Goal: Communication & Community: Answer question/provide support

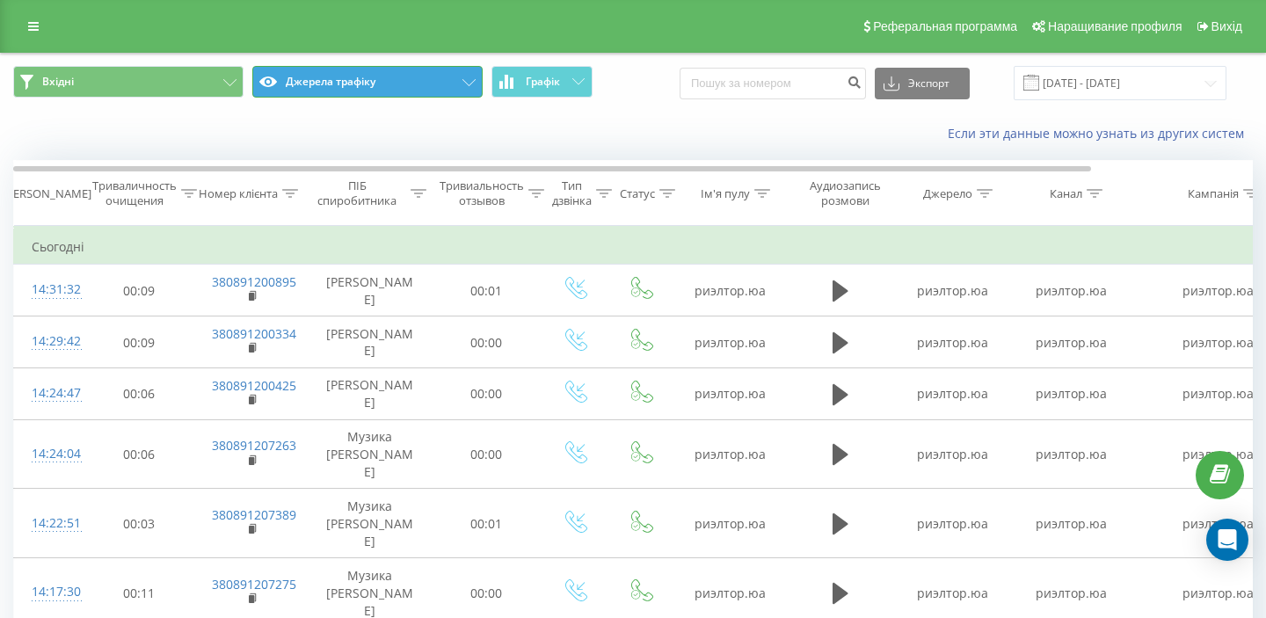
click at [383, 88] on button "Джерела трафіку" at bounding box center [367, 82] width 230 height 32
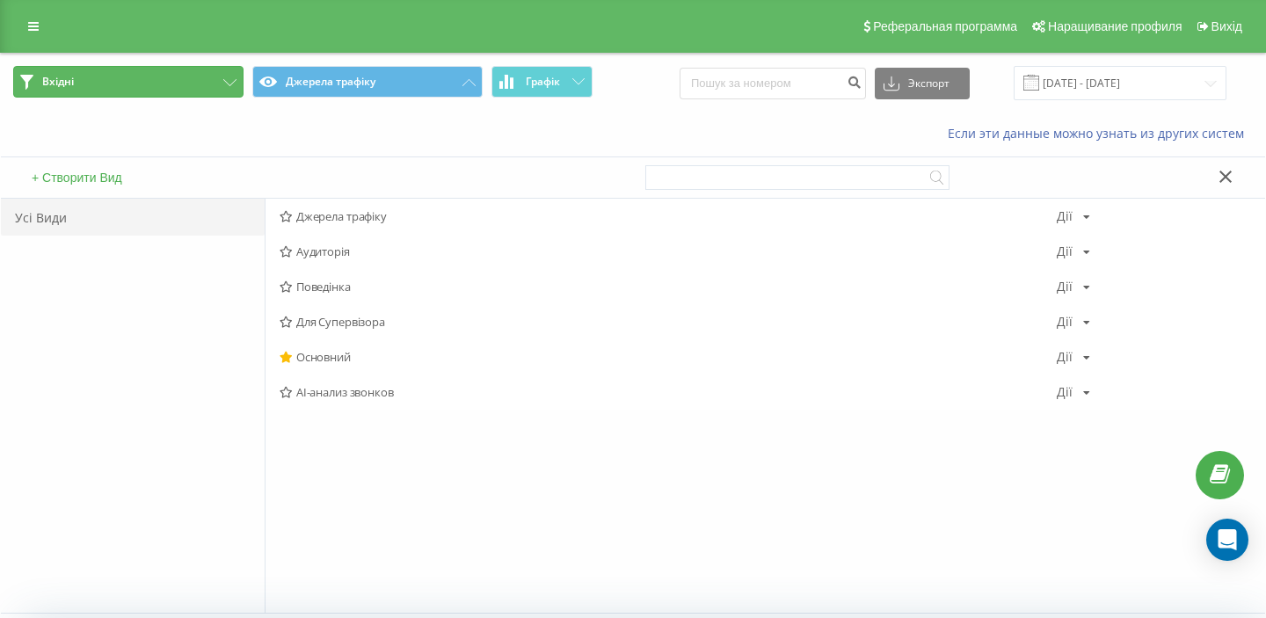
click at [201, 70] on button "Вхідні" at bounding box center [128, 82] width 230 height 32
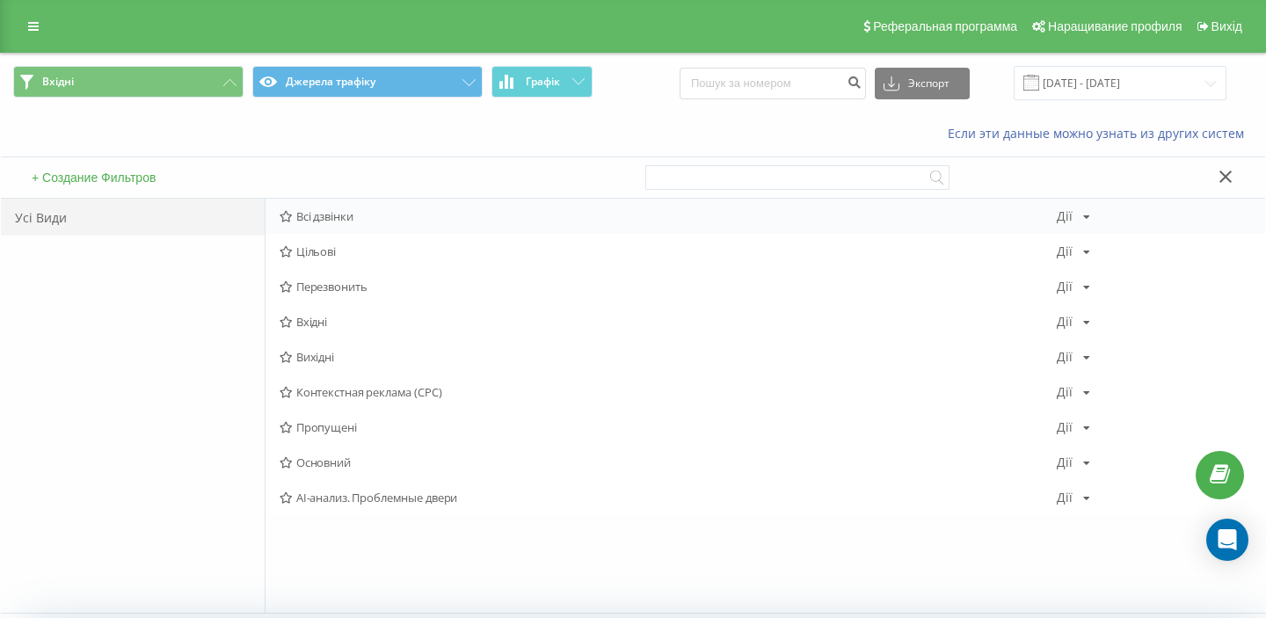
click at [322, 217] on font "Всі дзвінки" at bounding box center [324, 216] width 57 height 16
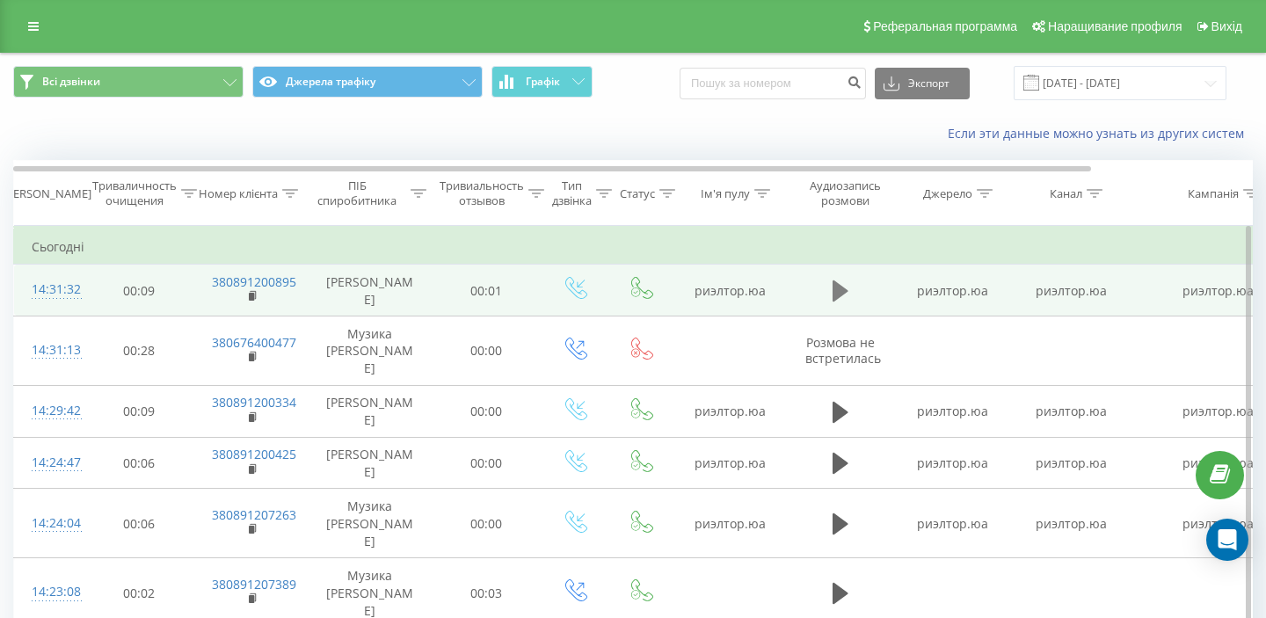
click at [840, 291] on icon at bounding box center [841, 291] width 16 height 21
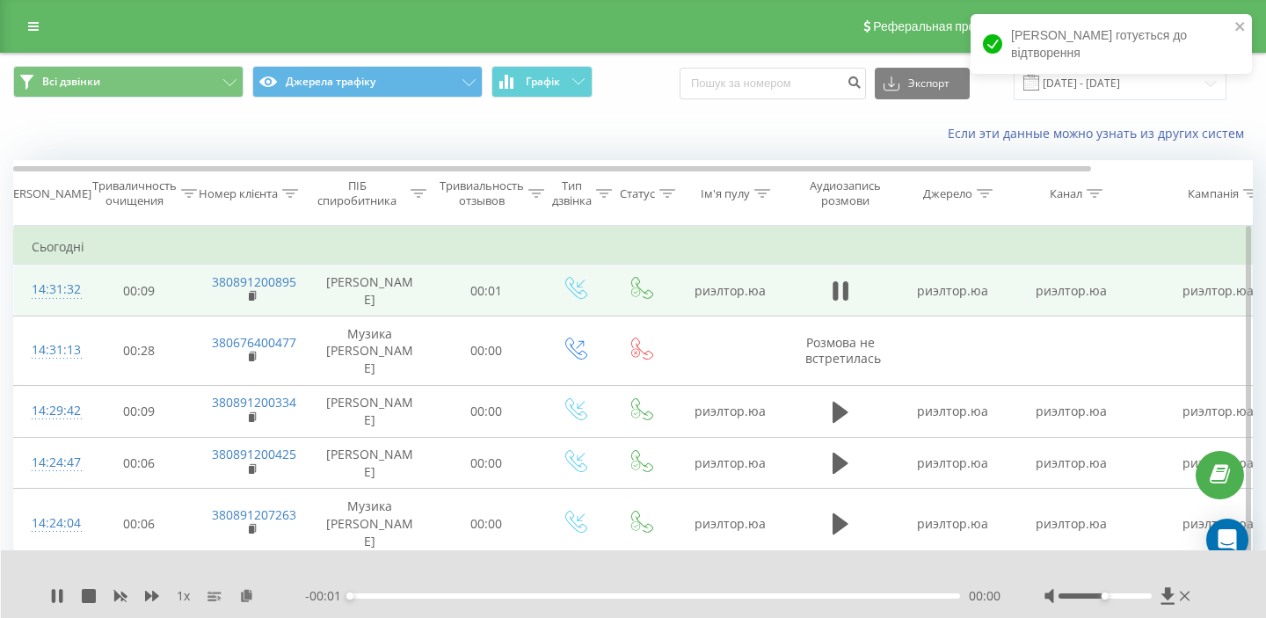
click at [465, 590] on div "- 00:01 00:00 00:00" at bounding box center [653, 596] width 696 height 18
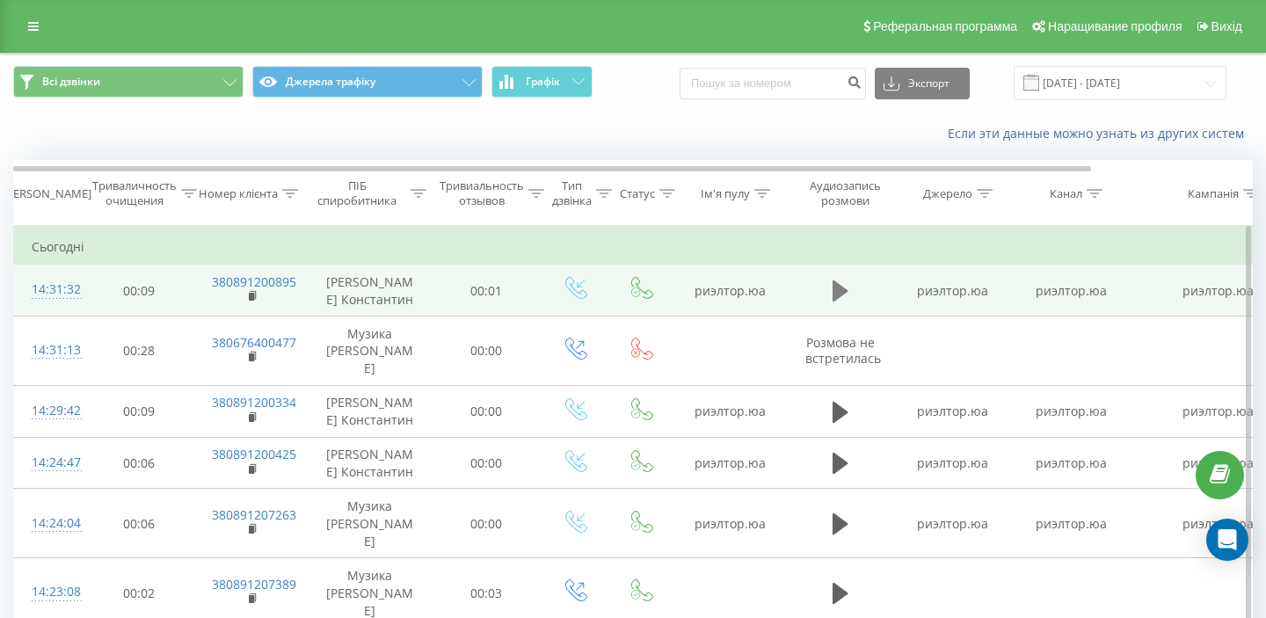
click at [840, 294] on icon at bounding box center [841, 291] width 16 height 21
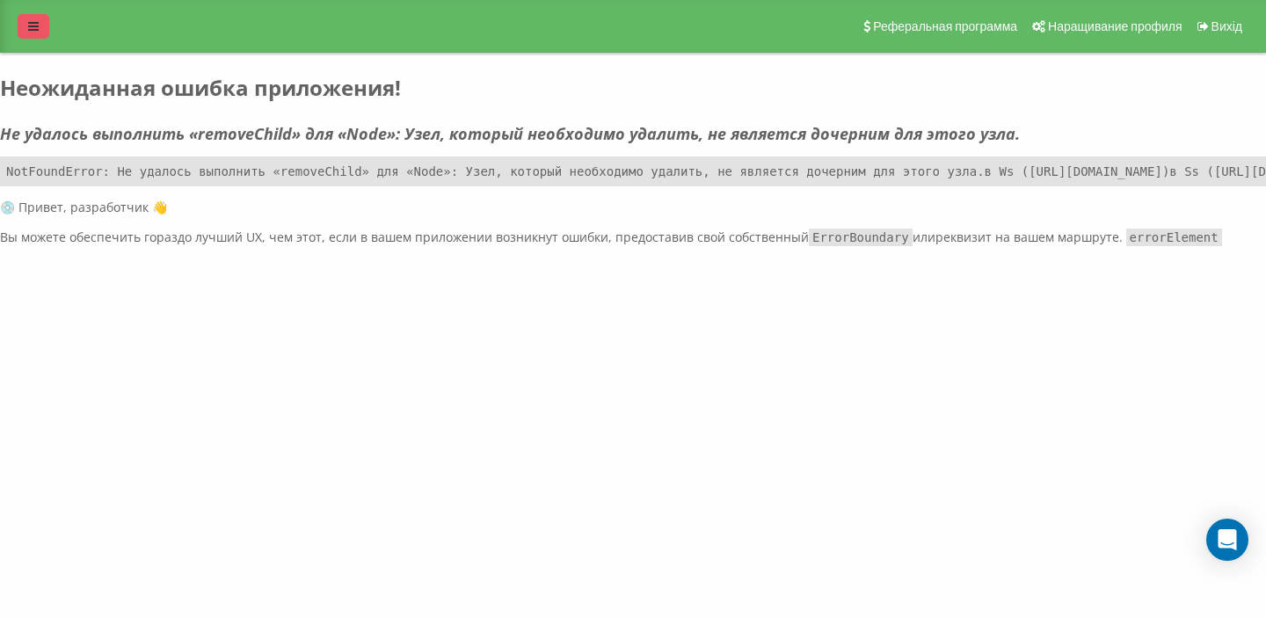
click at [40, 31] on link at bounding box center [34, 26] width 32 height 25
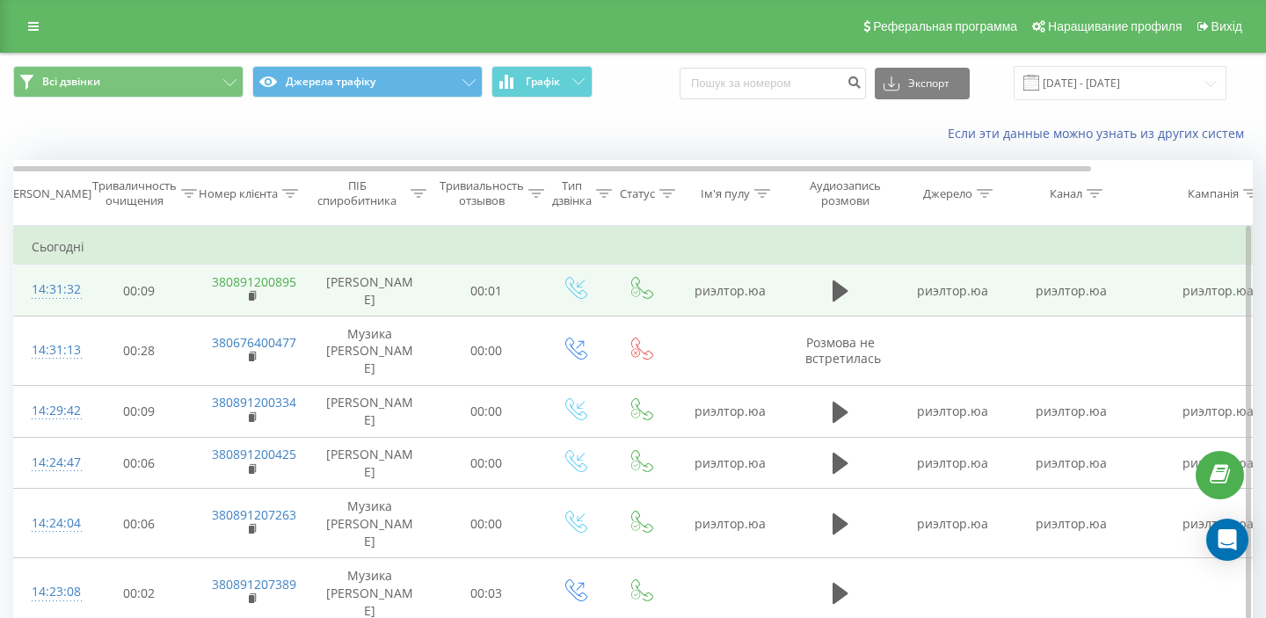
click at [253, 276] on font "380891200895" at bounding box center [254, 282] width 84 height 17
click at [256, 299] on icon at bounding box center [254, 296] width 10 height 12
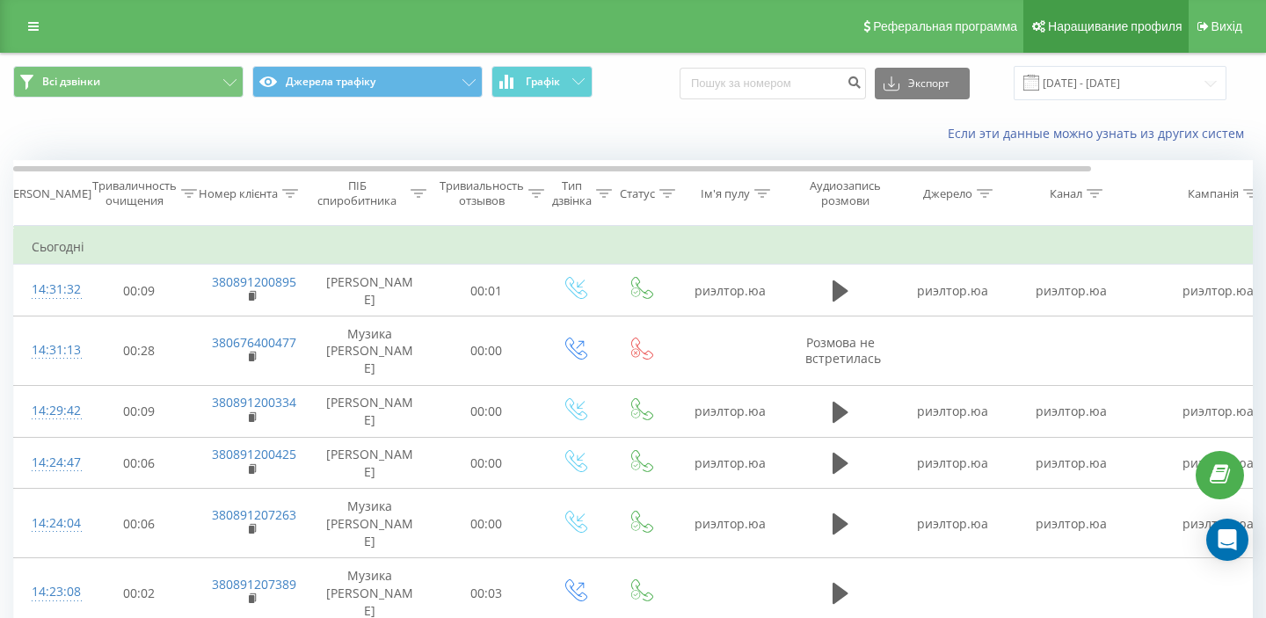
click at [1120, 30] on font "Наращивание профиля" at bounding box center [1115, 26] width 134 height 14
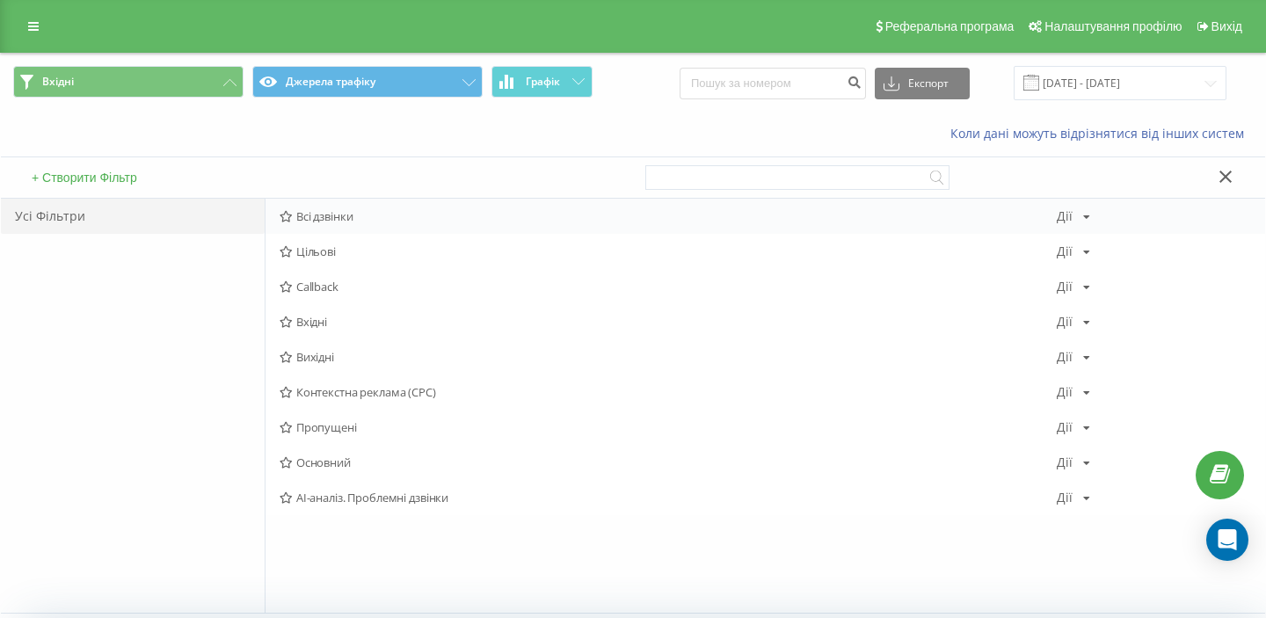
click at [342, 215] on span "Всі дзвінки" at bounding box center [668, 216] width 777 height 12
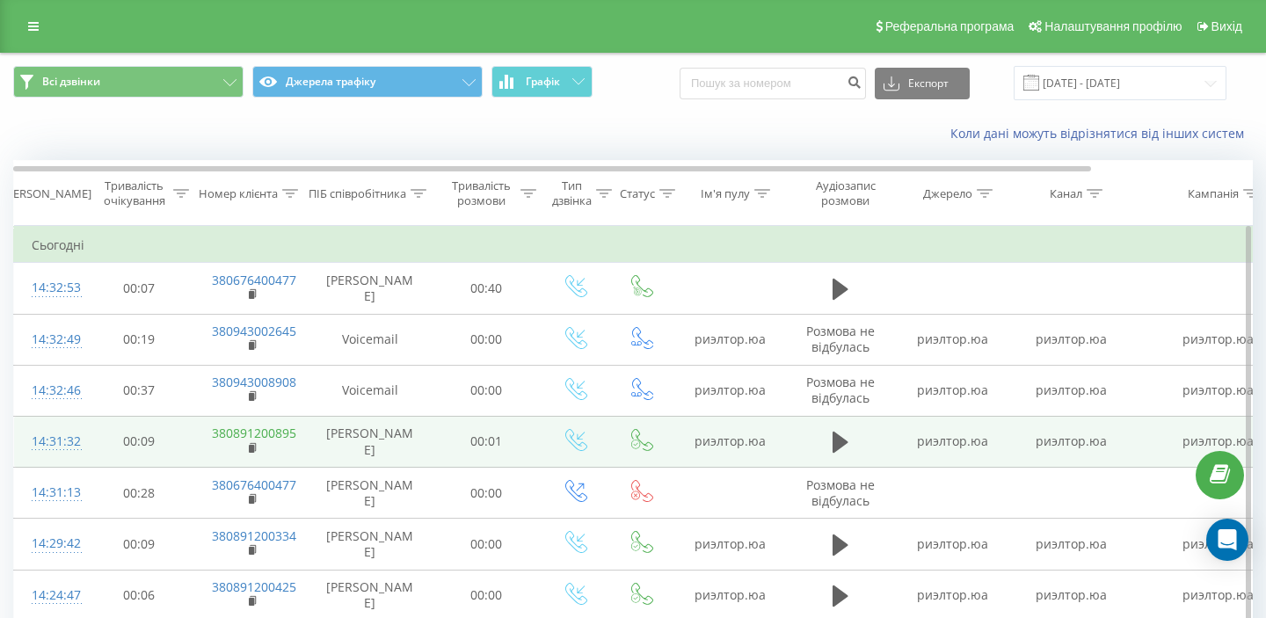
click at [245, 431] on link "380891200895" at bounding box center [254, 433] width 84 height 17
click at [540, 444] on td "00:01" at bounding box center [487, 441] width 110 height 51
click at [251, 448] on rect at bounding box center [251, 449] width 5 height 8
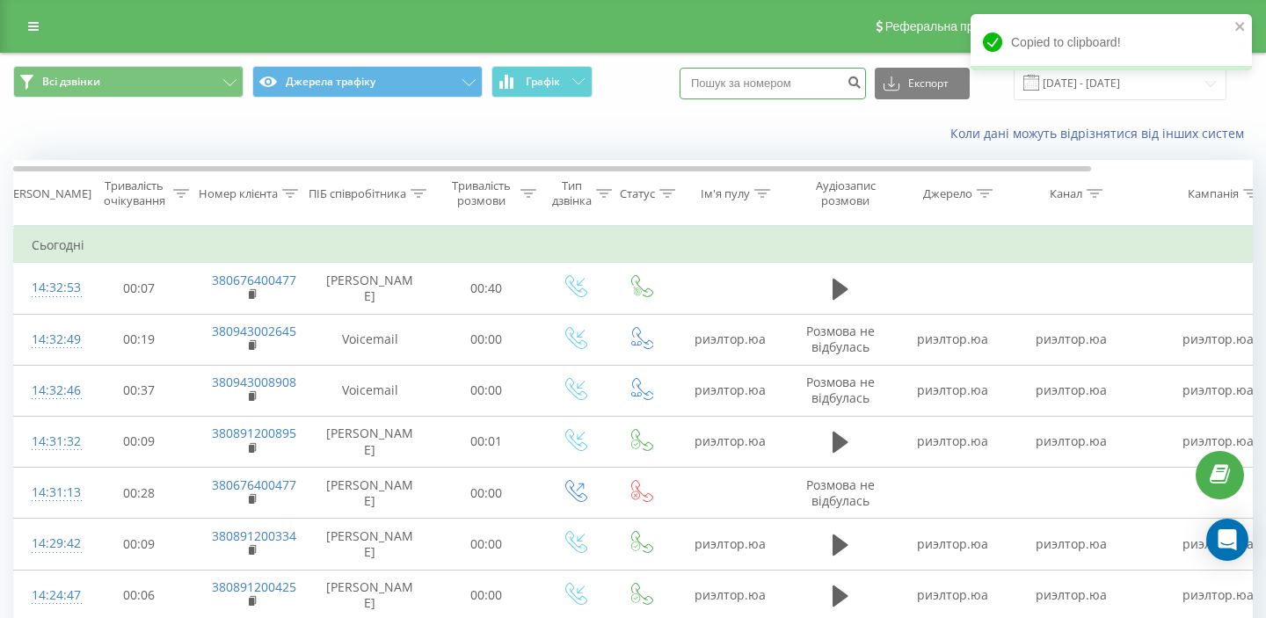
click at [802, 84] on input at bounding box center [773, 84] width 186 height 32
click at [835, 134] on div "Коли дані можуть відрізнятися вiд інших систем" at bounding box center [870, 134] width 791 height 18
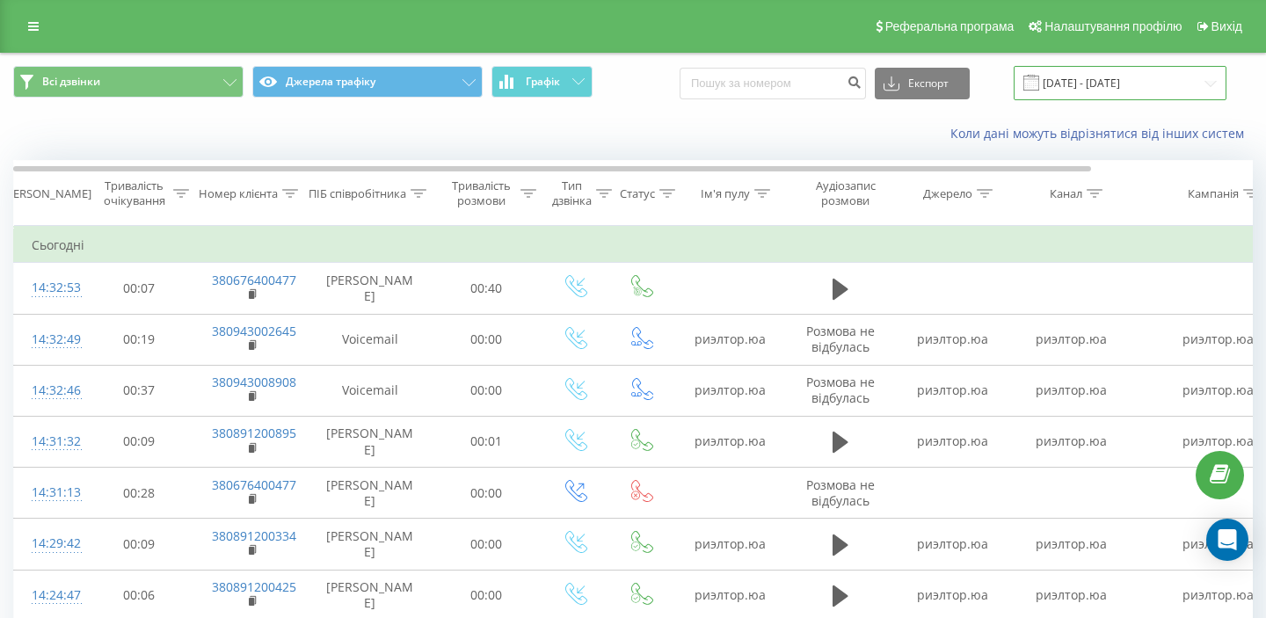
click at [1146, 83] on input "[DATE] - [DATE]" at bounding box center [1120, 83] width 213 height 34
click at [1195, 88] on input "[DATE] - [DATE]" at bounding box center [1120, 83] width 213 height 34
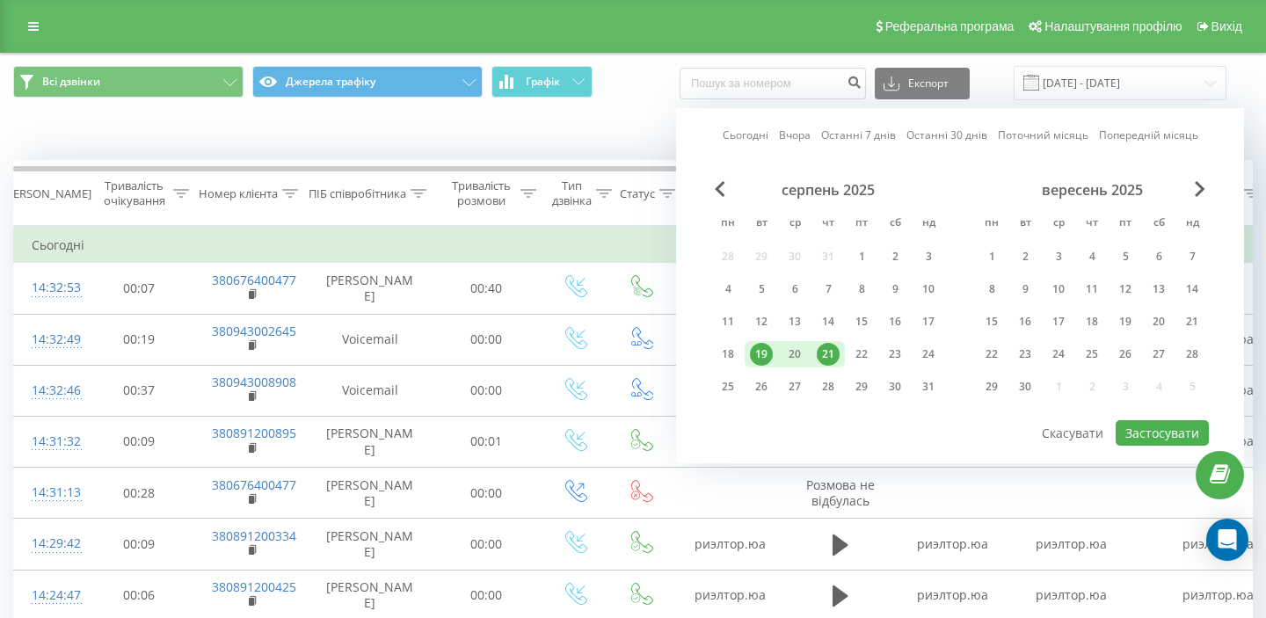
click at [1008, 68] on div "[DATE] - [DATE]" at bounding box center [1098, 83] width 257 height 34
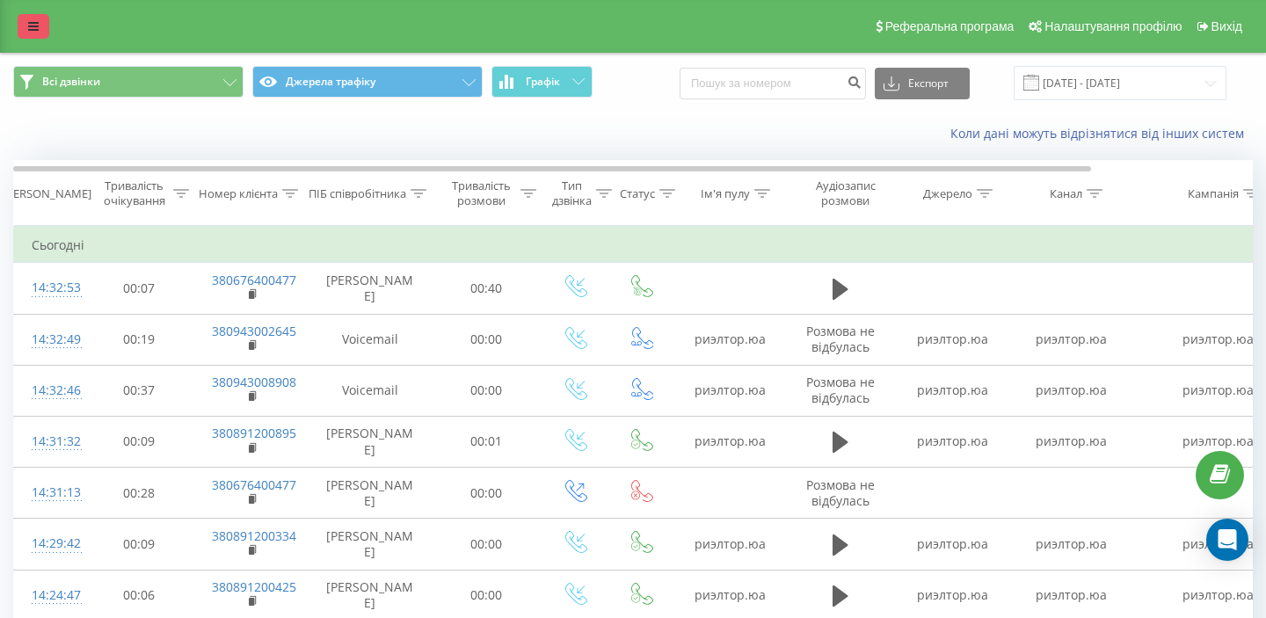
click at [29, 24] on icon at bounding box center [33, 26] width 11 height 12
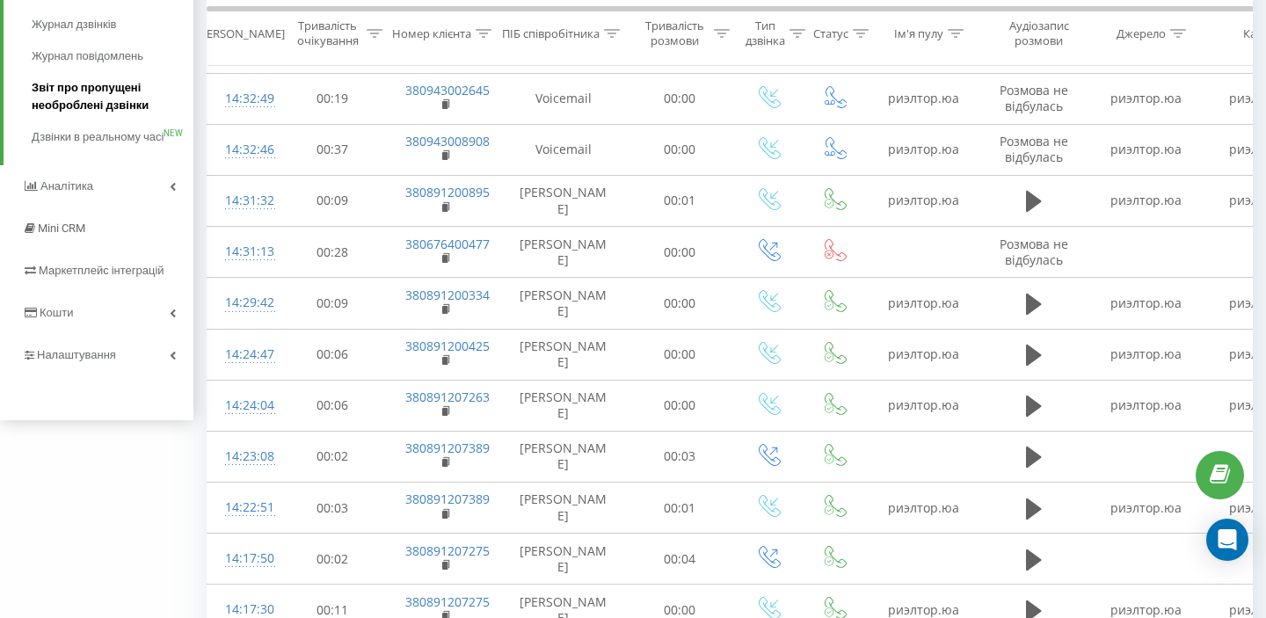
scroll to position [243, 0]
click at [122, 364] on link "Налаштування" at bounding box center [96, 353] width 193 height 42
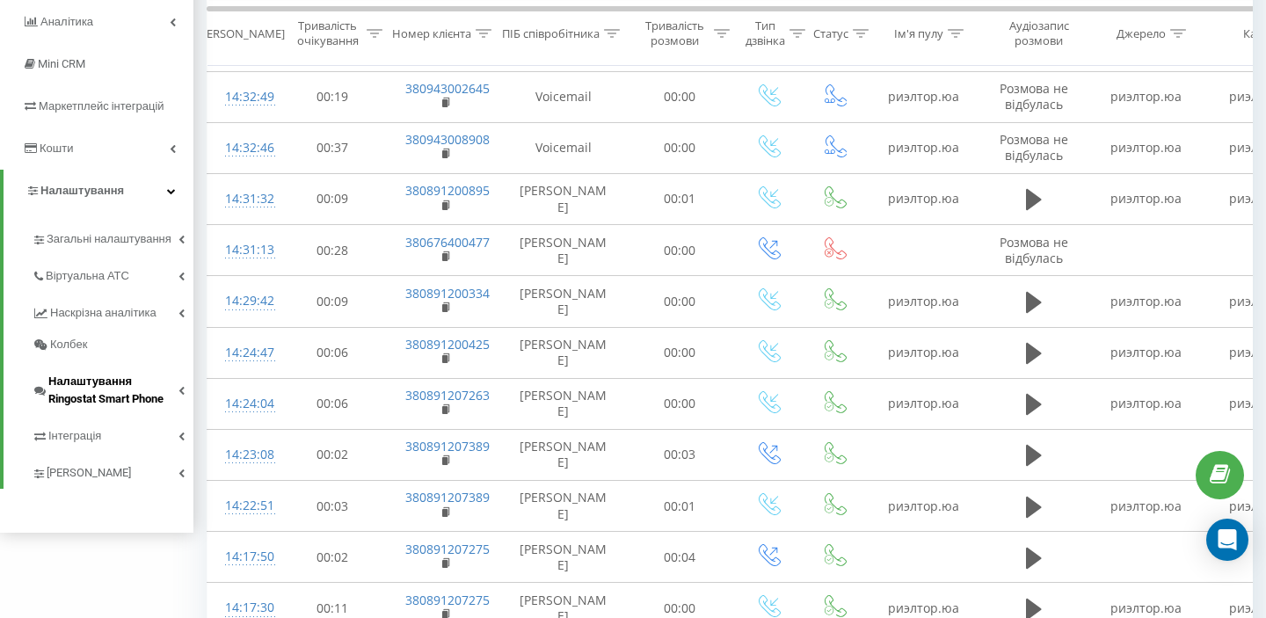
click at [128, 400] on span "Налаштування Ringostat Smart Phone" at bounding box center [113, 390] width 130 height 35
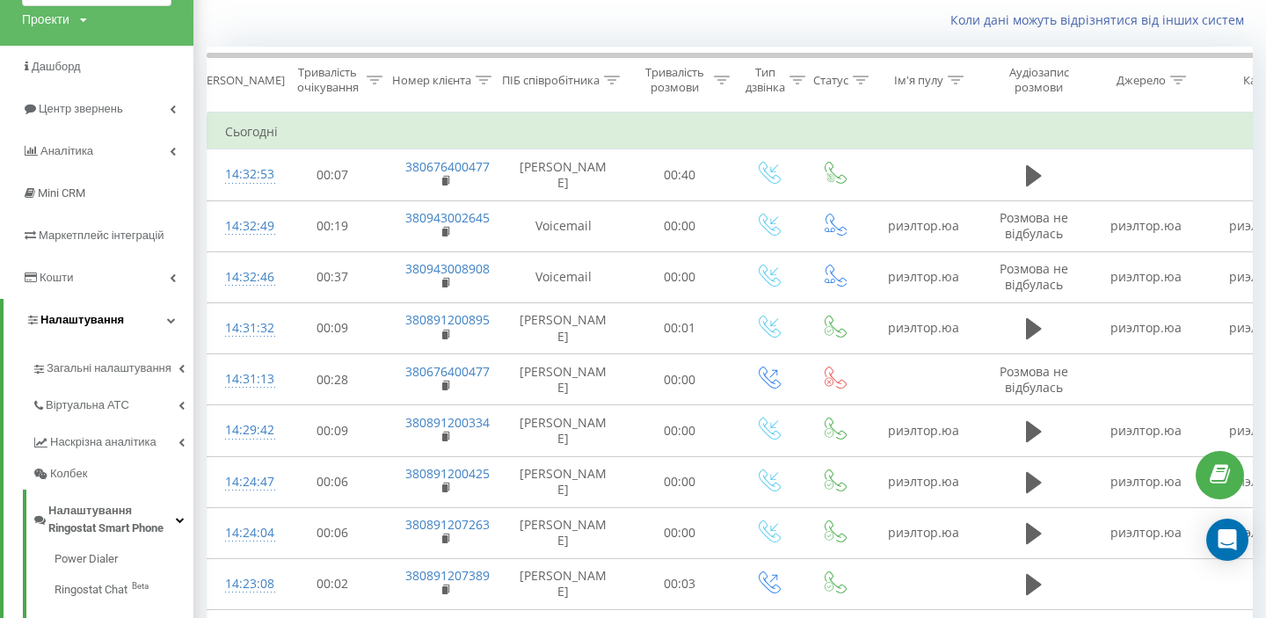
scroll to position [109, 0]
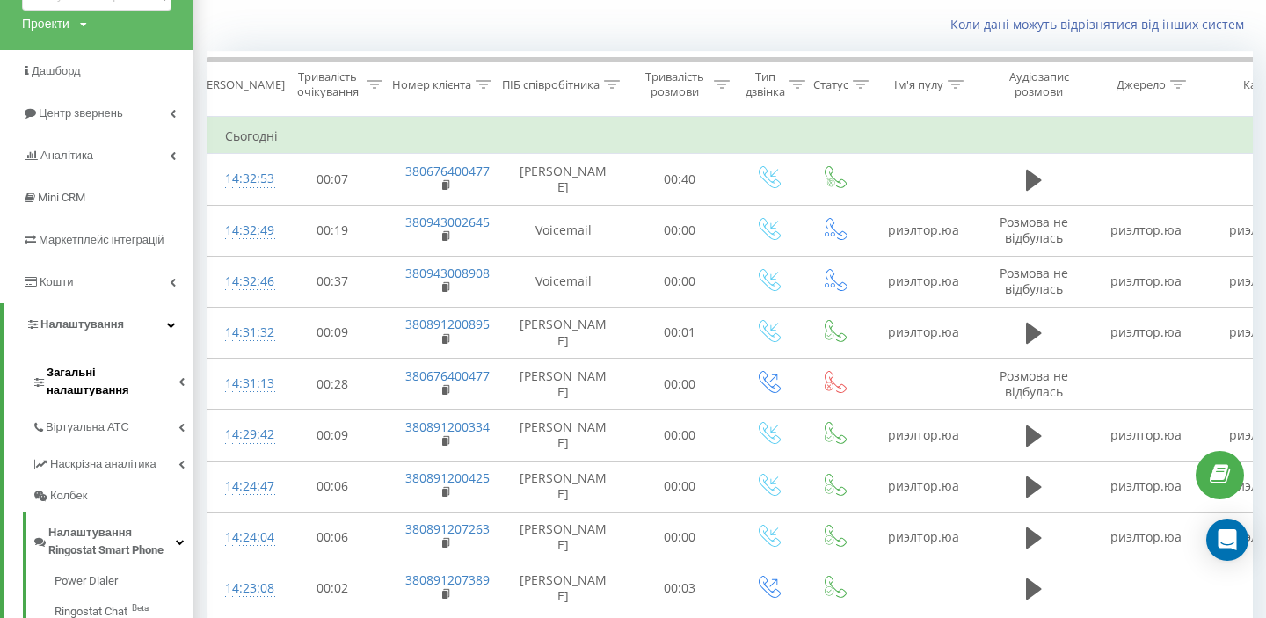
click at [127, 368] on span "Загальні налаштування" at bounding box center [113, 381] width 132 height 35
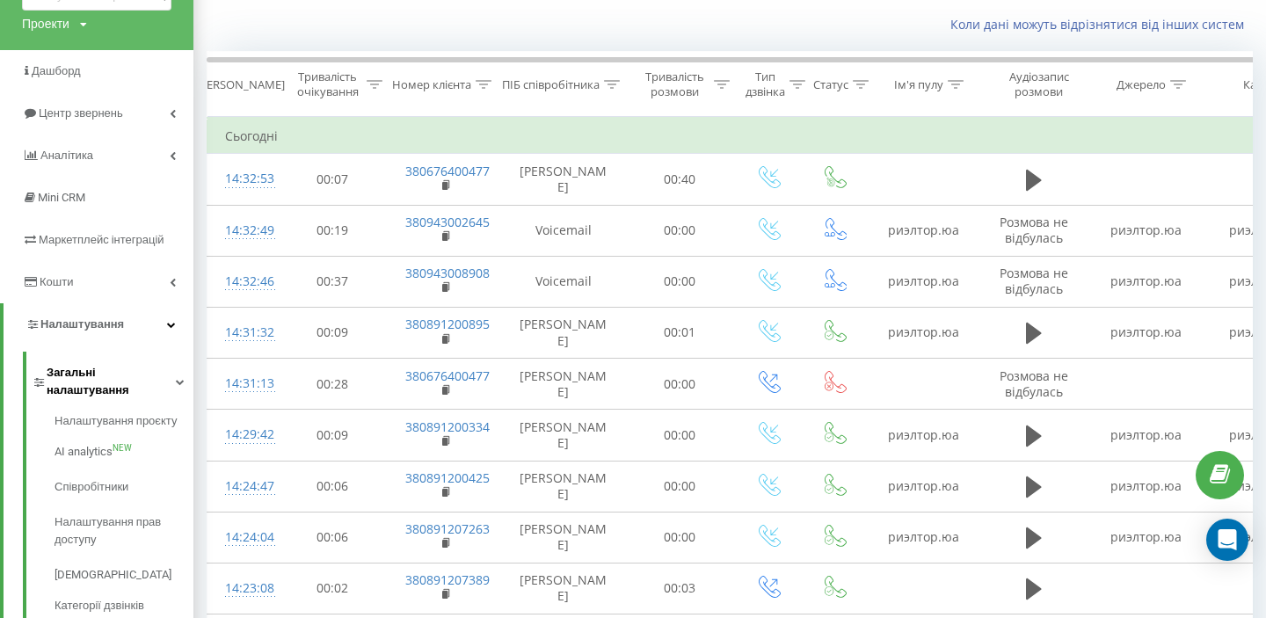
click at [127, 368] on span "Загальні налаштування" at bounding box center [111, 381] width 129 height 35
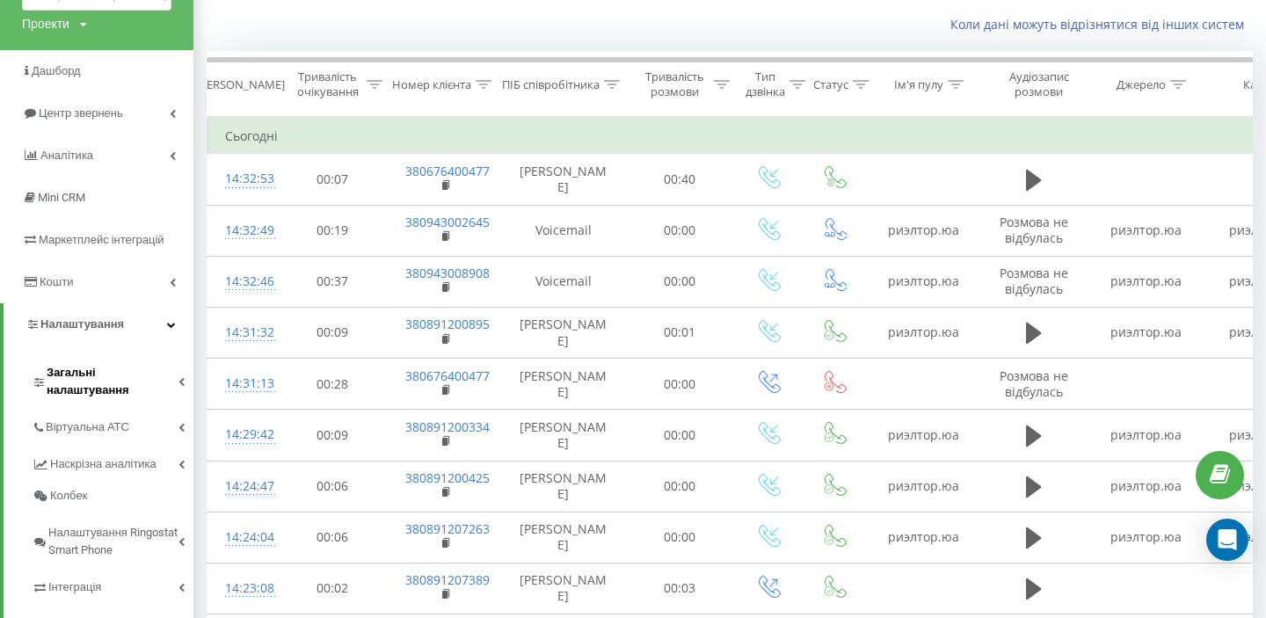
click at [127, 368] on span "Загальні налаштування" at bounding box center [113, 381] width 132 height 35
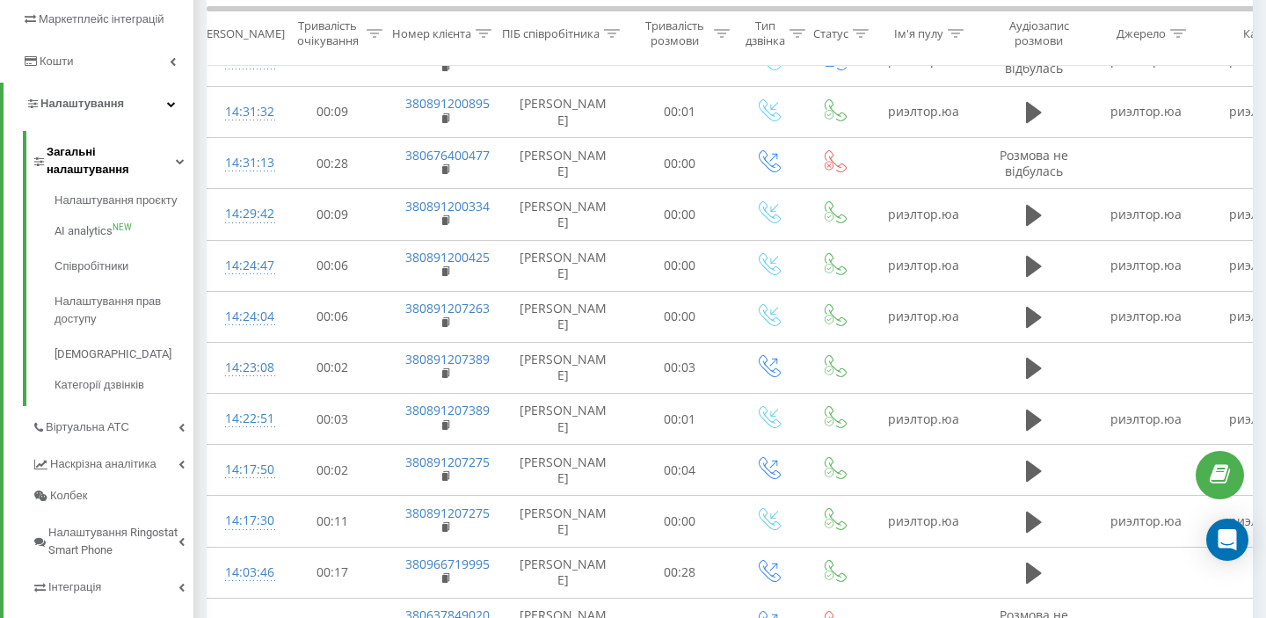
scroll to position [329, 0]
click at [129, 377] on span "Категорії дзвінків" at bounding box center [104, 386] width 99 height 18
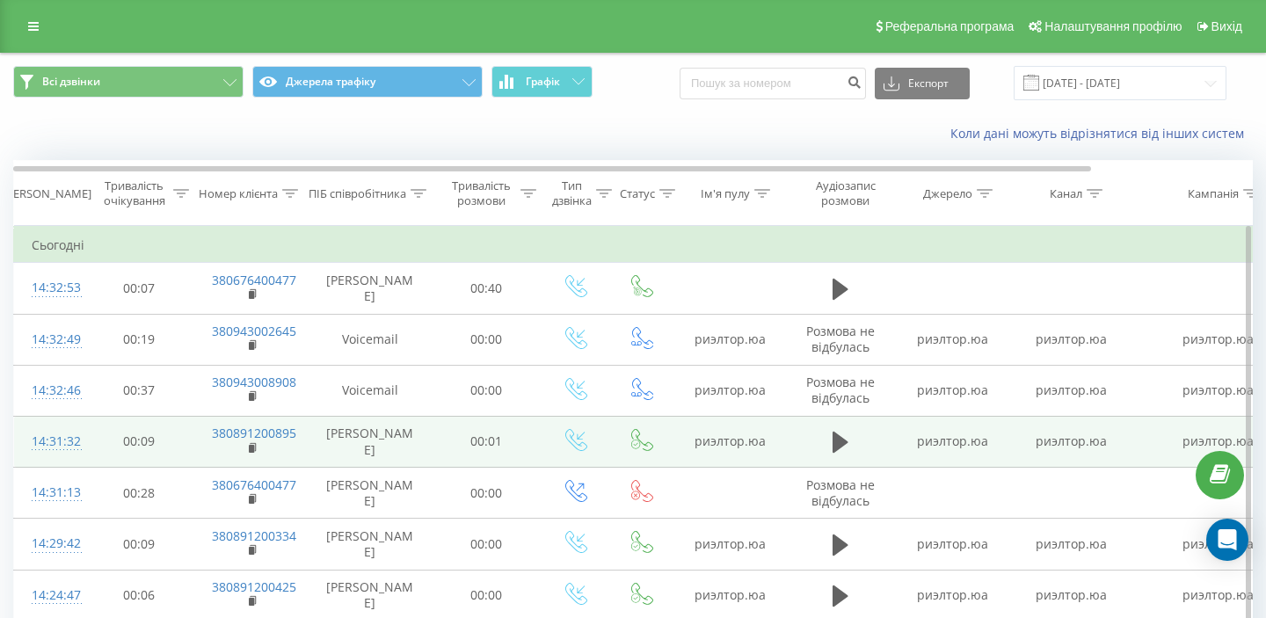
click at [67, 441] on div "14:31:32" at bounding box center [49, 442] width 35 height 34
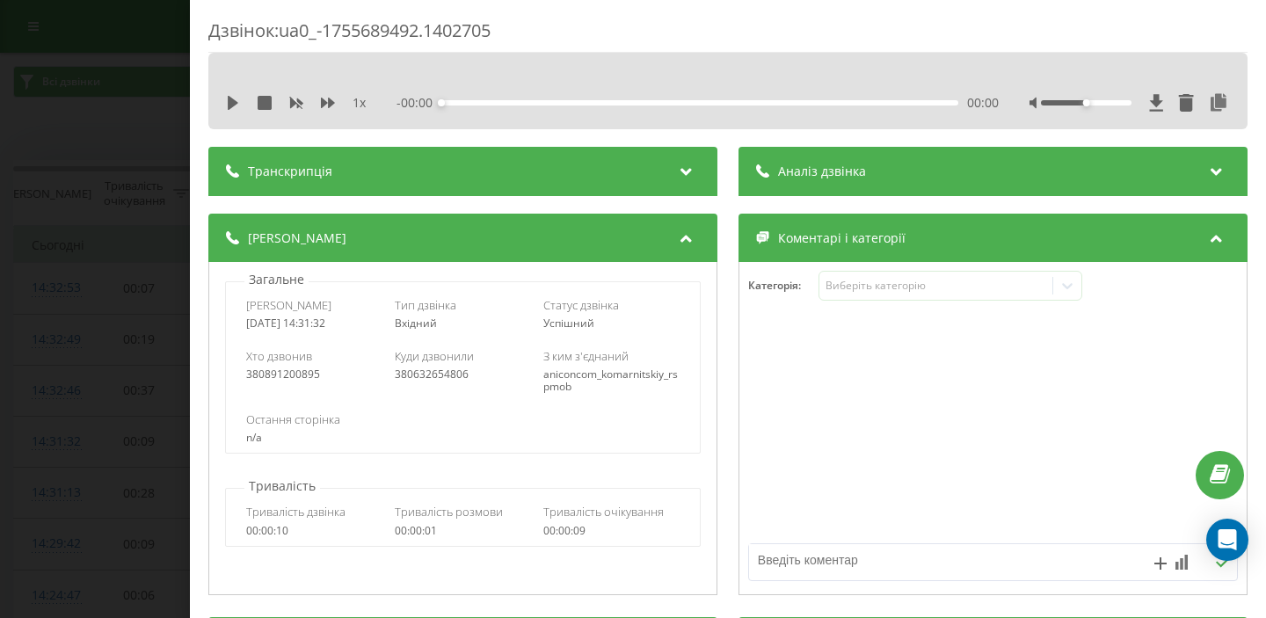
click at [648, 168] on div "Транскрипція" at bounding box center [462, 171] width 509 height 49
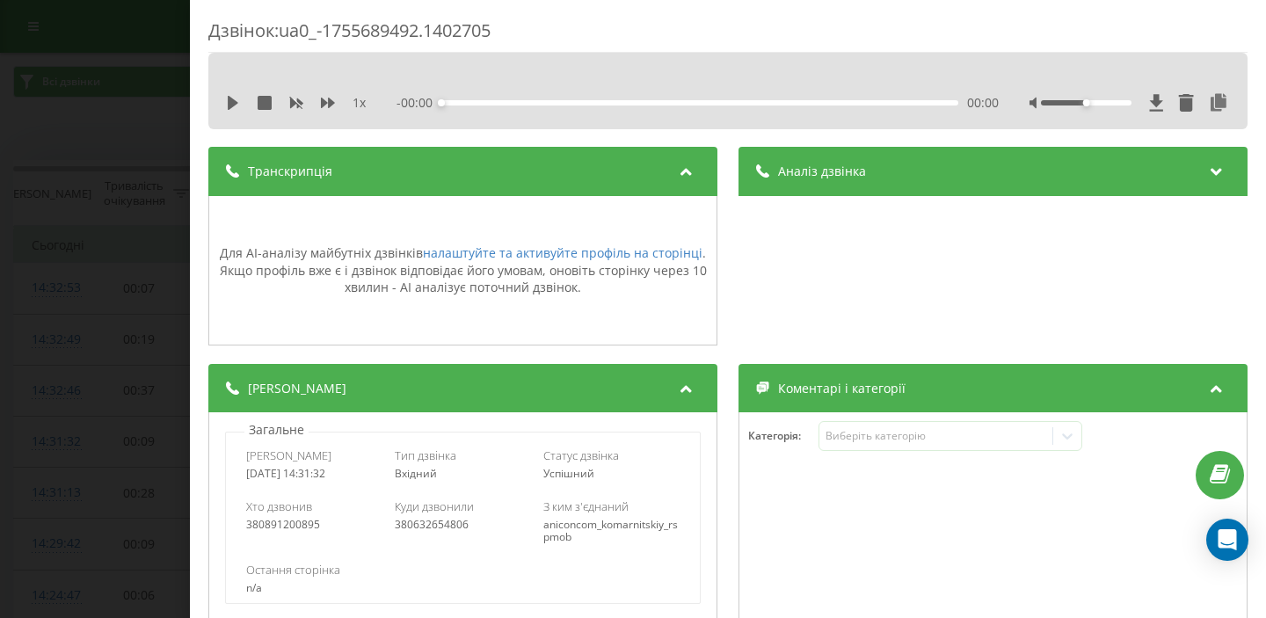
click at [667, 162] on div "Транскрипція" at bounding box center [462, 171] width 509 height 49
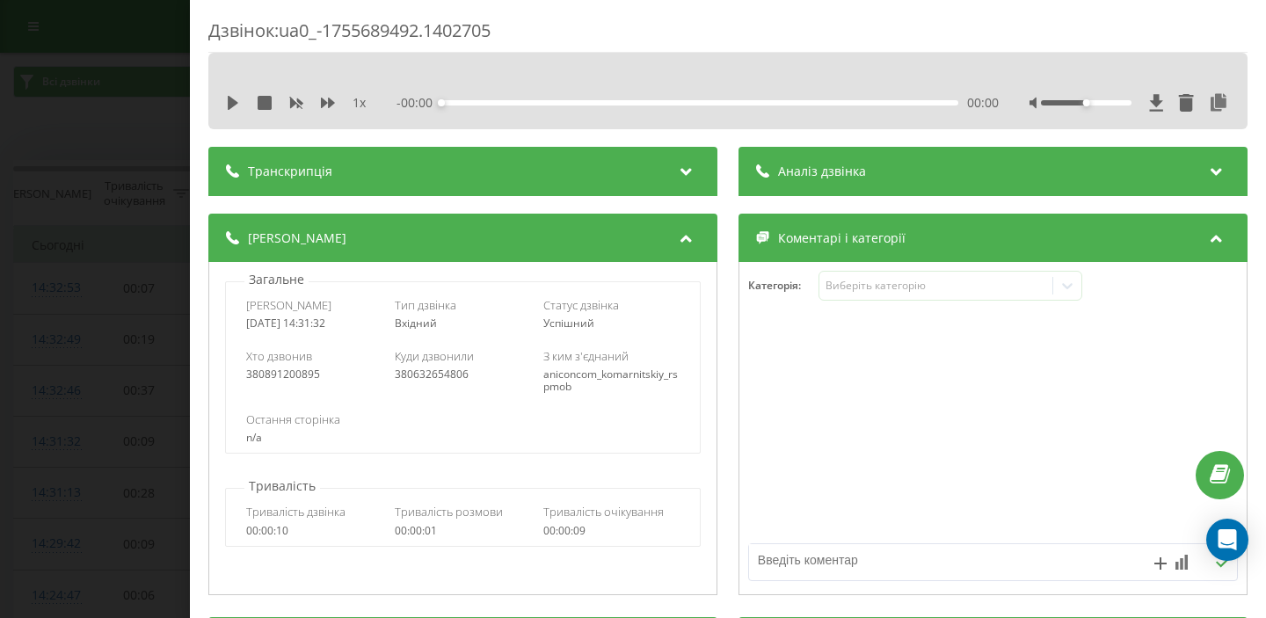
click at [842, 188] on div "Аналіз дзвінка" at bounding box center [993, 171] width 509 height 49
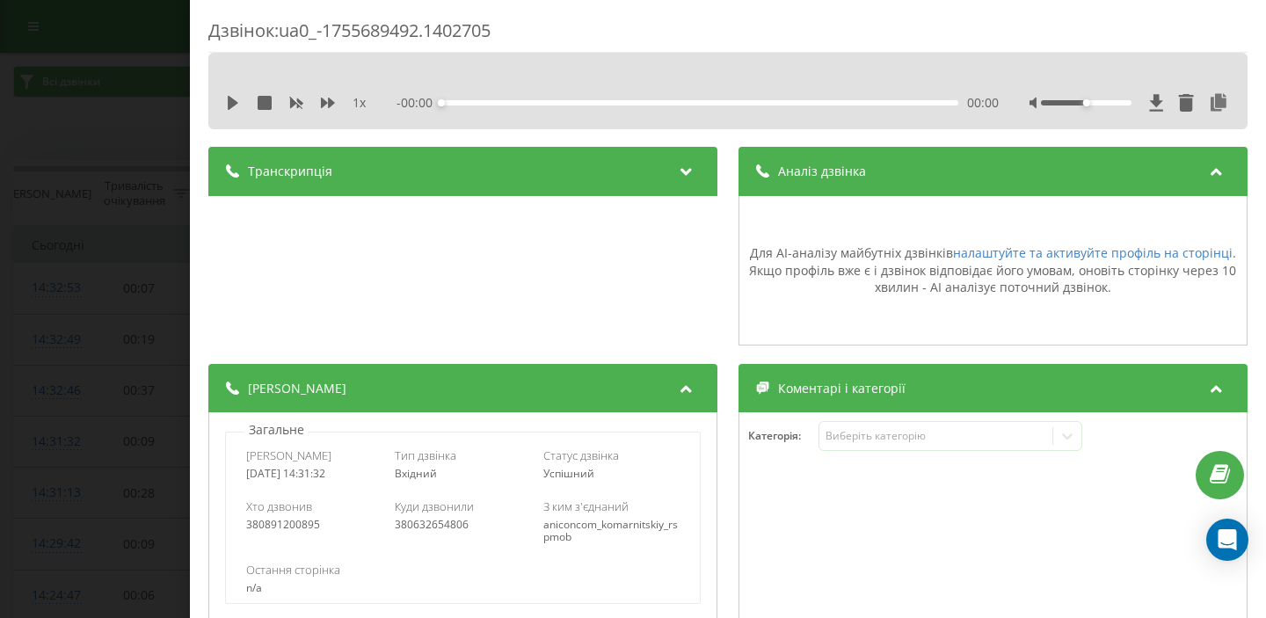
click at [842, 188] on div "Аналіз дзвінка" at bounding box center [993, 171] width 509 height 49
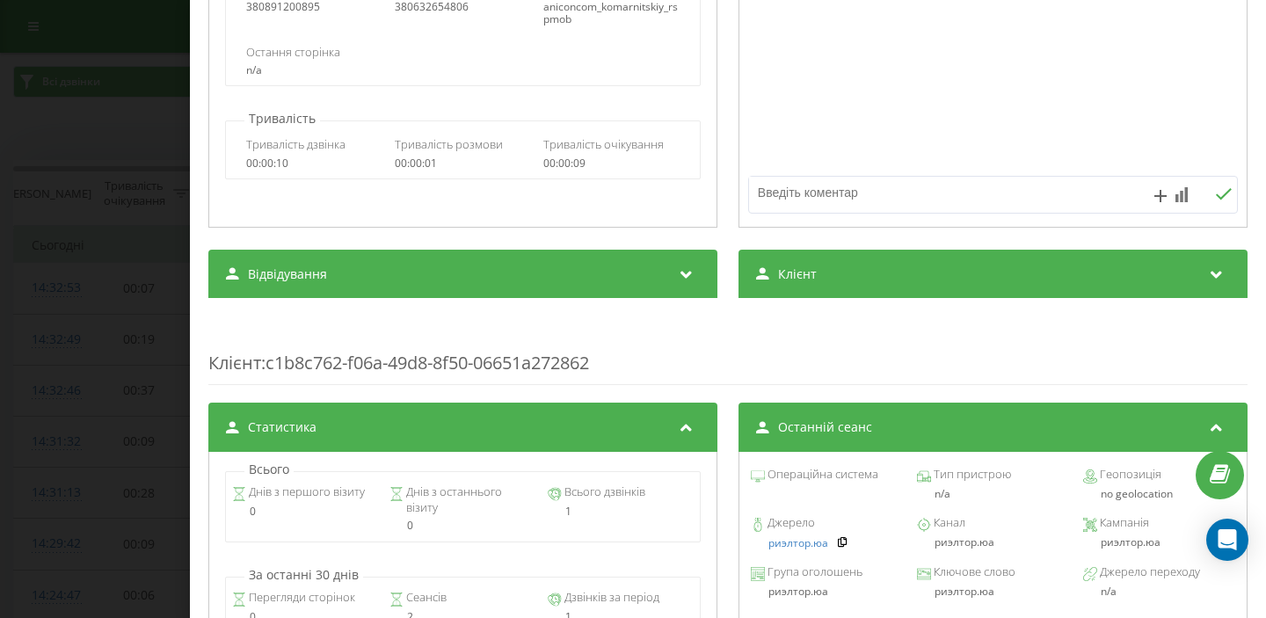
scroll to position [405, 0]
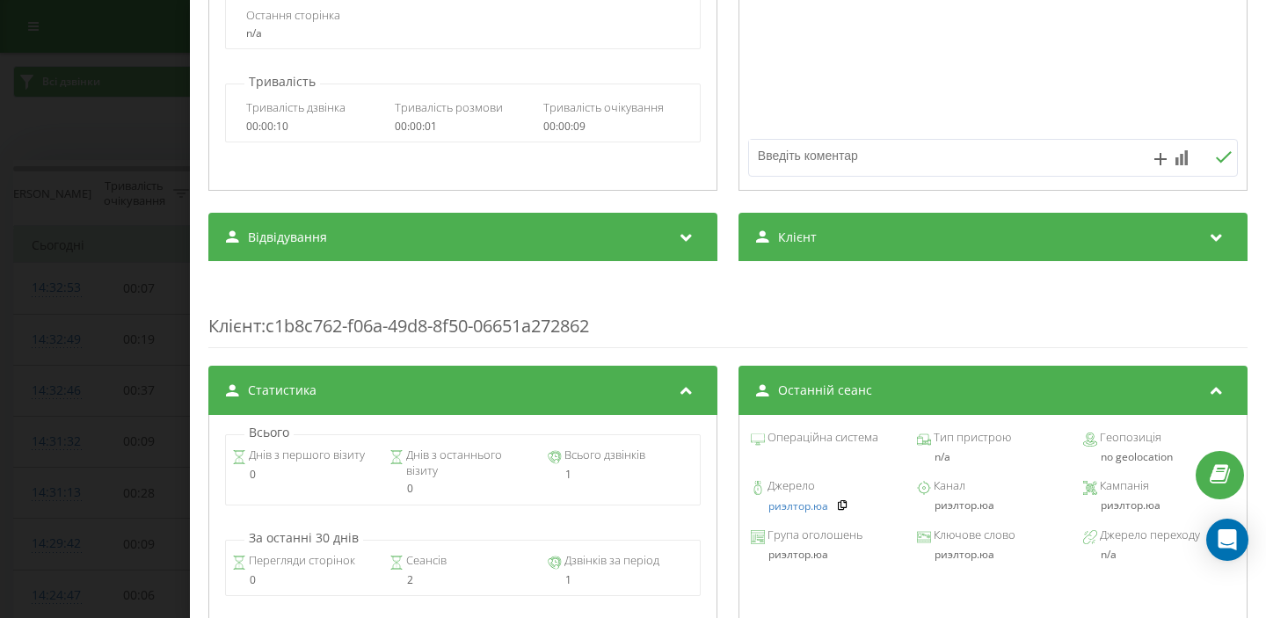
click at [673, 247] on div "Відвідування" at bounding box center [462, 237] width 509 height 49
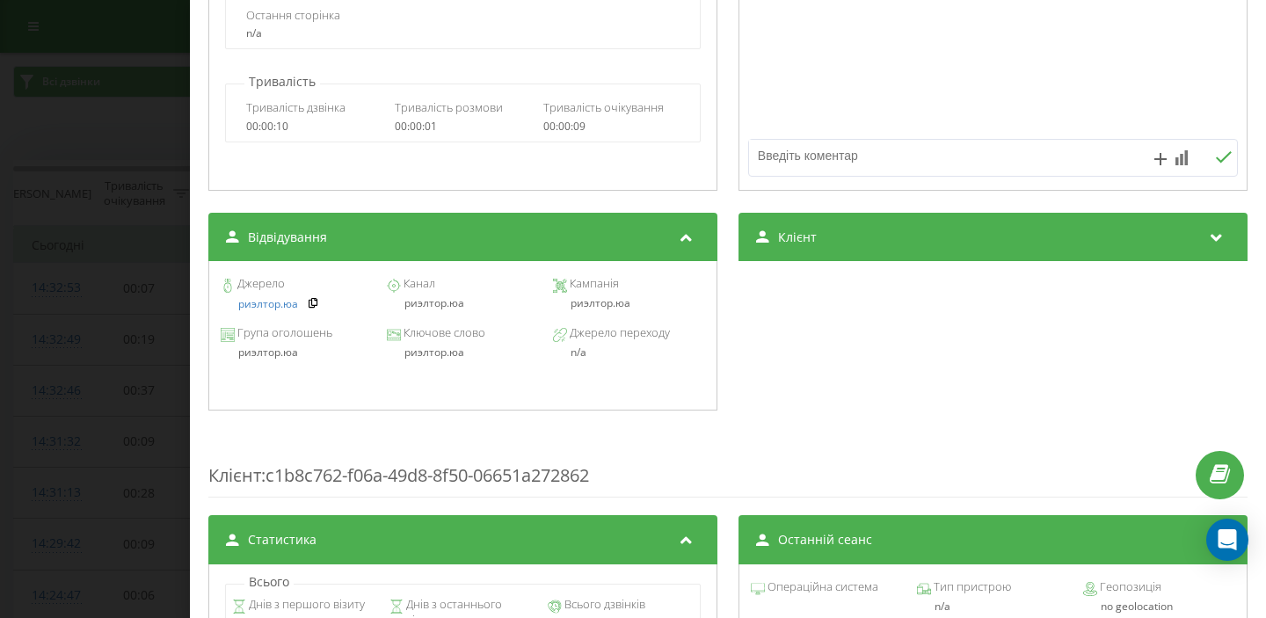
click at [684, 241] on icon at bounding box center [686, 235] width 21 height 18
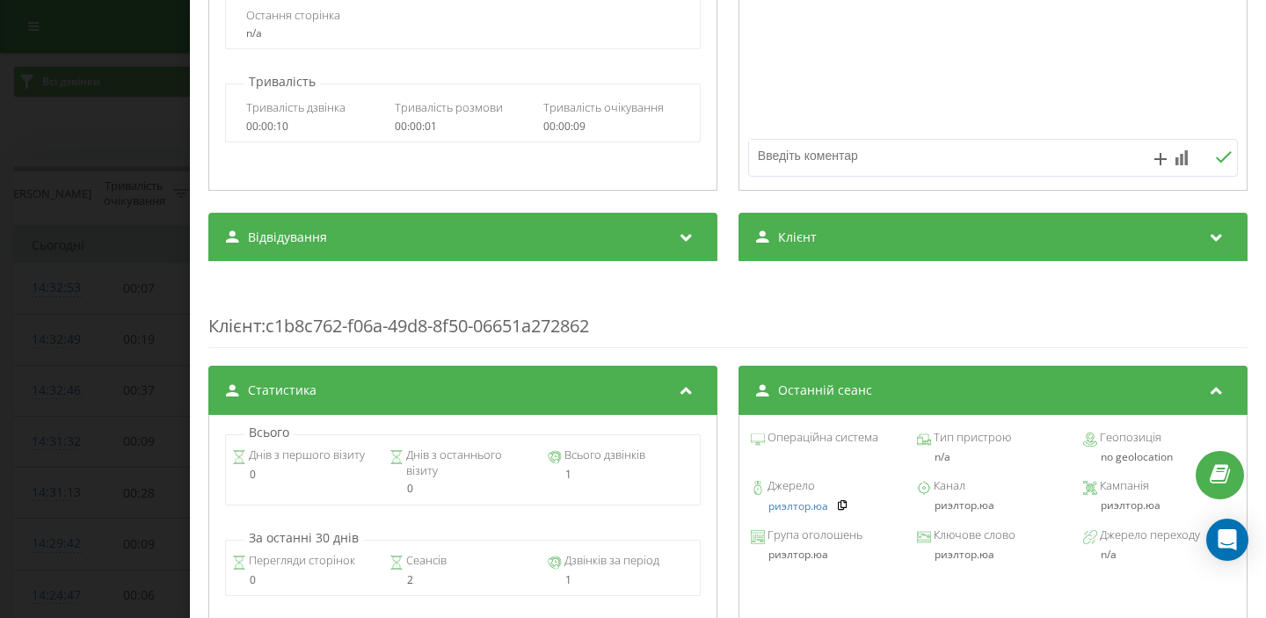
click at [834, 233] on div "Клієнт" at bounding box center [993, 237] width 509 height 49
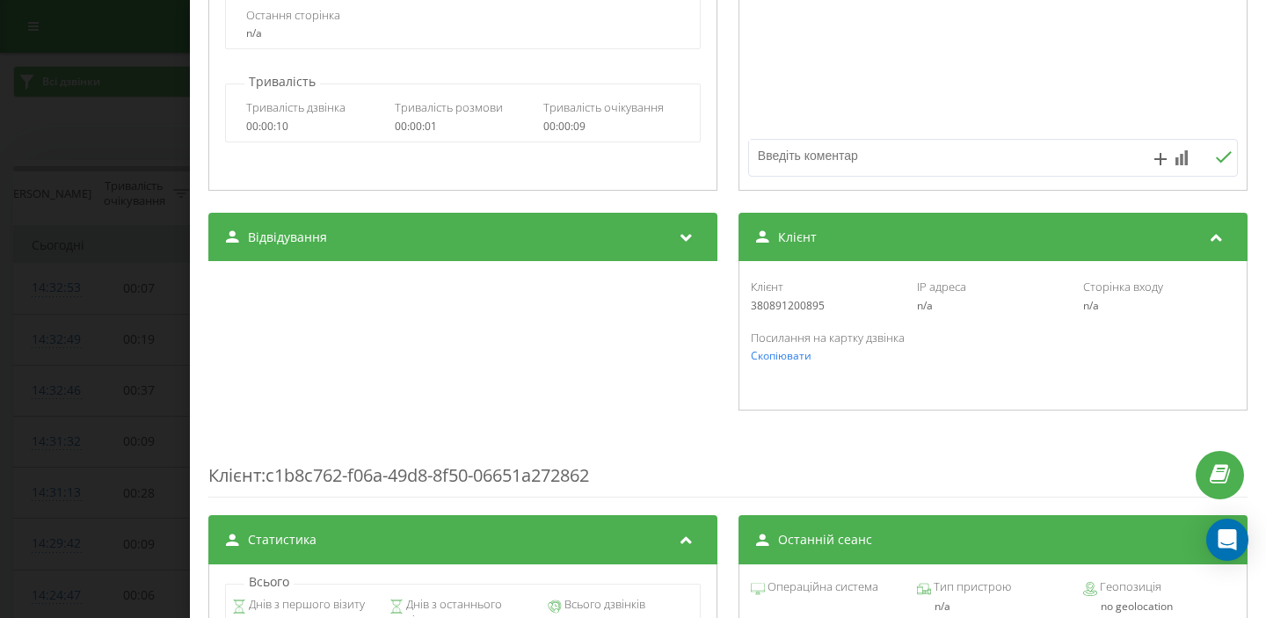
click at [833, 231] on div "Клієнт" at bounding box center [993, 237] width 509 height 49
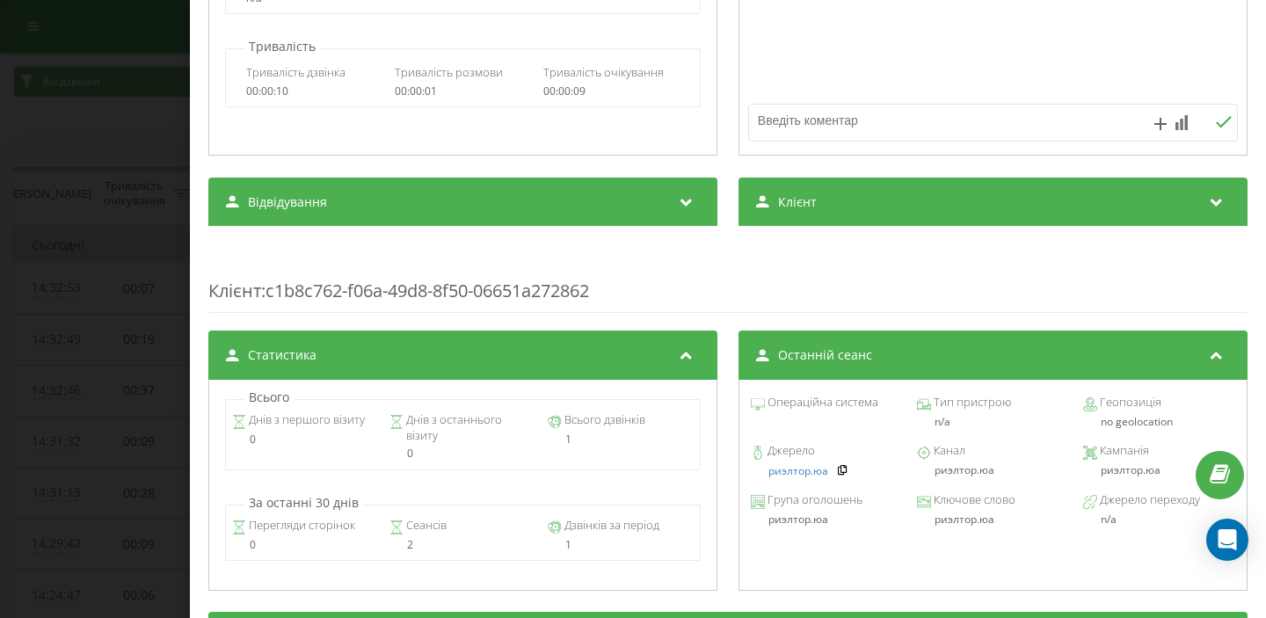
scroll to position [0, 0]
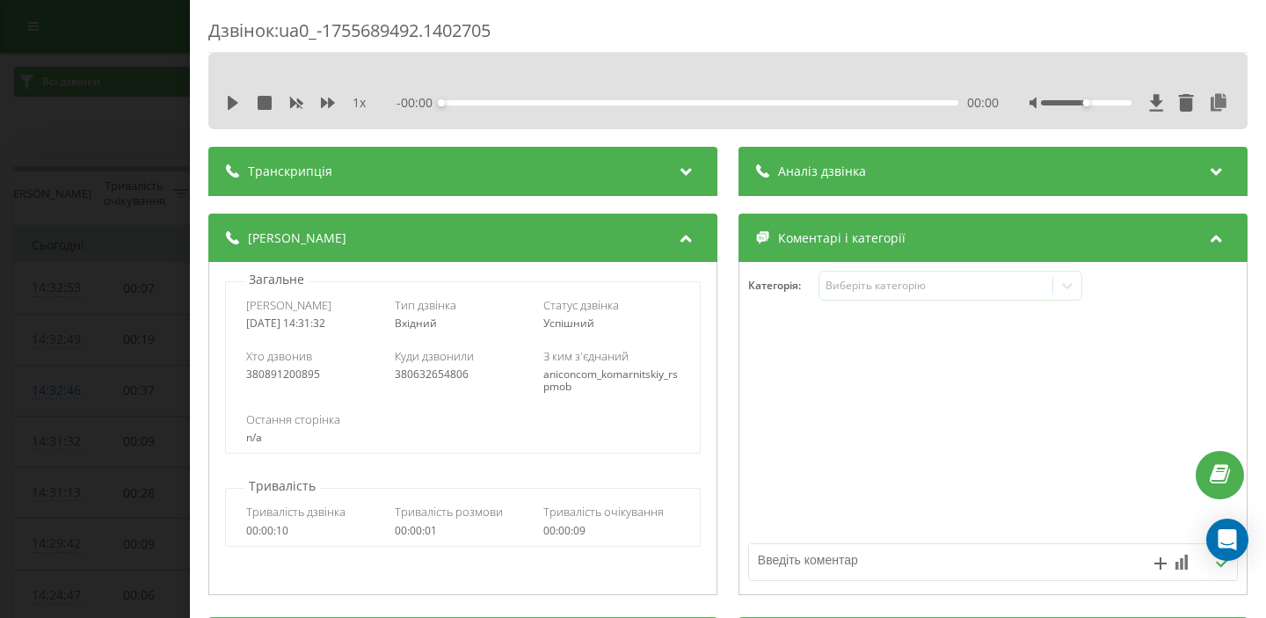
drag, startPoint x: 1163, startPoint y: 104, endPoint x: 1175, endPoint y: 59, distance: 46.5
click at [1175, 59] on div "1 x - 00:00 00:00 00:00" at bounding box center [727, 91] width 1039 height 77
click at [1185, 101] on icon at bounding box center [1186, 103] width 15 height 18
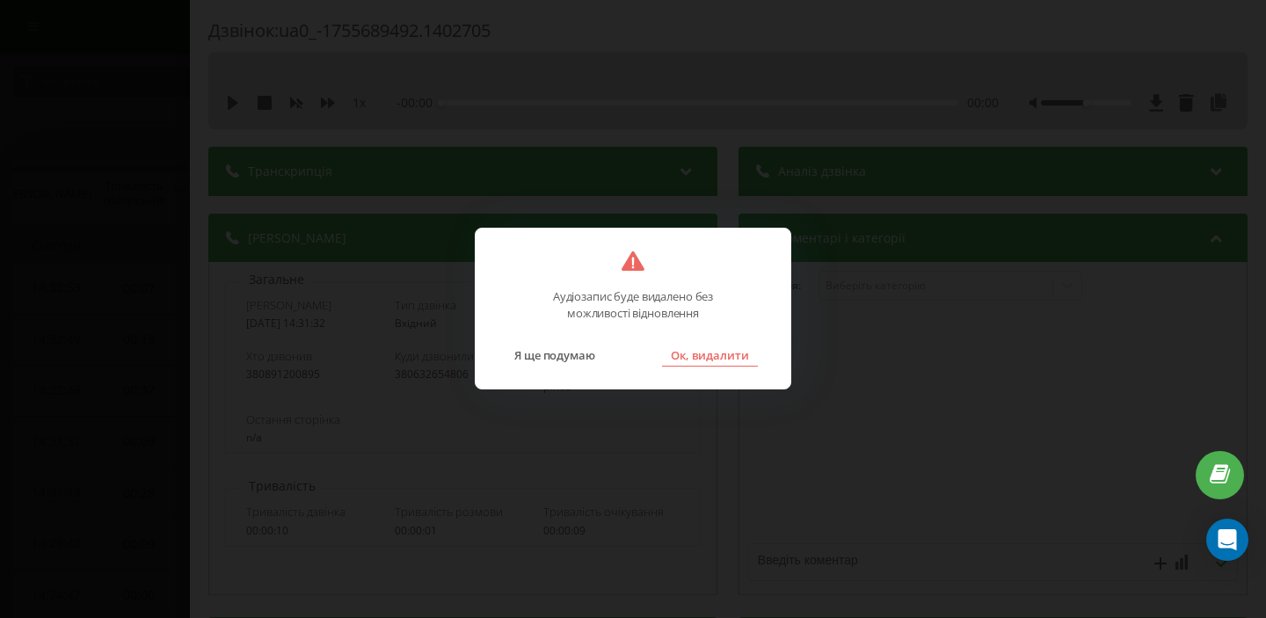
click at [719, 351] on button "Ок, видалити" at bounding box center [710, 355] width 96 height 23
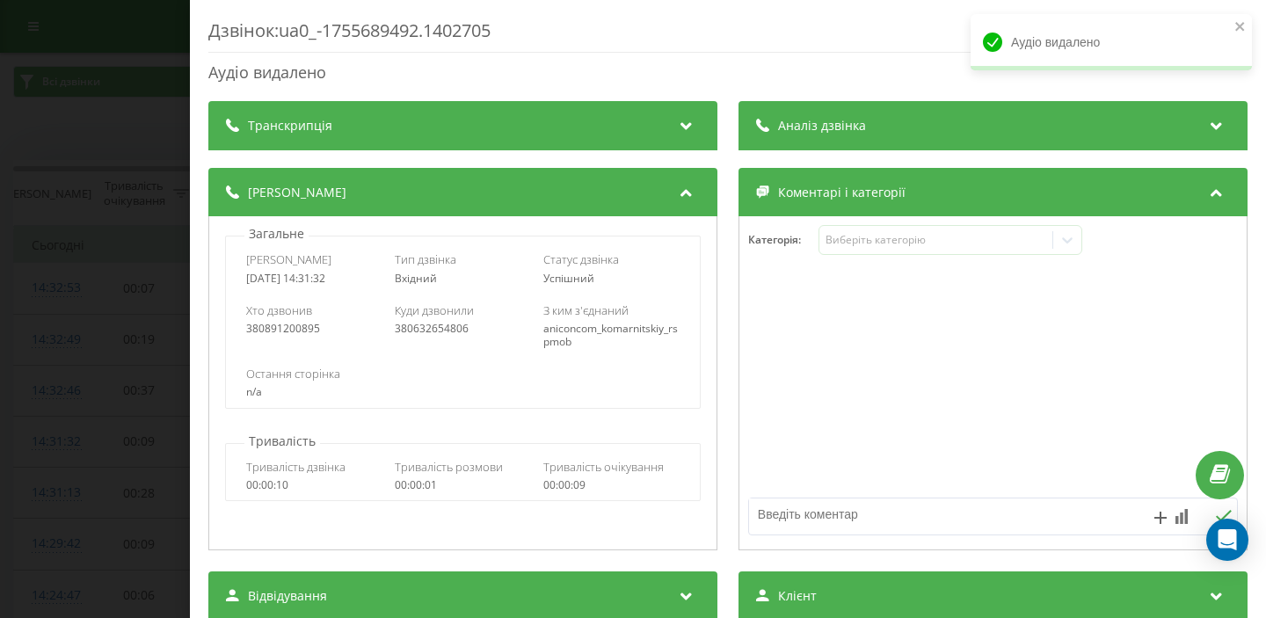
click at [66, 96] on div "Дзвінок : ua0_-1755689492.1402705 Аудіо видалено Транскрипція Для AI-аналізу ма…" at bounding box center [633, 309] width 1266 height 618
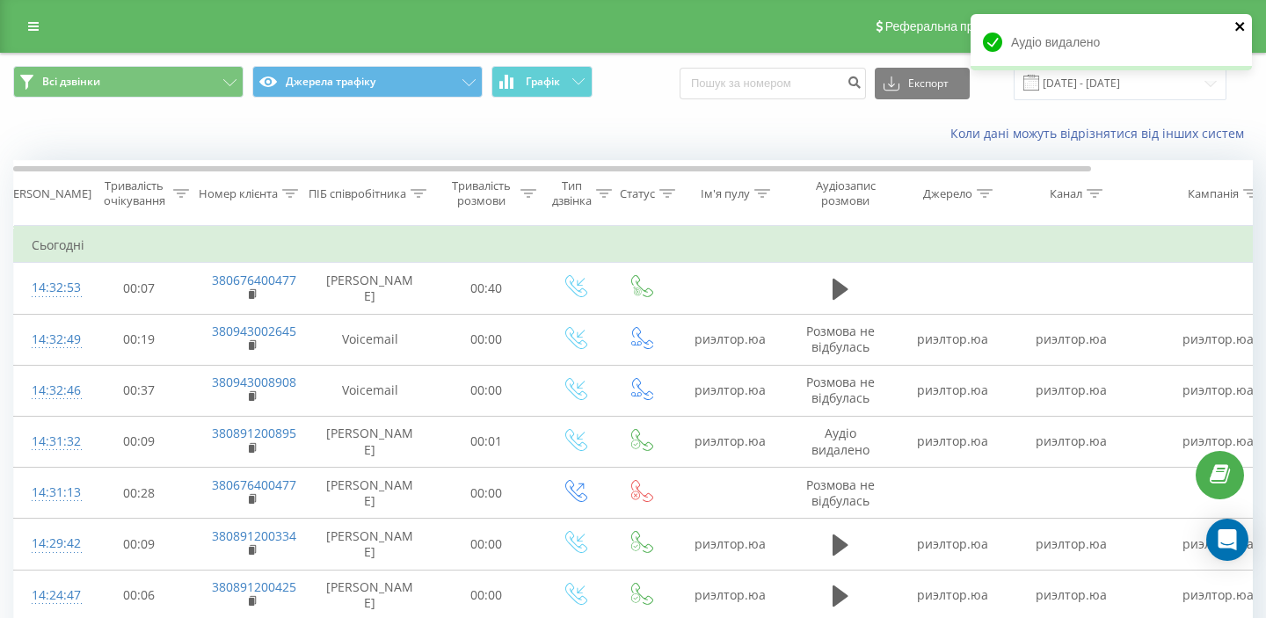
click at [1244, 27] on icon "close" at bounding box center [1241, 26] width 12 height 14
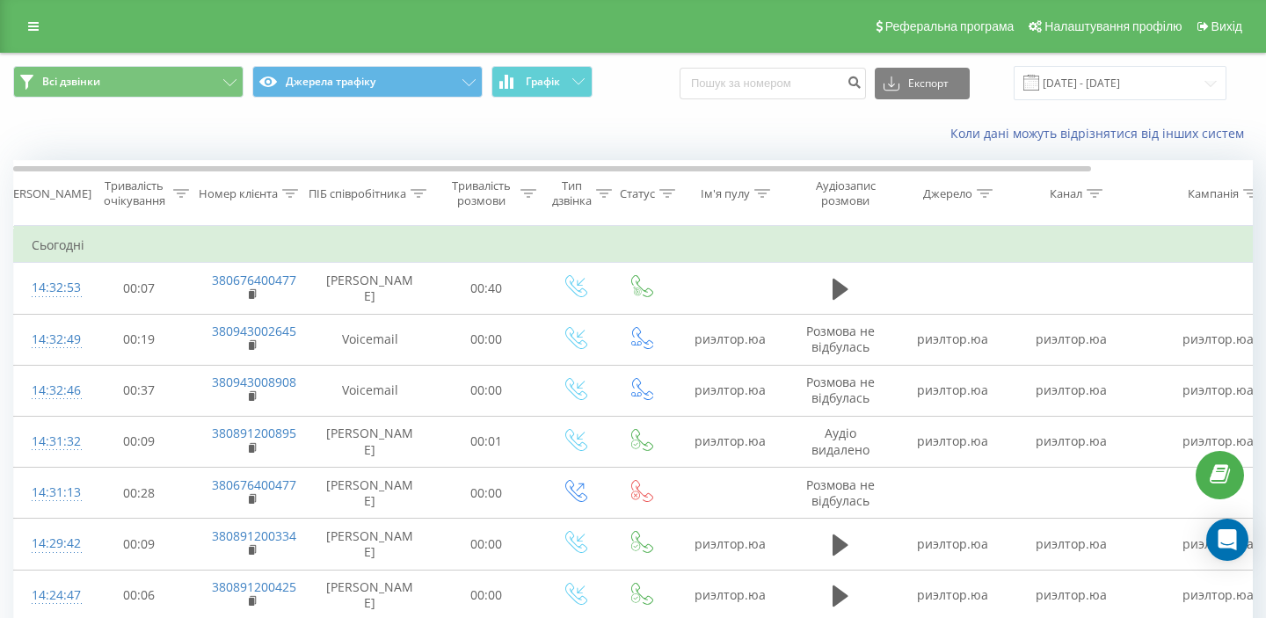
click at [1057, 26] on div "iconestate.com.ua Проекти iconestate.com.ua Дашборд Центр звернень Журнал дзвін…" at bounding box center [633, 309] width 1266 height 618
click at [1059, 31] on span "Налаштування профілю" at bounding box center [1113, 26] width 137 height 14
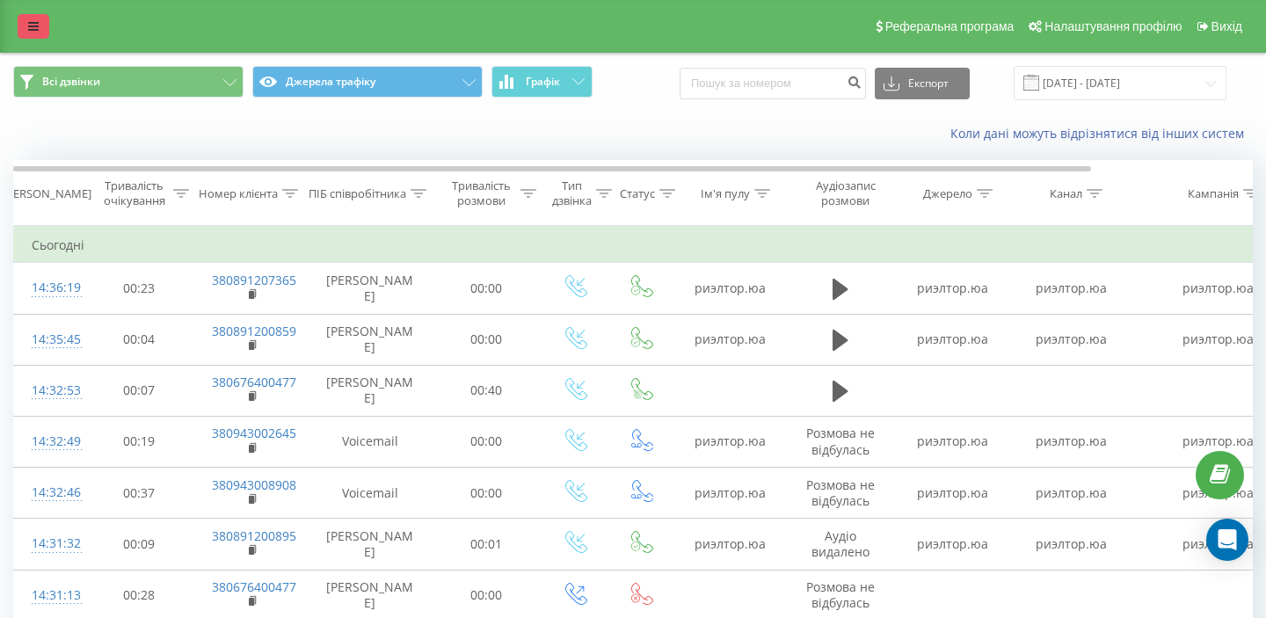
click at [35, 27] on icon at bounding box center [33, 26] width 11 height 12
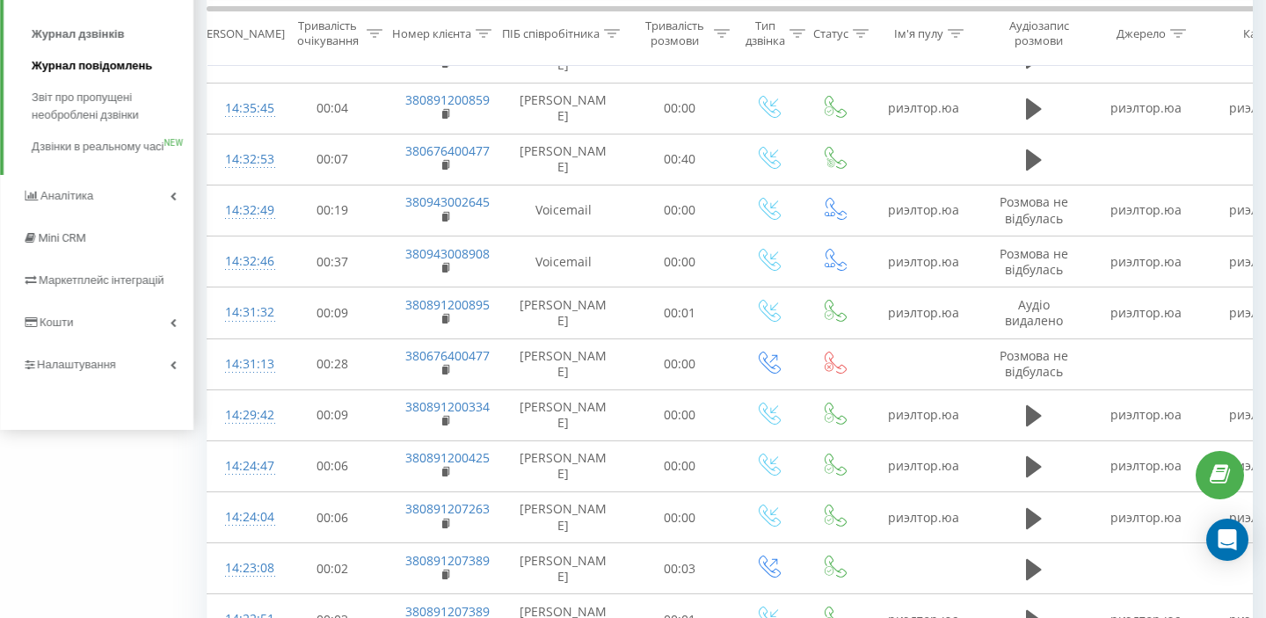
scroll to position [233, 0]
click at [124, 384] on link "Налаштування" at bounding box center [96, 363] width 193 height 42
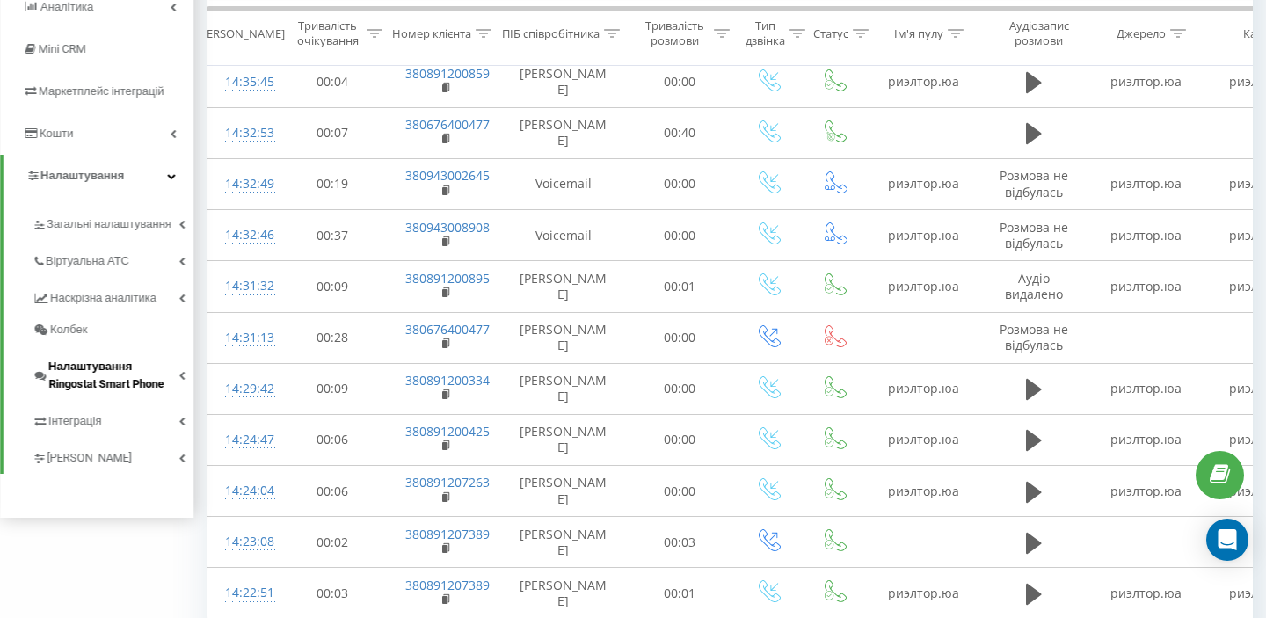
scroll to position [267, 0]
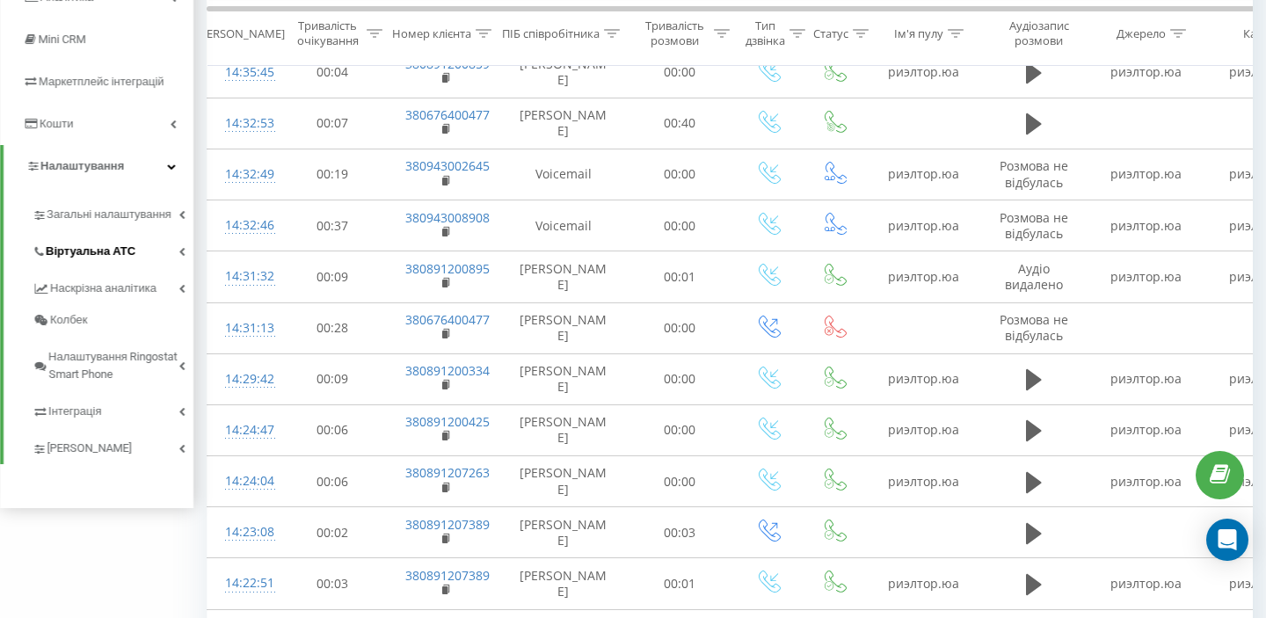
click at [123, 243] on span "Віртуальна АТС" at bounding box center [91, 252] width 90 height 18
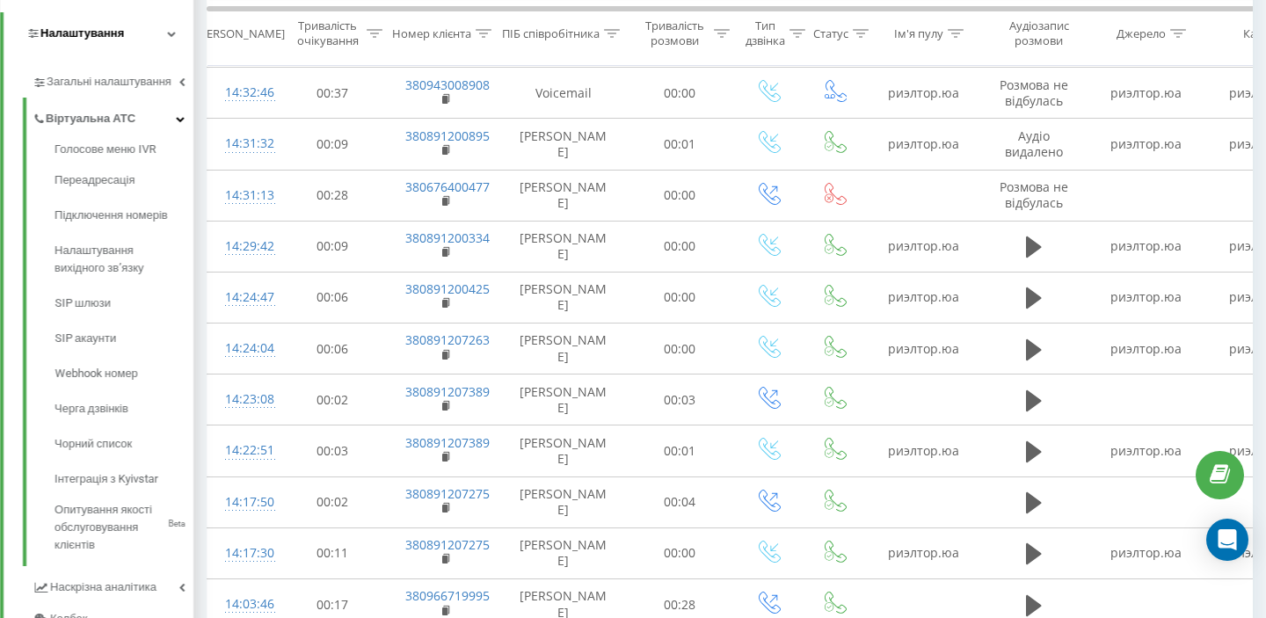
scroll to position [405, 0]
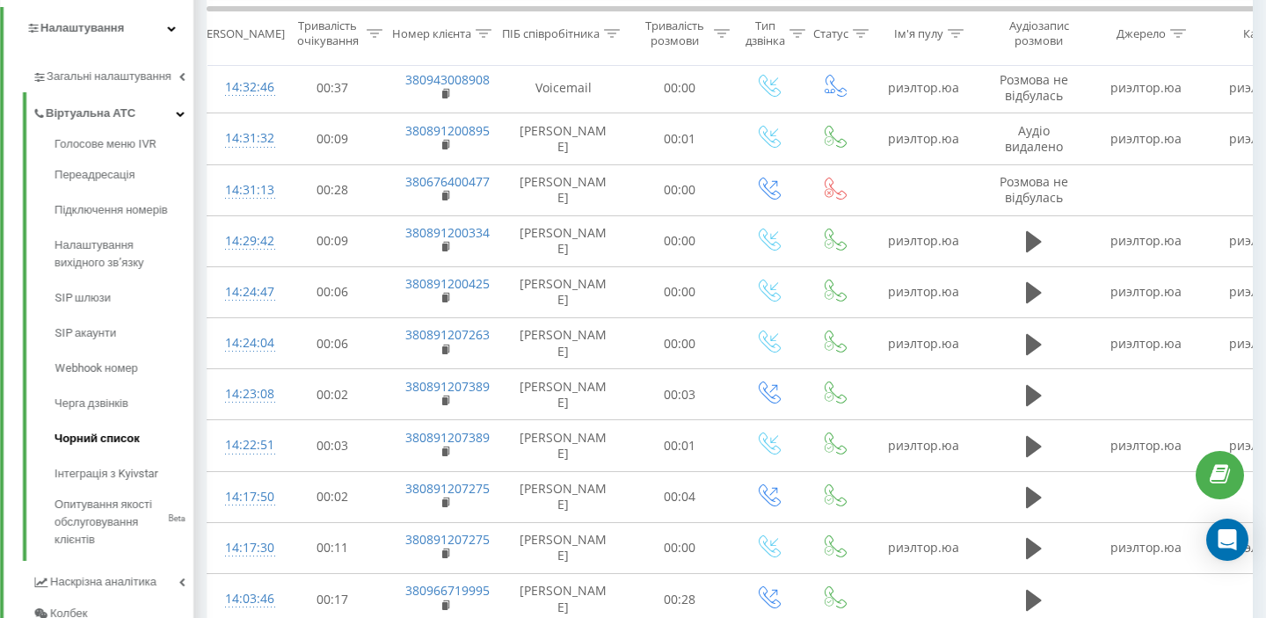
click at [98, 448] on link "Чорний список" at bounding box center [124, 438] width 139 height 35
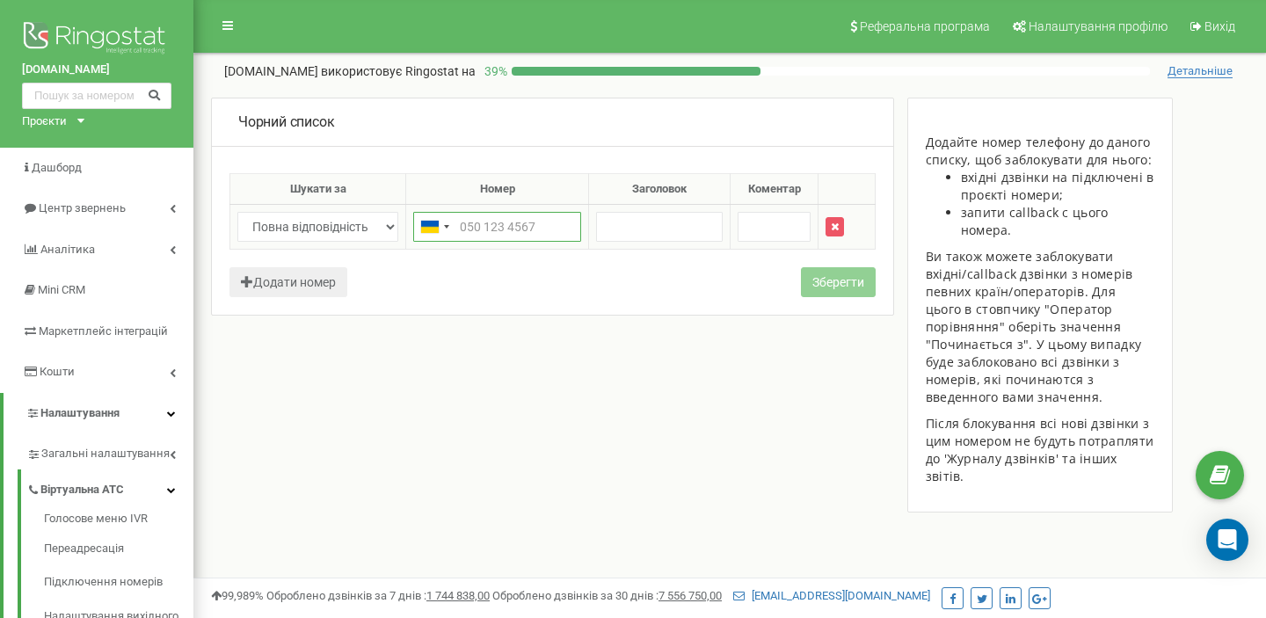
click at [518, 231] on input "text" at bounding box center [497, 227] width 168 height 30
type input "0891207365"
click at [843, 295] on button "Зберегти" at bounding box center [838, 282] width 75 height 30
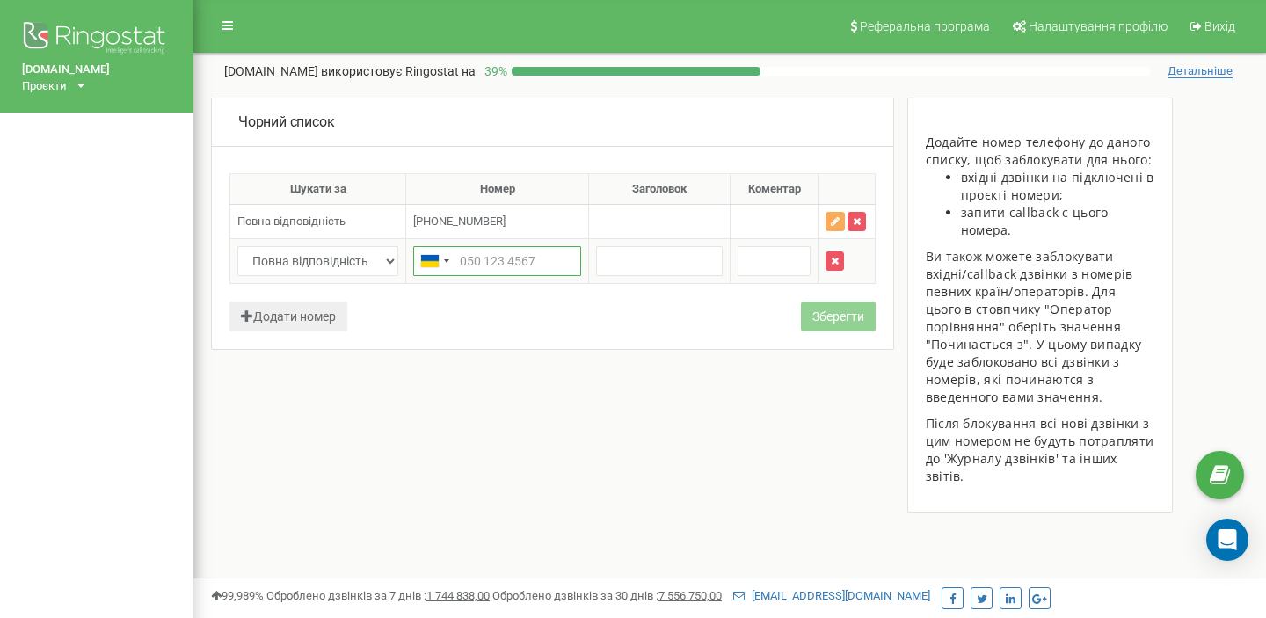
click at [484, 260] on input "text" at bounding box center [497, 261] width 168 height 30
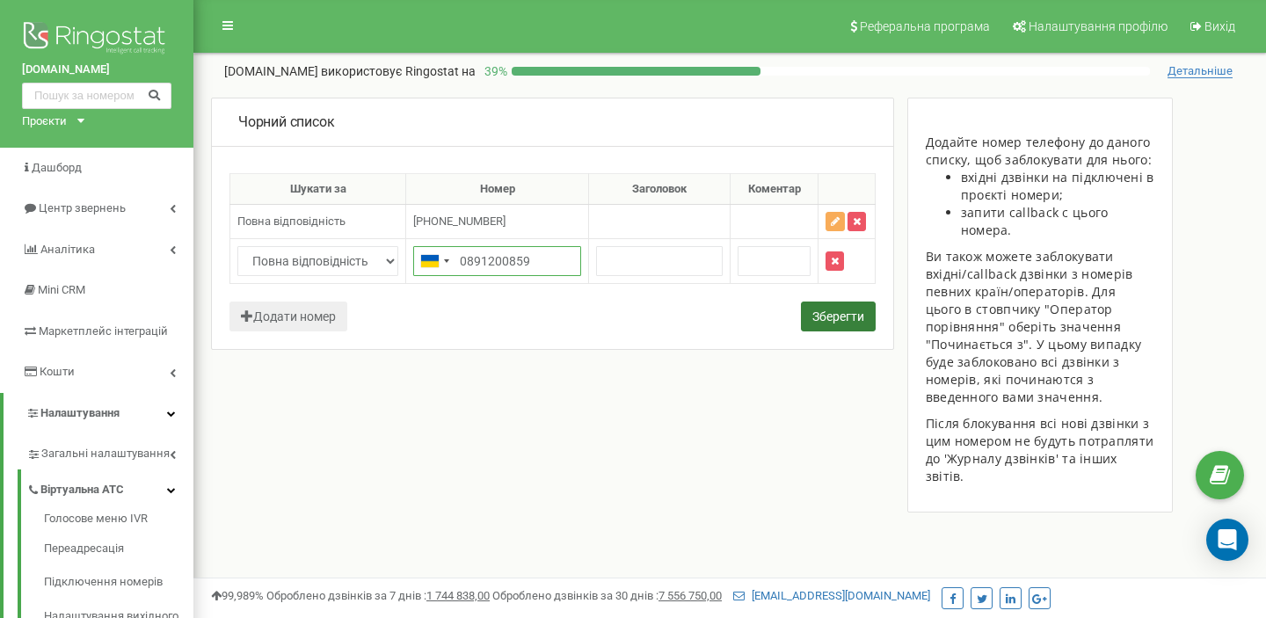
type input "0891200859"
click at [863, 322] on button "Зберегти" at bounding box center [838, 317] width 75 height 30
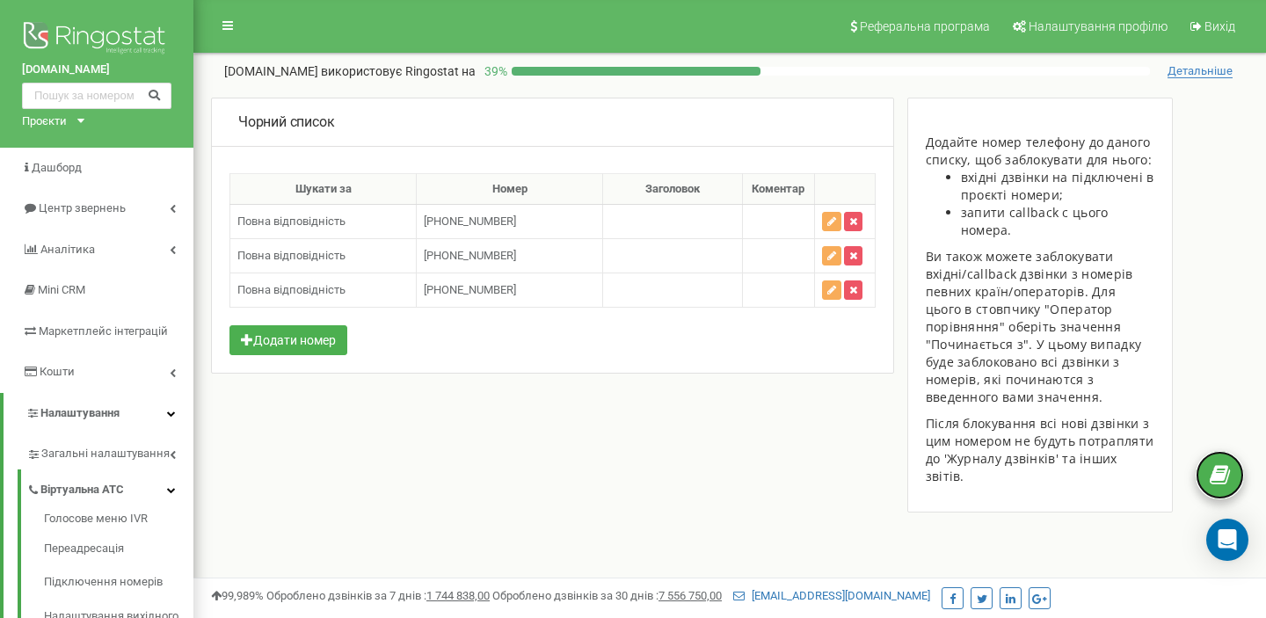
click at [1215, 470] on icon at bounding box center [1220, 476] width 20 height 26
click at [1225, 543] on icon "Open Intercom Messenger" at bounding box center [1227, 540] width 23 height 23
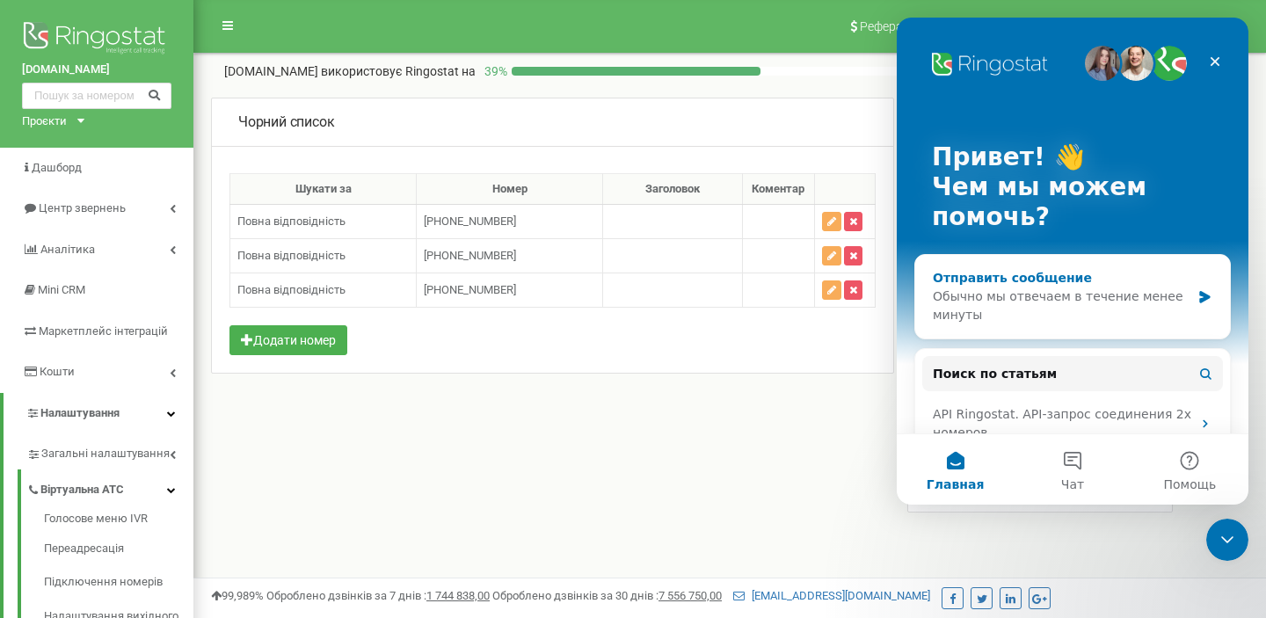
click at [1083, 332] on div "Отправить сообщение Обычно мы отвечаем в течение менее минуты" at bounding box center [1072, 297] width 315 height 84
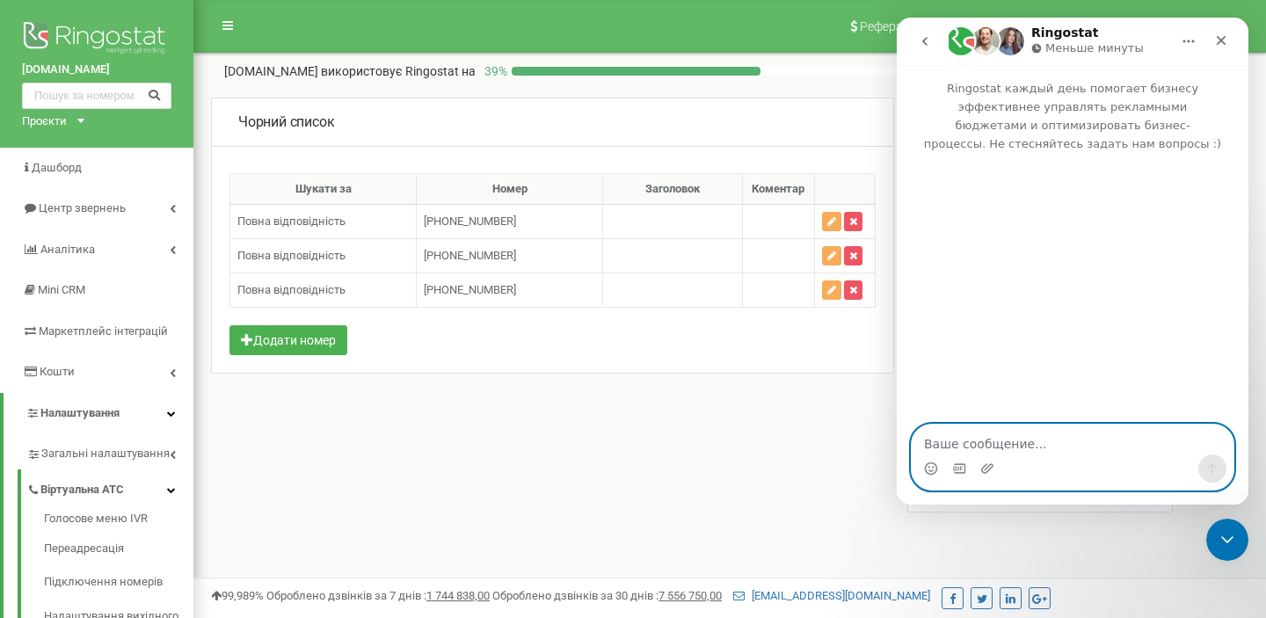
click at [1002, 441] on textarea "Ваше сообщение..." at bounding box center [1073, 440] width 322 height 30
type textarea "Добрый день"
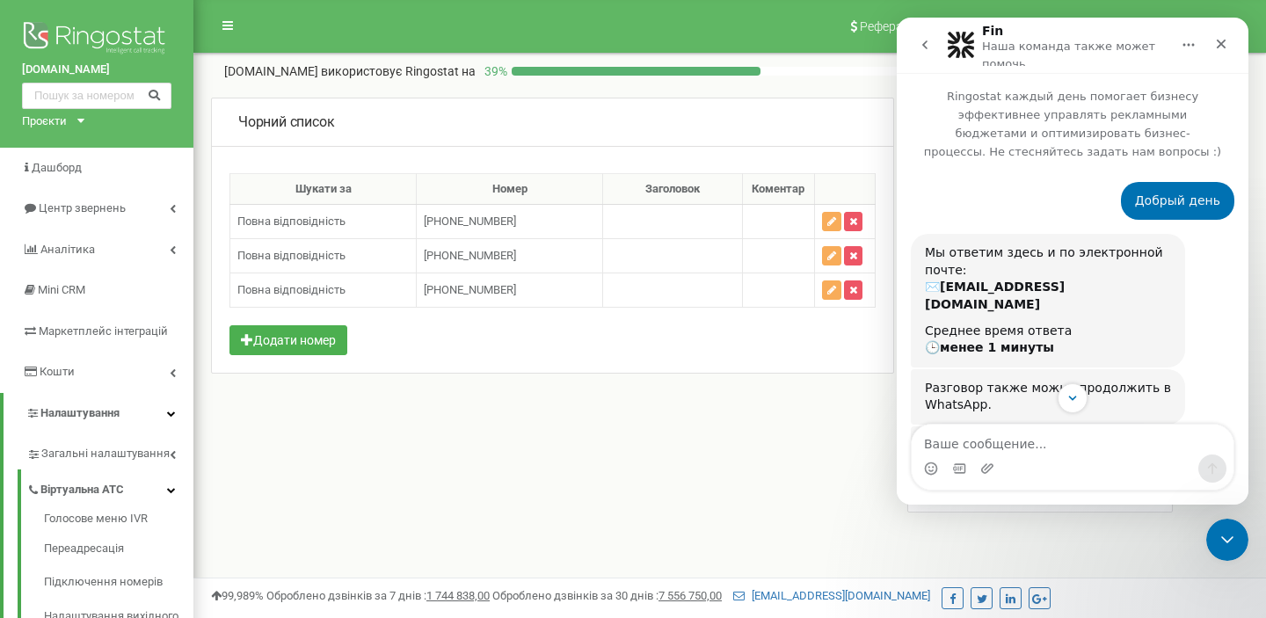
scroll to position [106, 0]
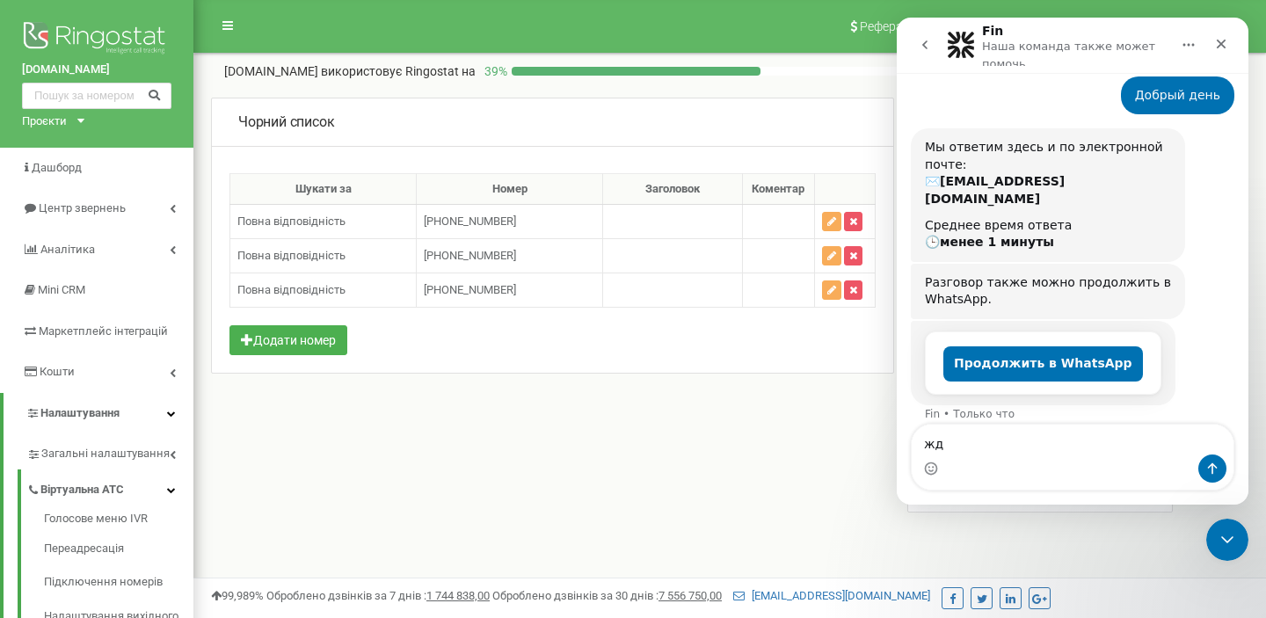
type textarea "жду"
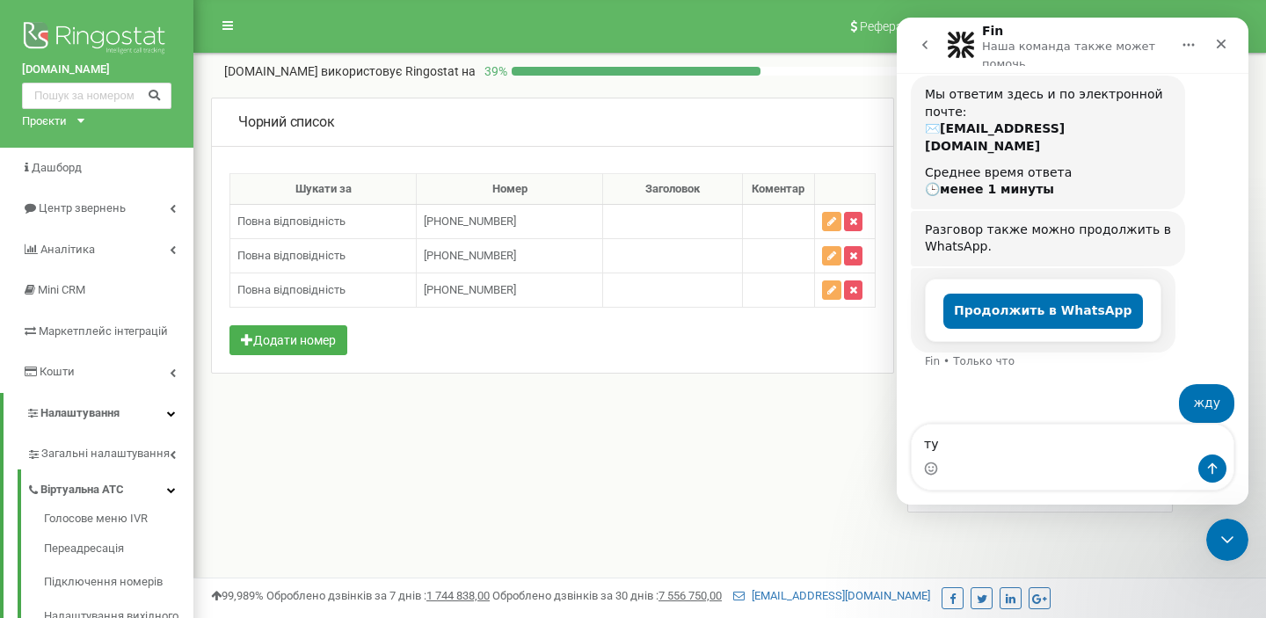
type textarea "тут"
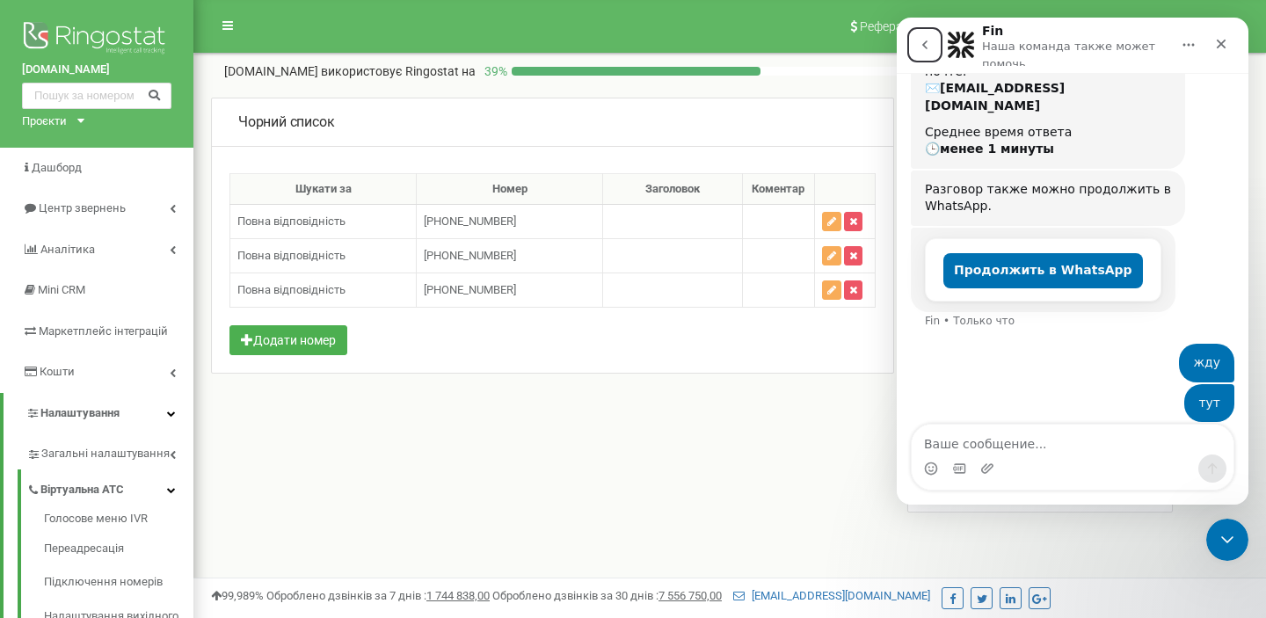
click at [924, 39] on icon "go back" at bounding box center [925, 45] width 14 height 14
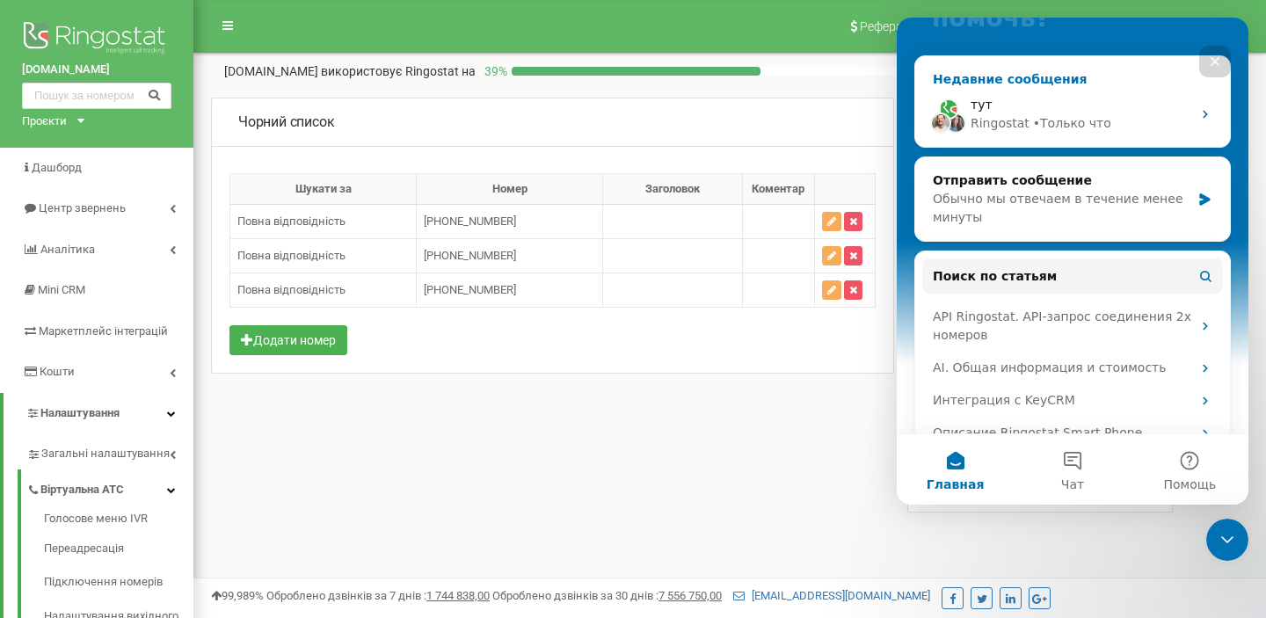
scroll to position [209, 0]
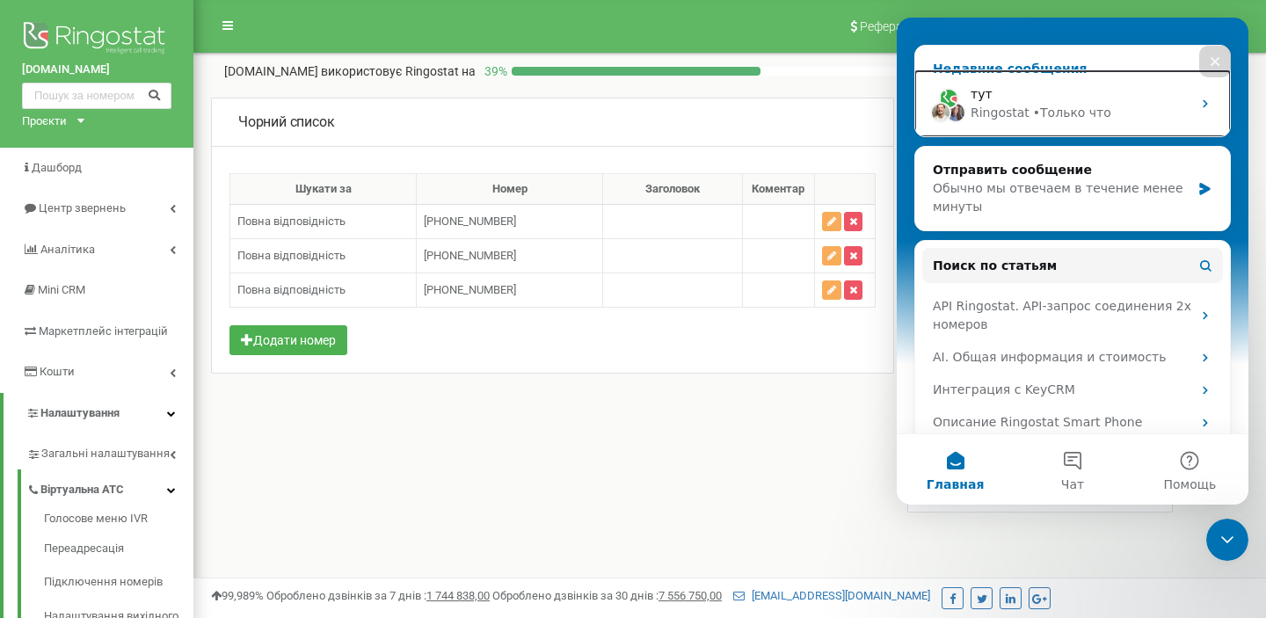
click at [1149, 93] on div "тут" at bounding box center [1081, 94] width 221 height 18
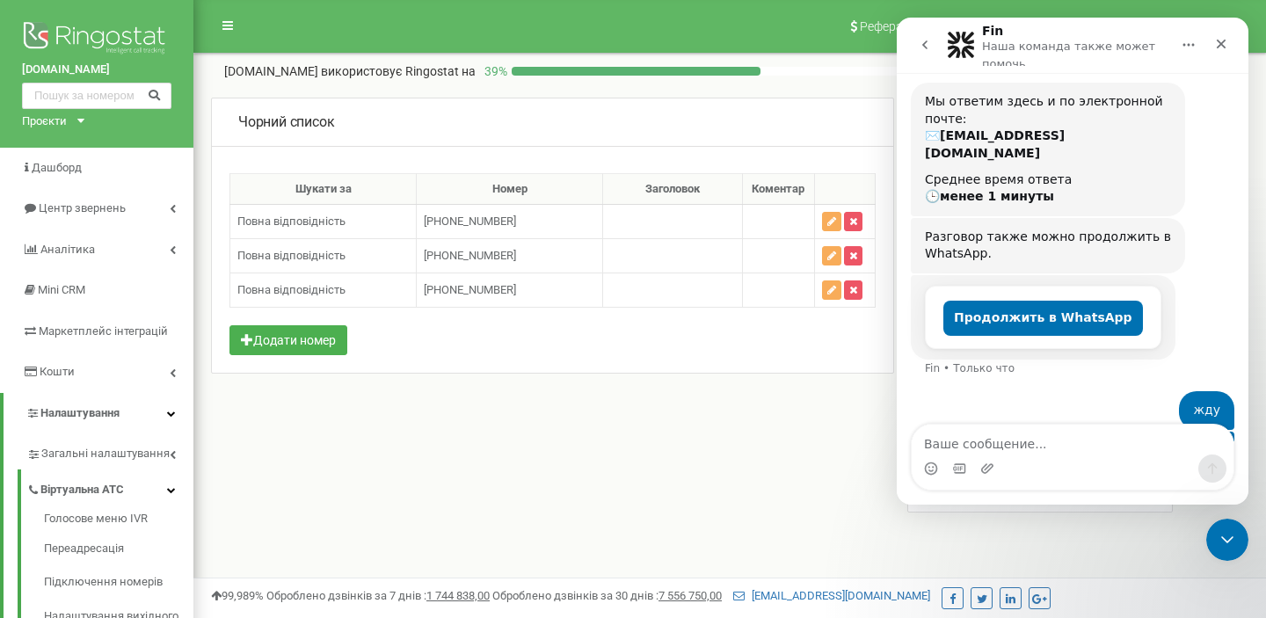
scroll to position [199, 0]
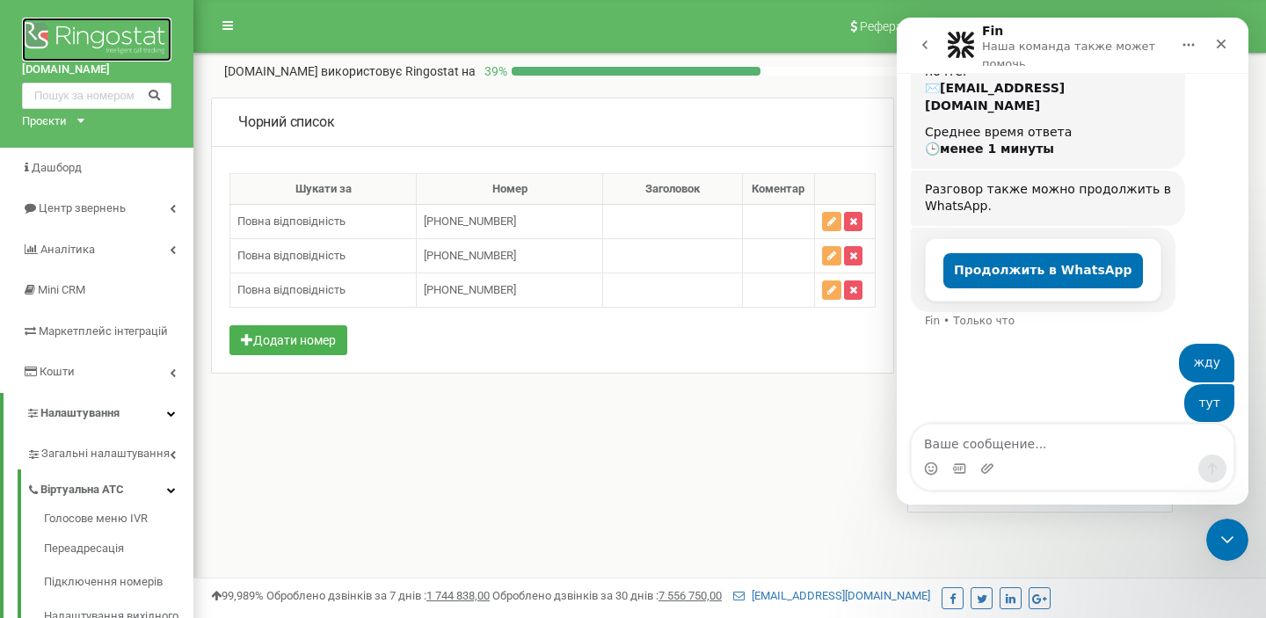
click at [65, 23] on img at bounding box center [97, 40] width 150 height 44
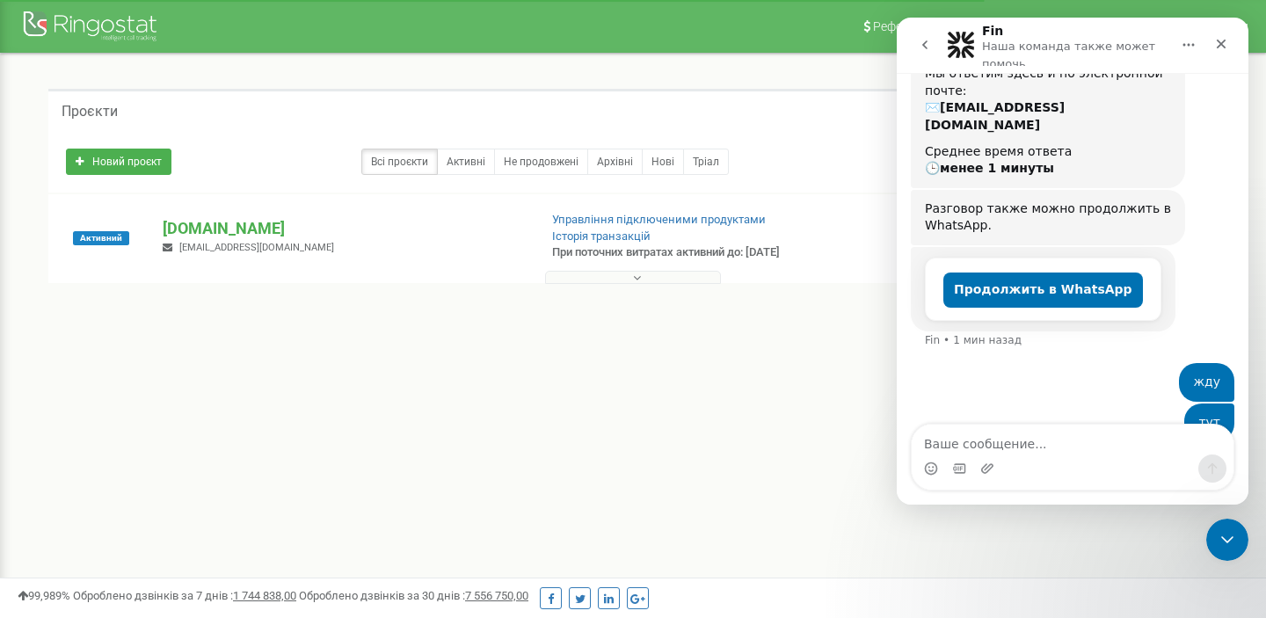
scroll to position [199, 0]
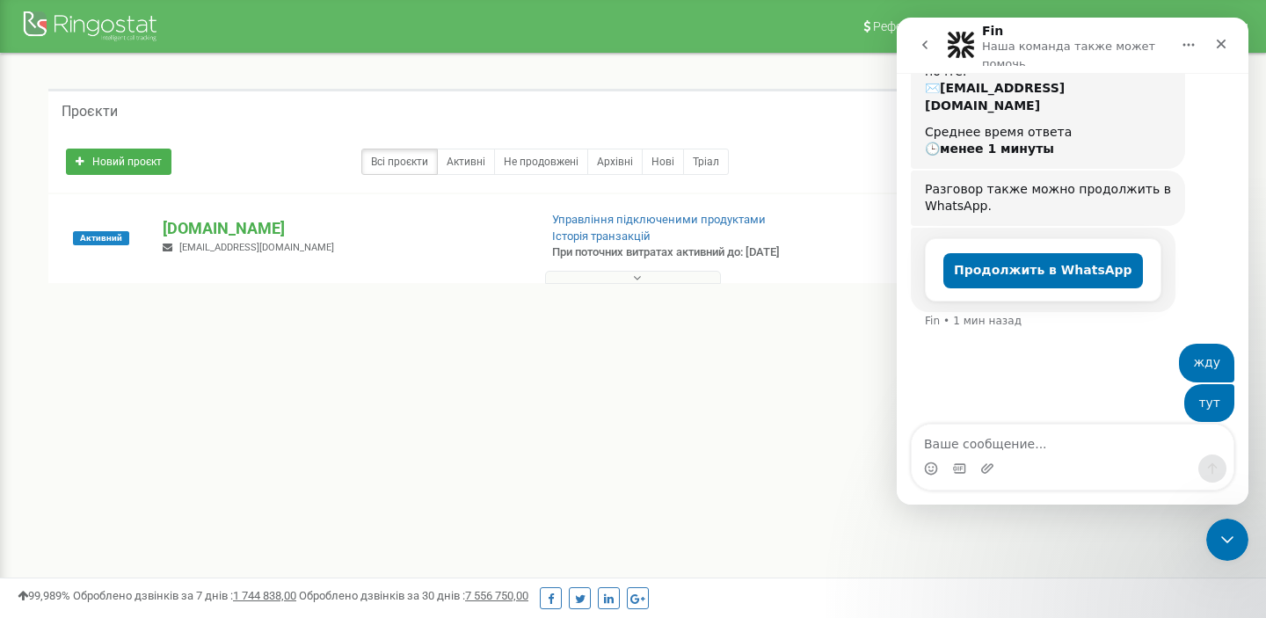
click at [736, 373] on div "Проєкти Новий проєкт Всі проєкти Активні Не продовжені Архівні Нові Тріал Пошук" at bounding box center [633, 218] width 1240 height 328
click at [661, 426] on div "Реферальна програма Налаштування профілю Вихід Проєкти Новий проєкт Всі проєкти…" at bounding box center [633, 527] width 1266 height 1055
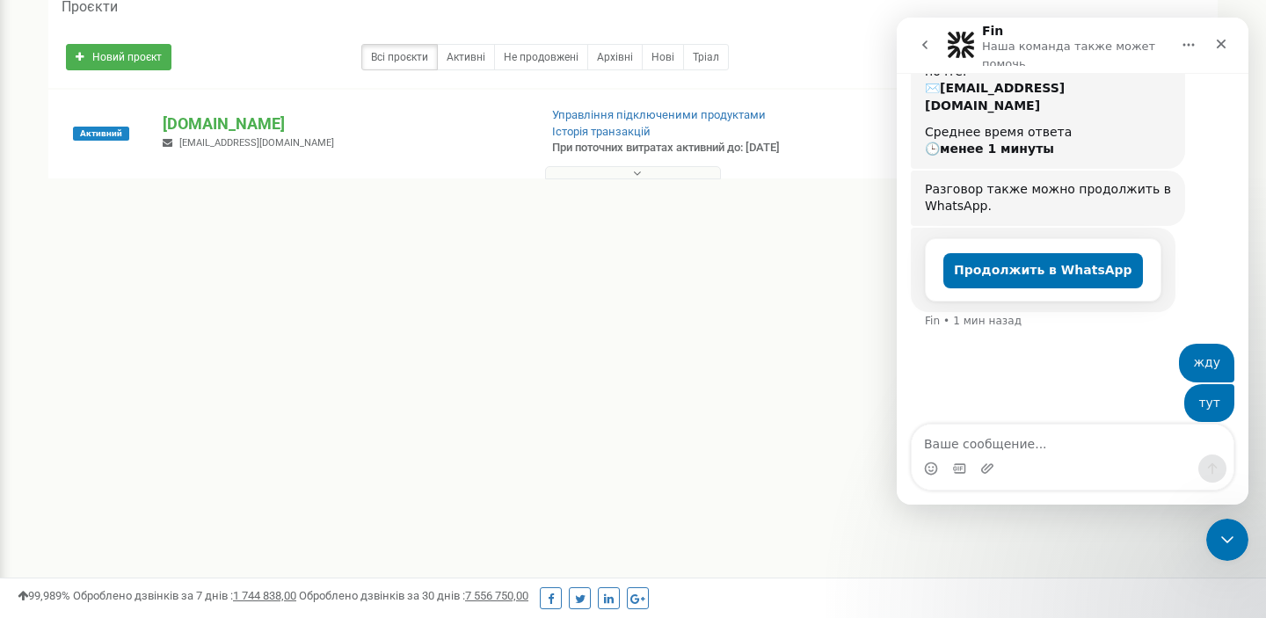
scroll to position [0, 0]
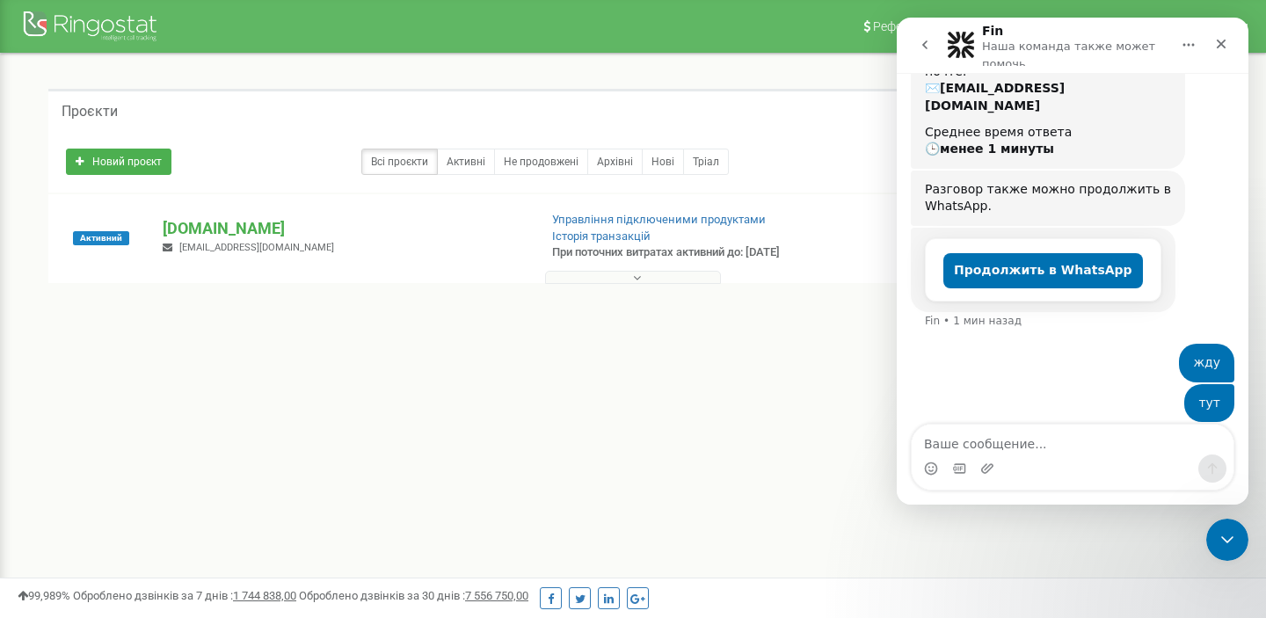
click at [652, 275] on button at bounding box center [633, 277] width 176 height 13
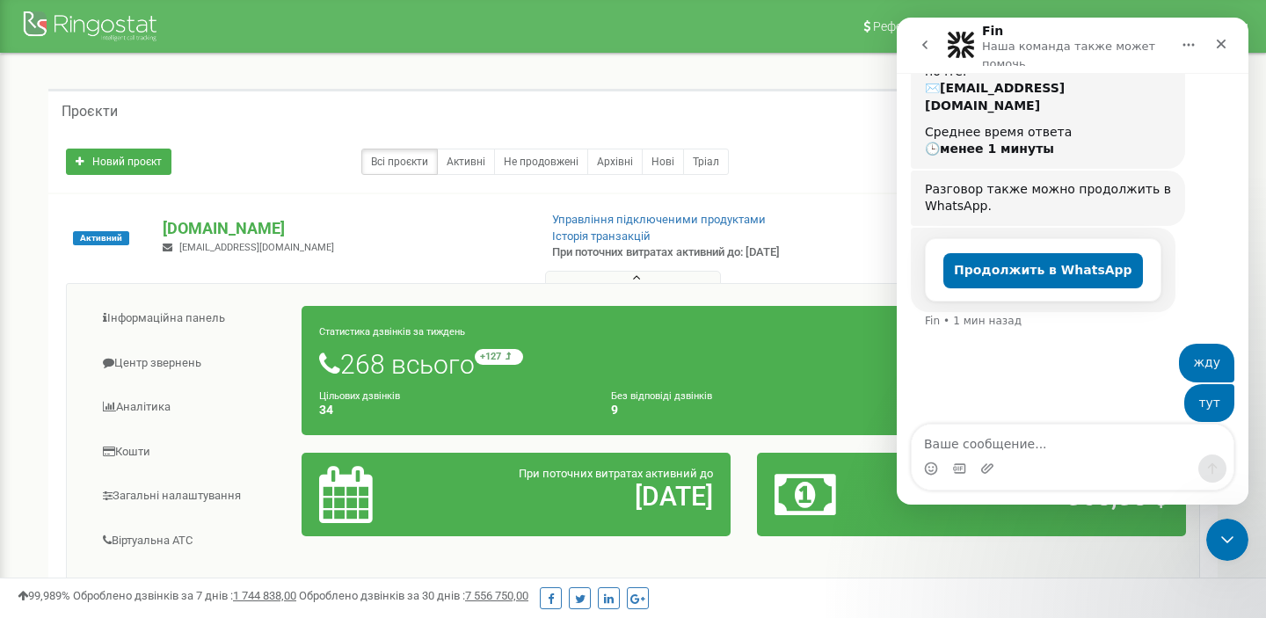
click at [923, 44] on icon "go back" at bounding box center [925, 44] width 5 height 9
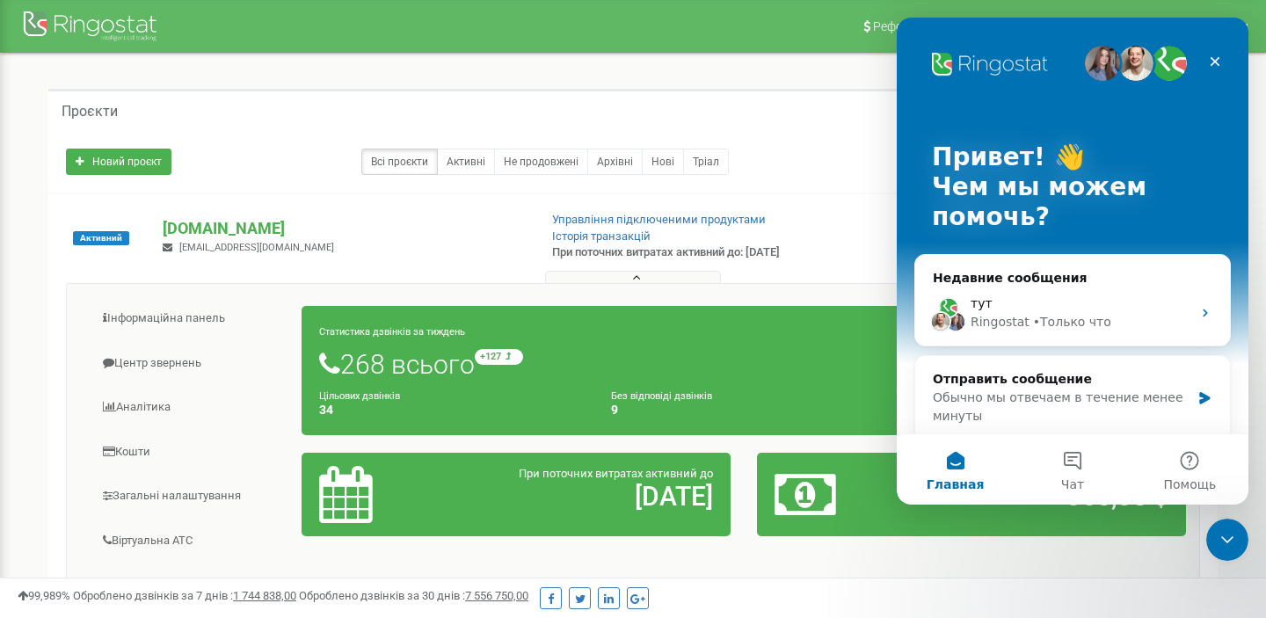
click at [841, 142] on div "Новий проєкт Всі проєкти Активні Не продовжені Архівні Нові Тріал Пошук" at bounding box center [633, 157] width 1161 height 35
click at [1061, 483] on button "1 Чат" at bounding box center [1072, 469] width 117 height 70
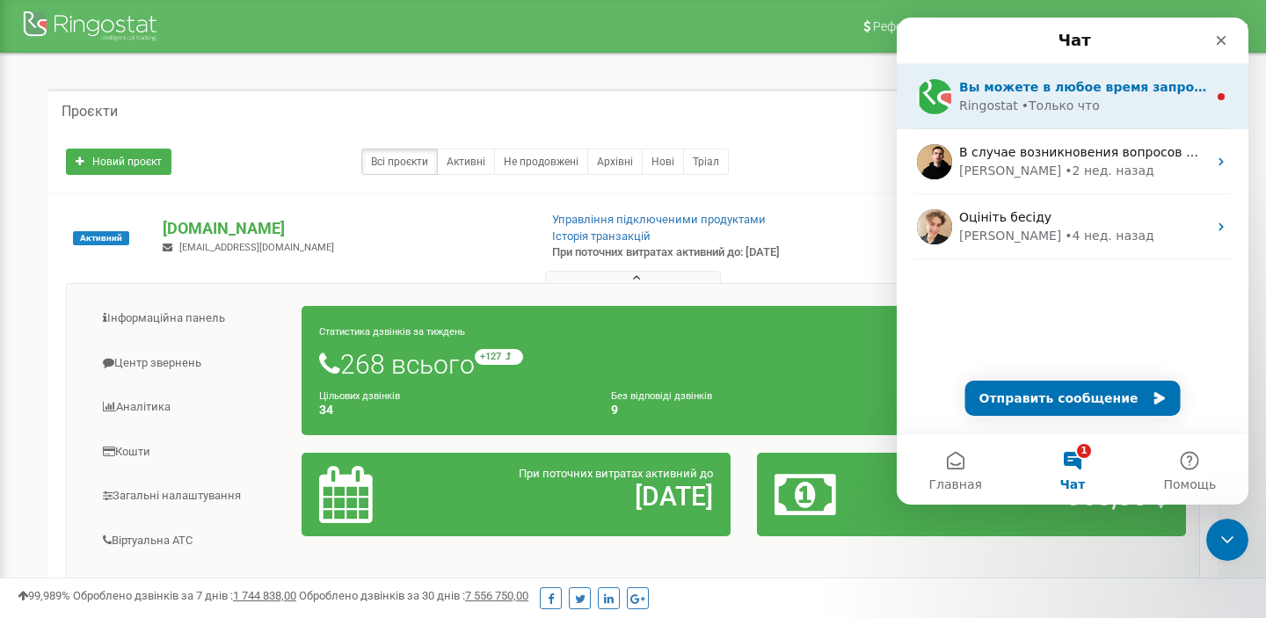
click at [1115, 123] on div "Вы можете в любое время запросить переключение на оператора. Обратите внимание,…" at bounding box center [1073, 96] width 352 height 65
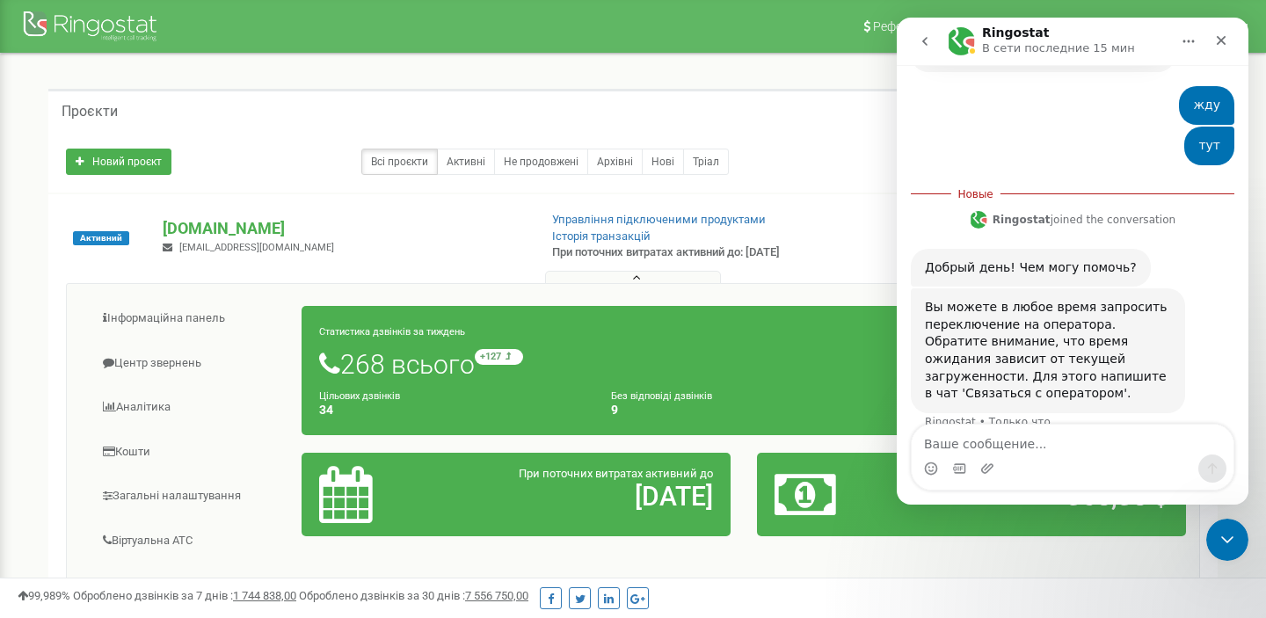
scroll to position [439, 0]
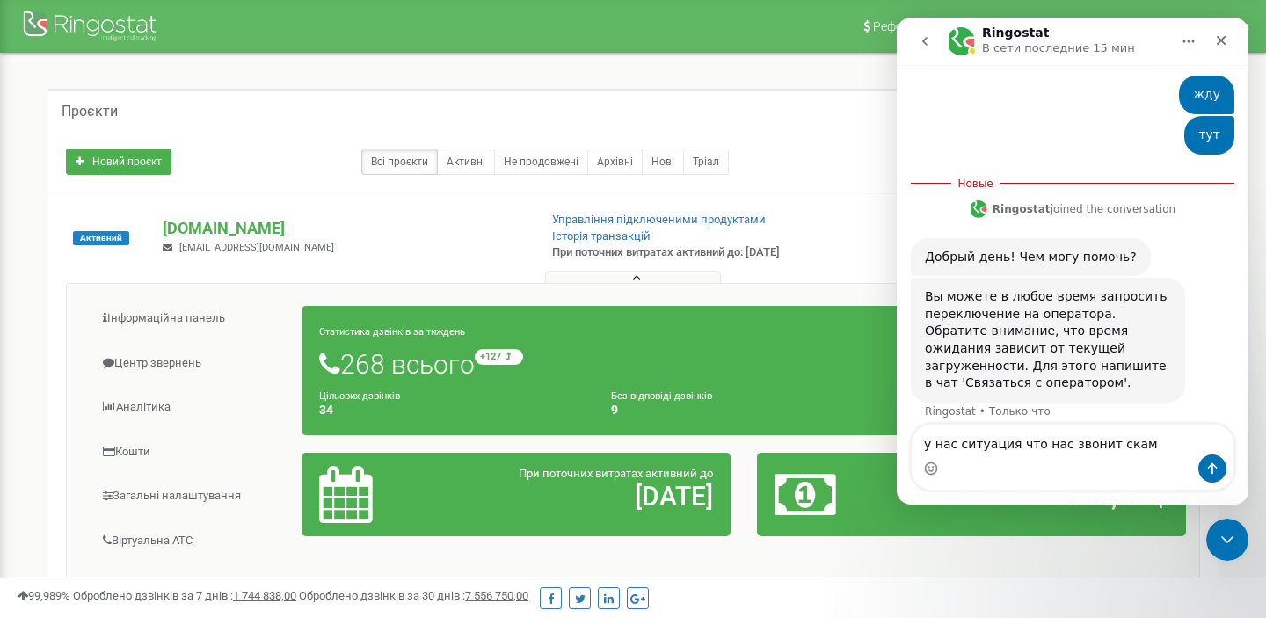
type textarea "у нас ситуация что нас звонит скам"
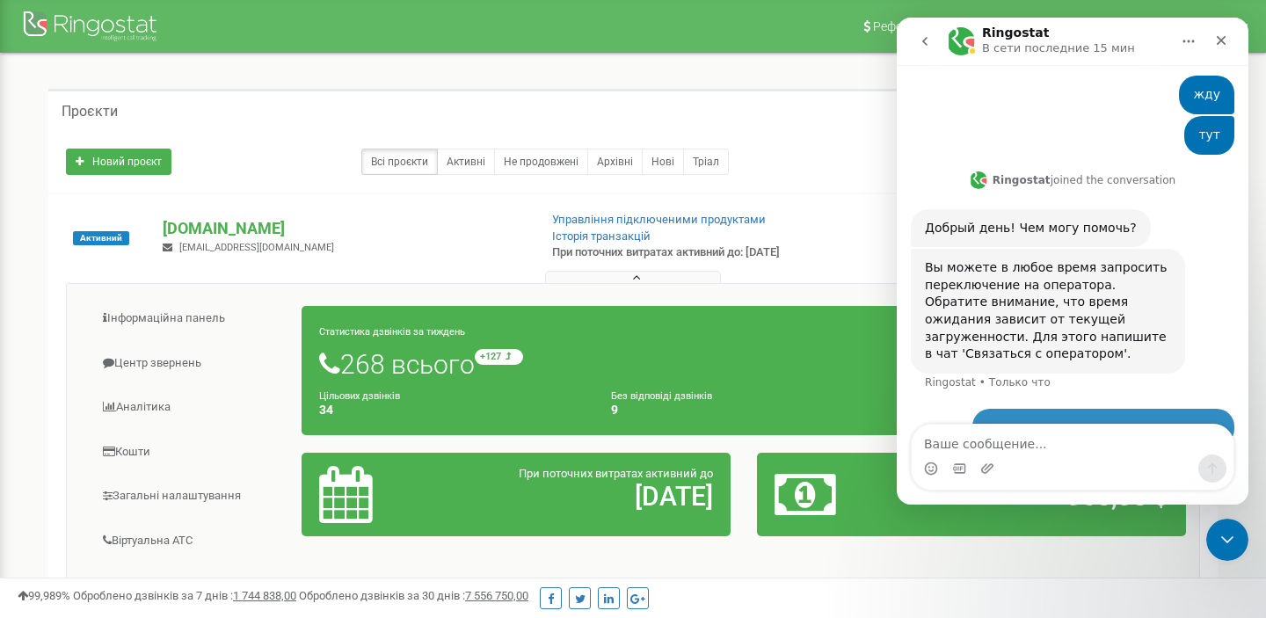
scroll to position [463, 0]
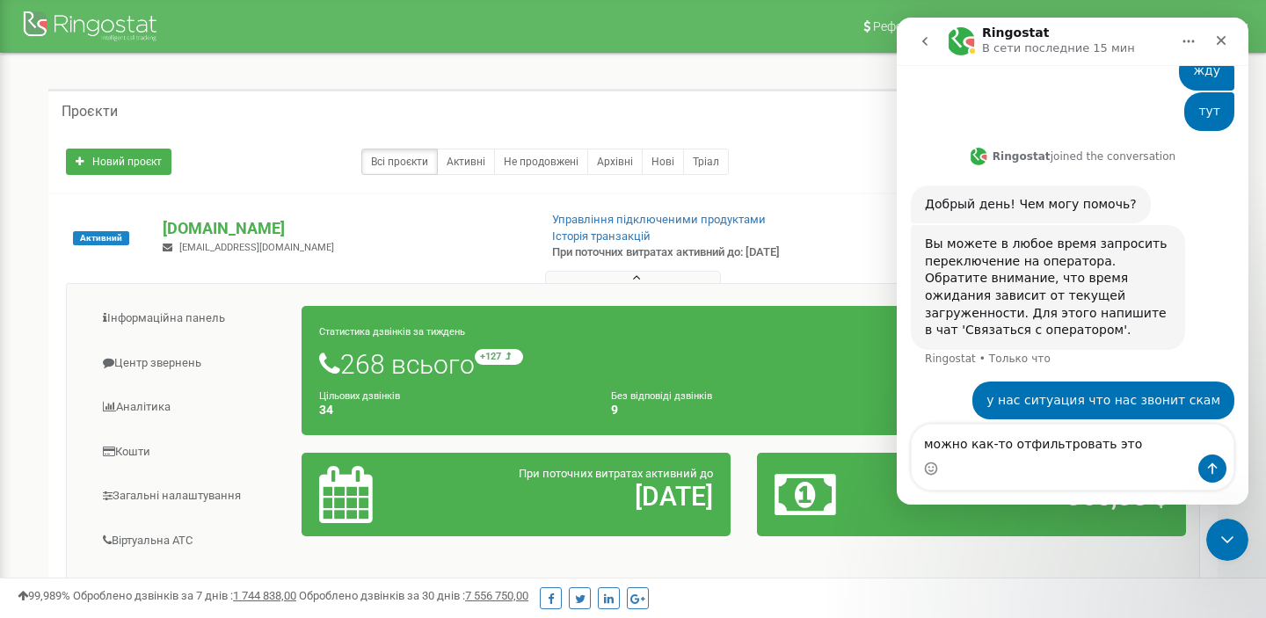
type textarea "можно как-то отфильтровать это"
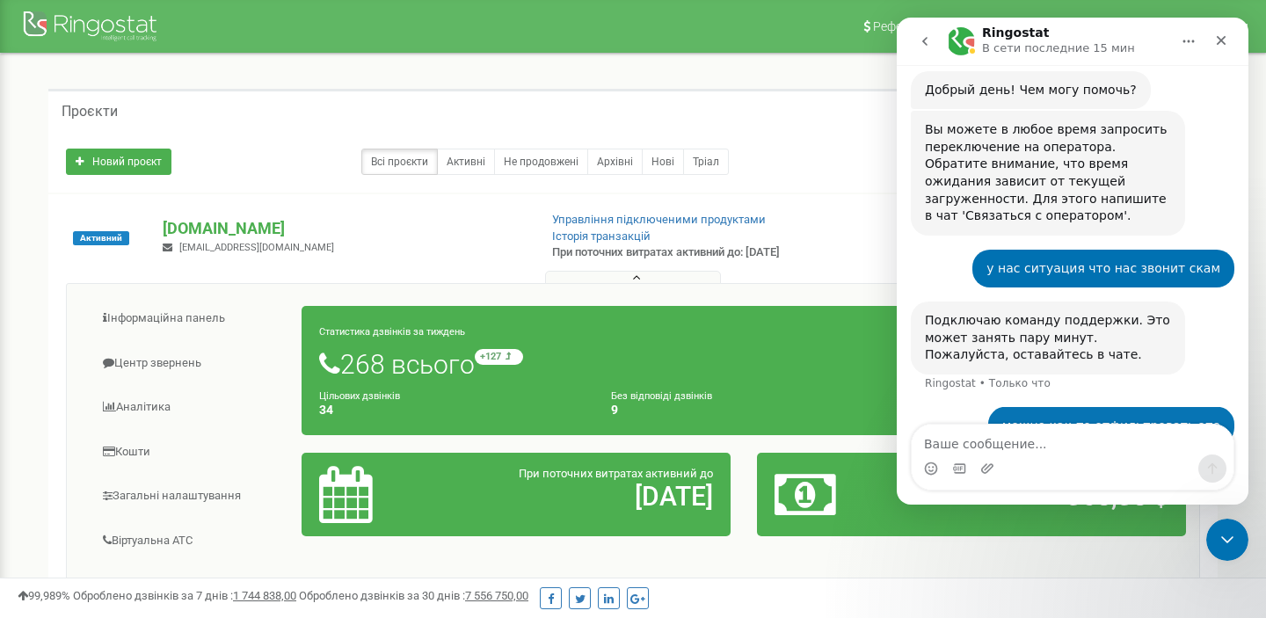
scroll to position [602, 0]
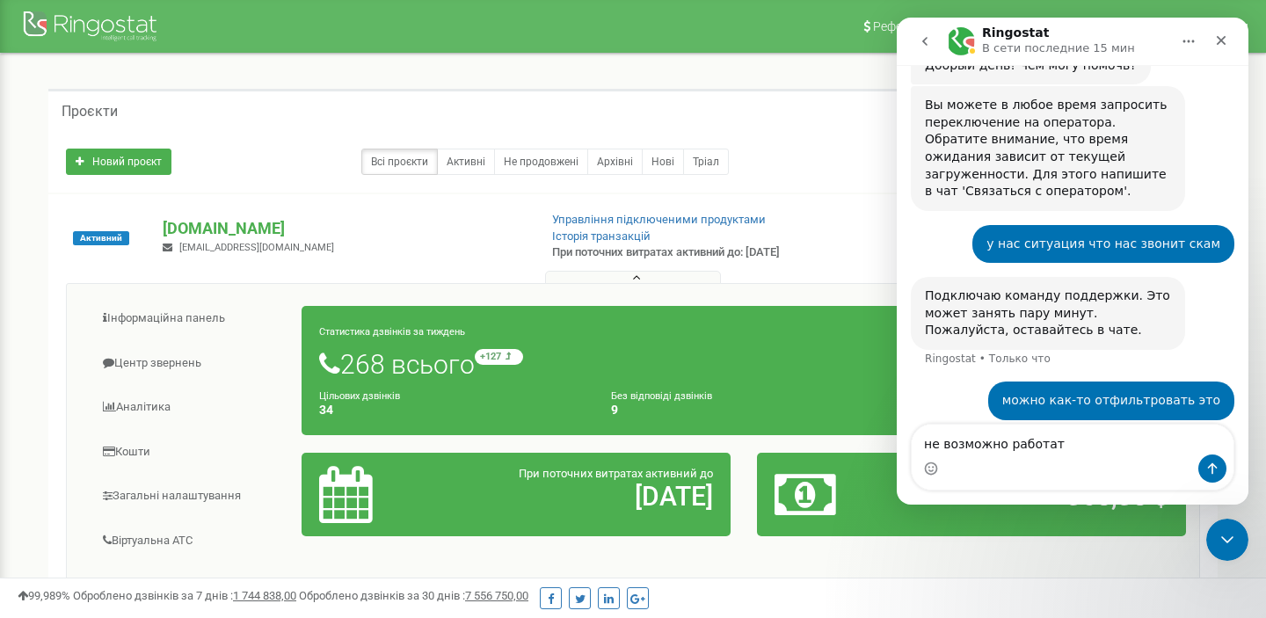
type textarea "не возможно работать"
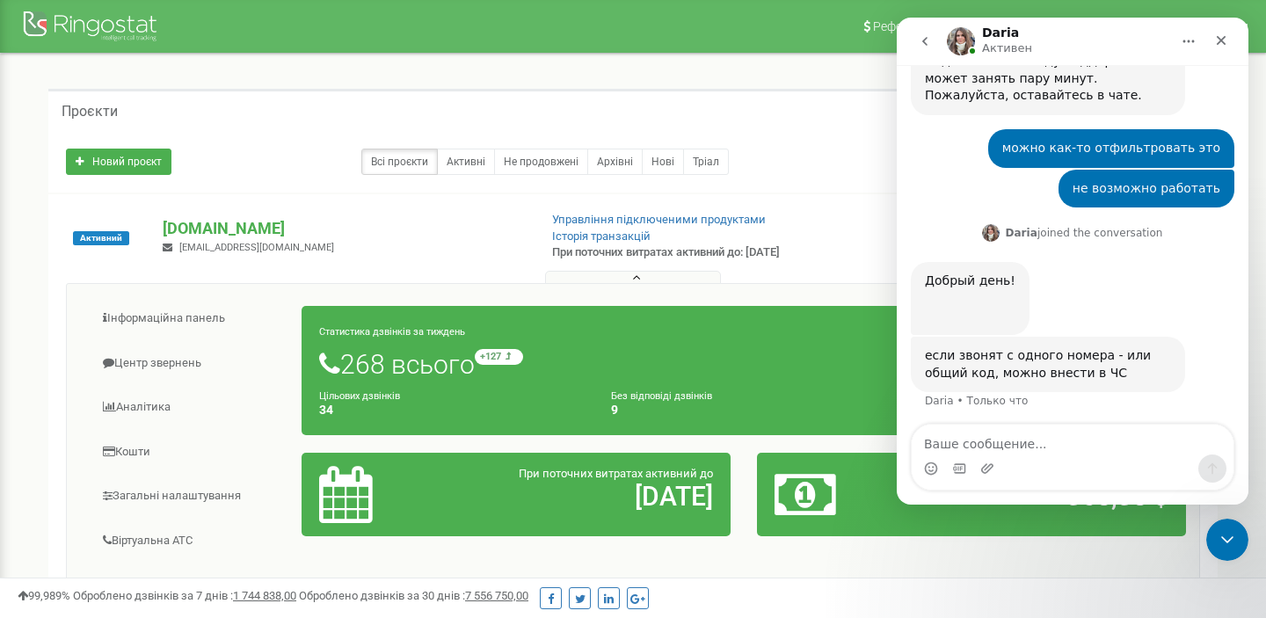
scroll to position [894, 0]
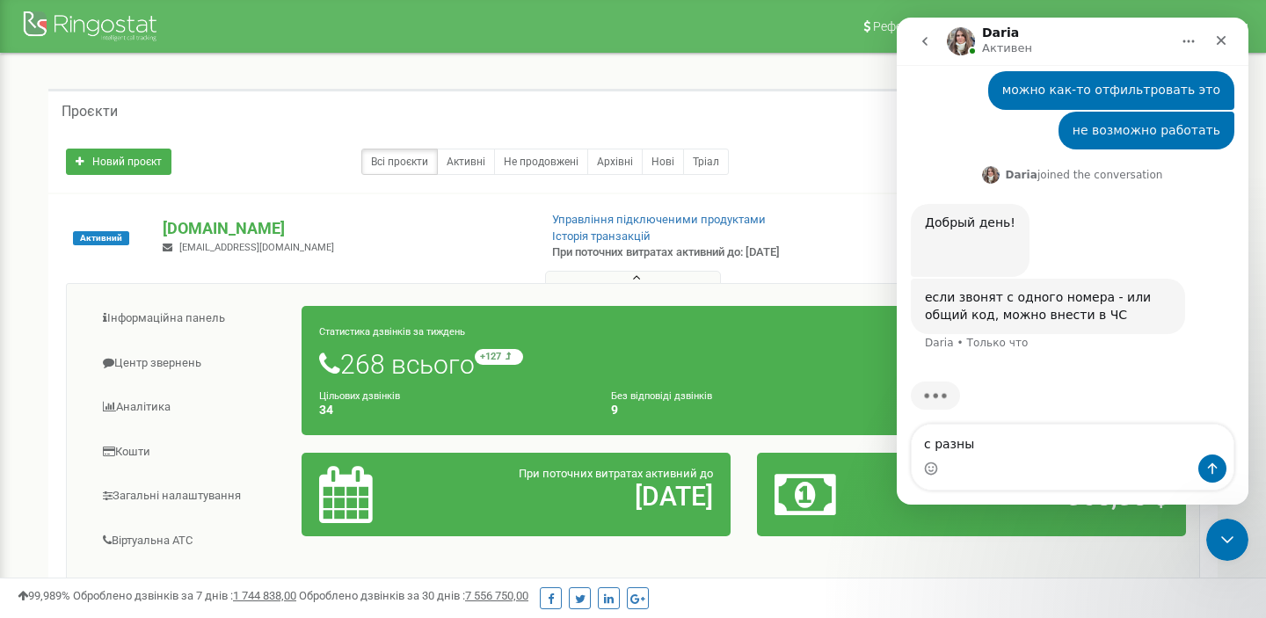
type textarea "с разных"
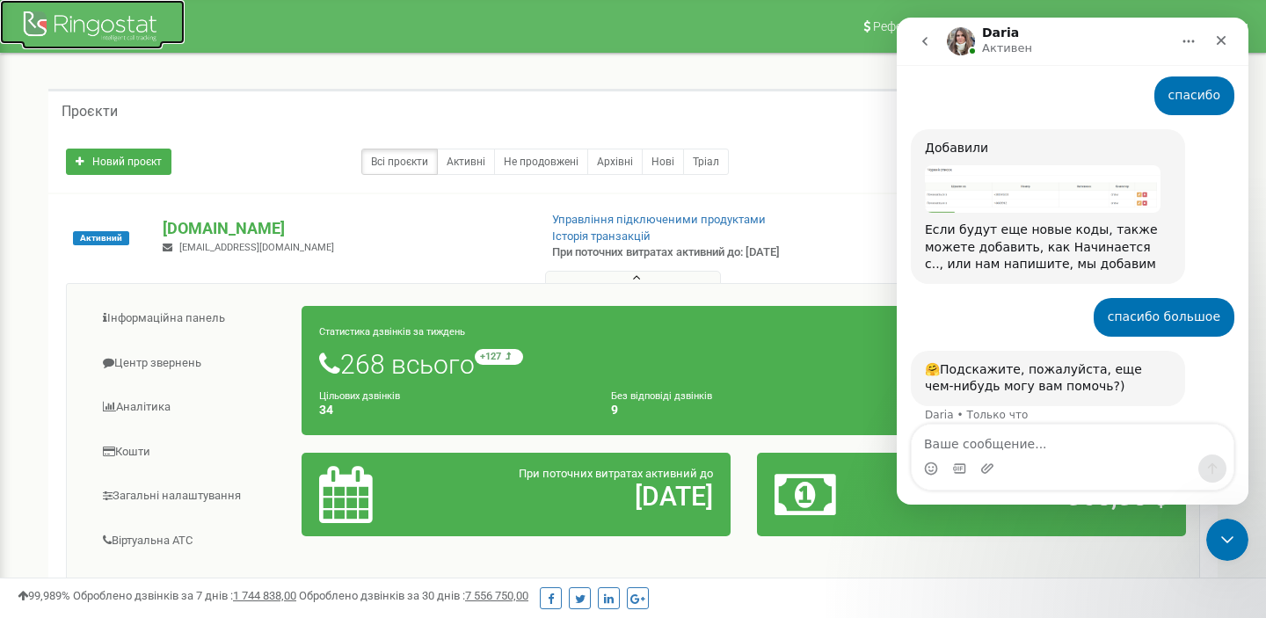
scroll to position [1986, 0]
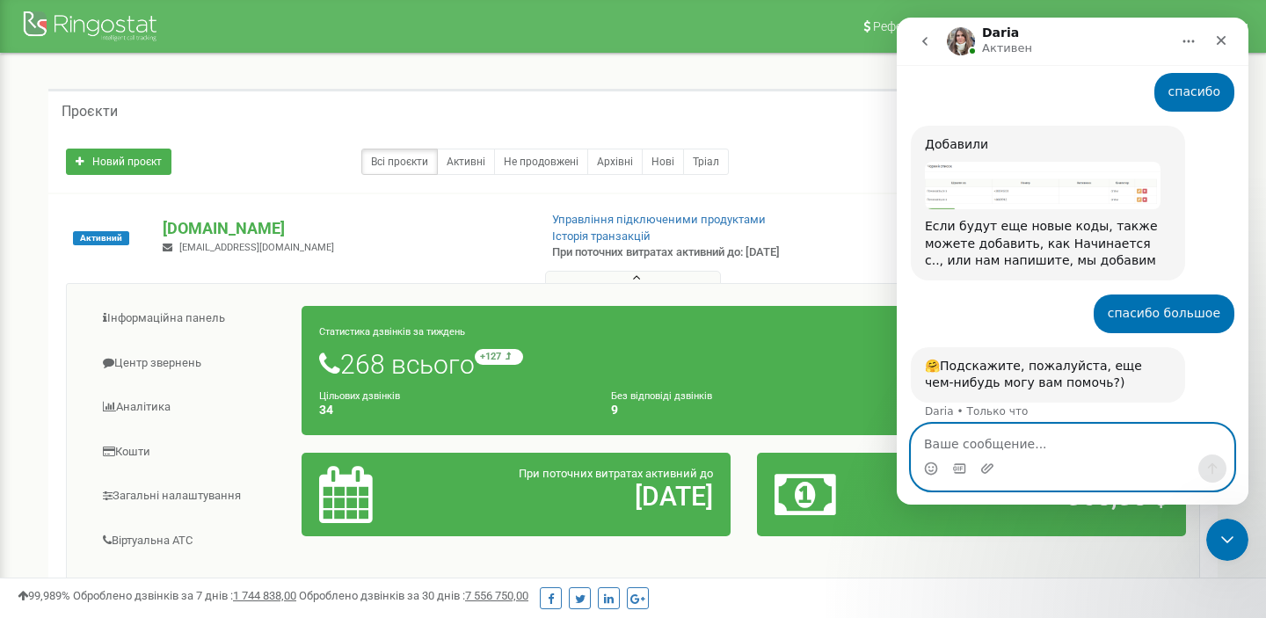
click at [1012, 443] on textarea "Ваше сообщение..." at bounding box center [1073, 440] width 322 height 30
type textarea "н"
type textarea "в"
type textarea "только это беспокоило"
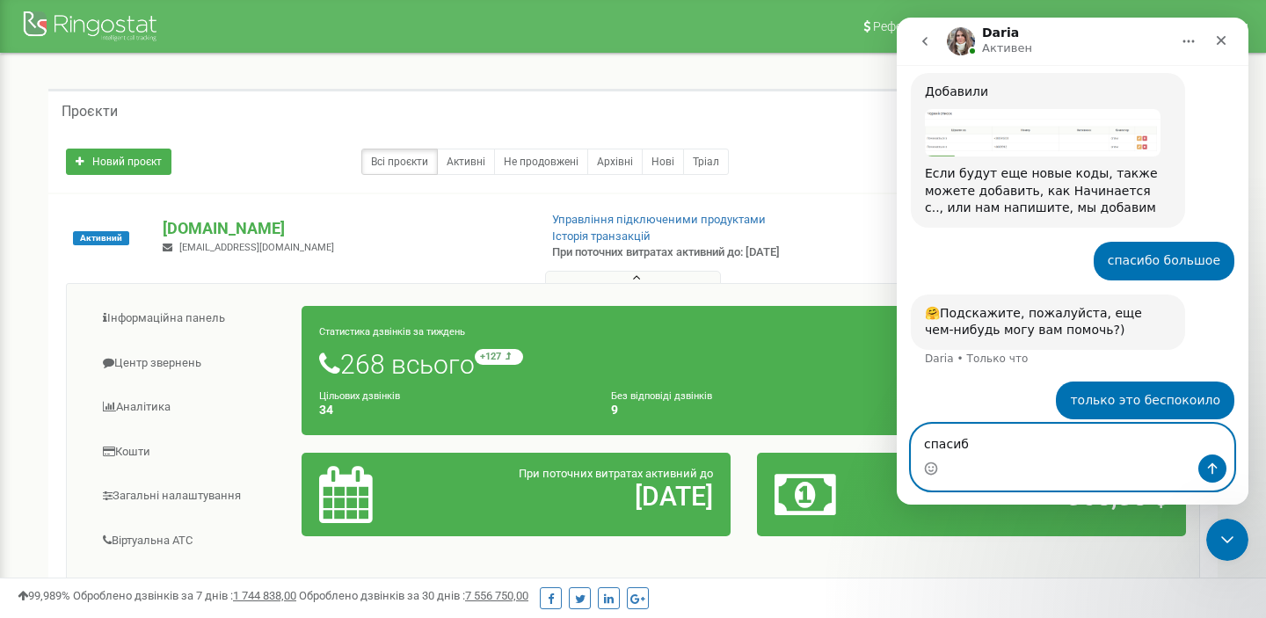
type textarea "спасибр"
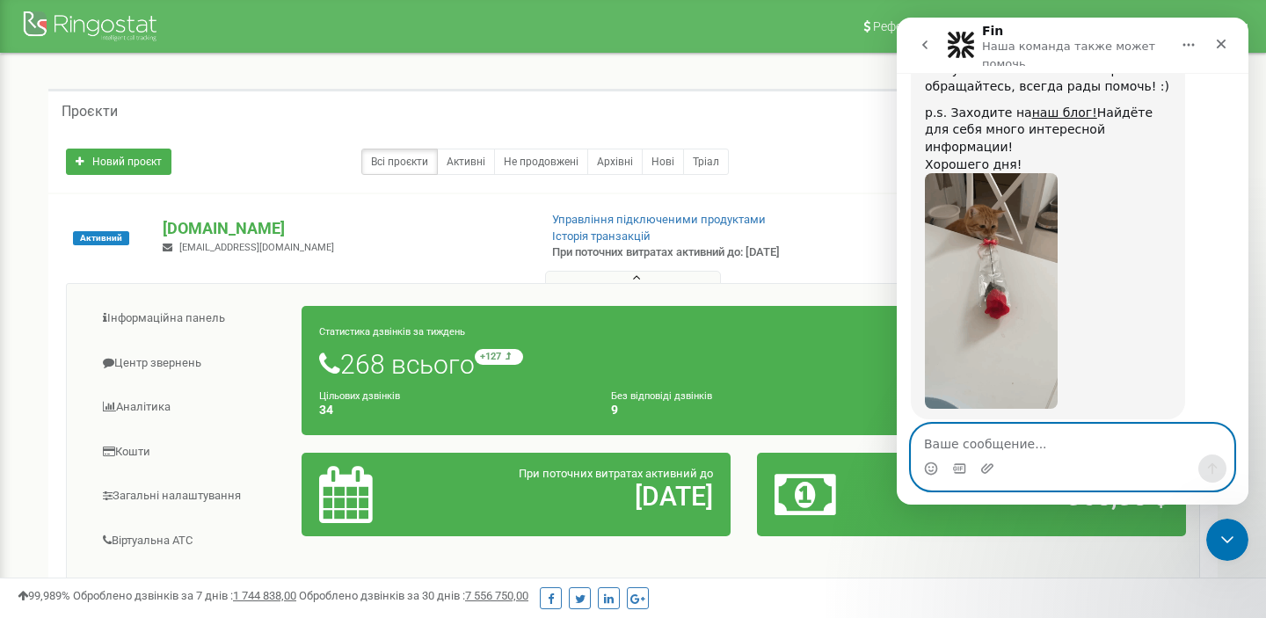
scroll to position [2593, 0]
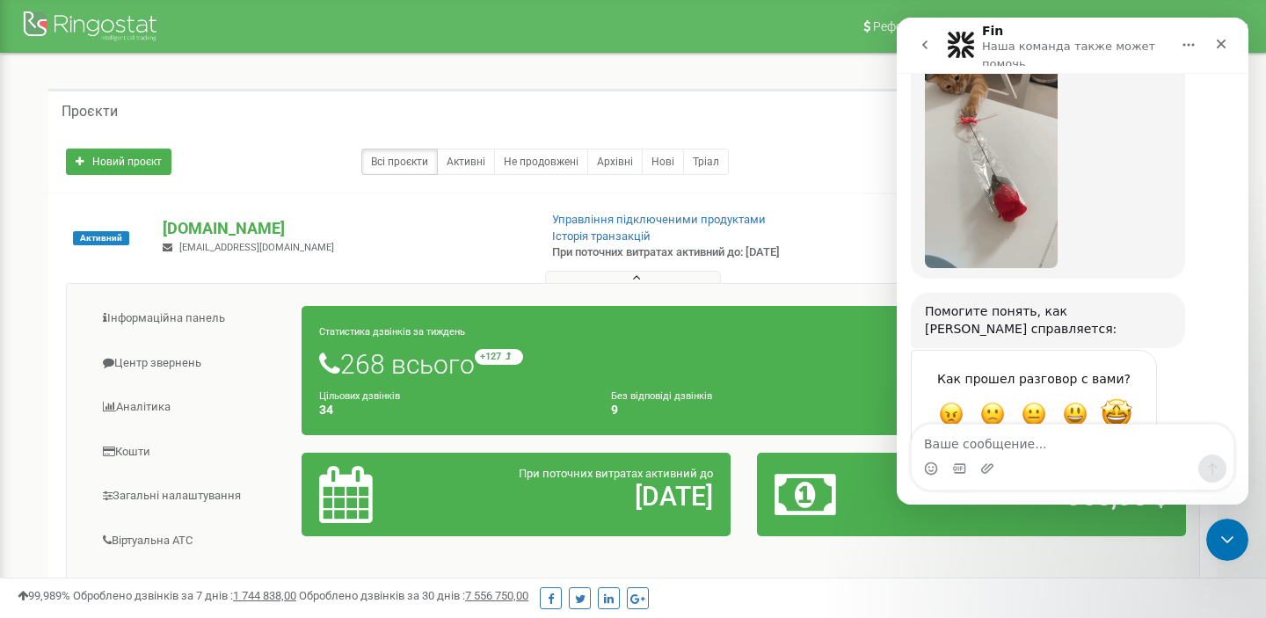
click at [1111, 398] on span "Великолепно" at bounding box center [1117, 414] width 32 height 32
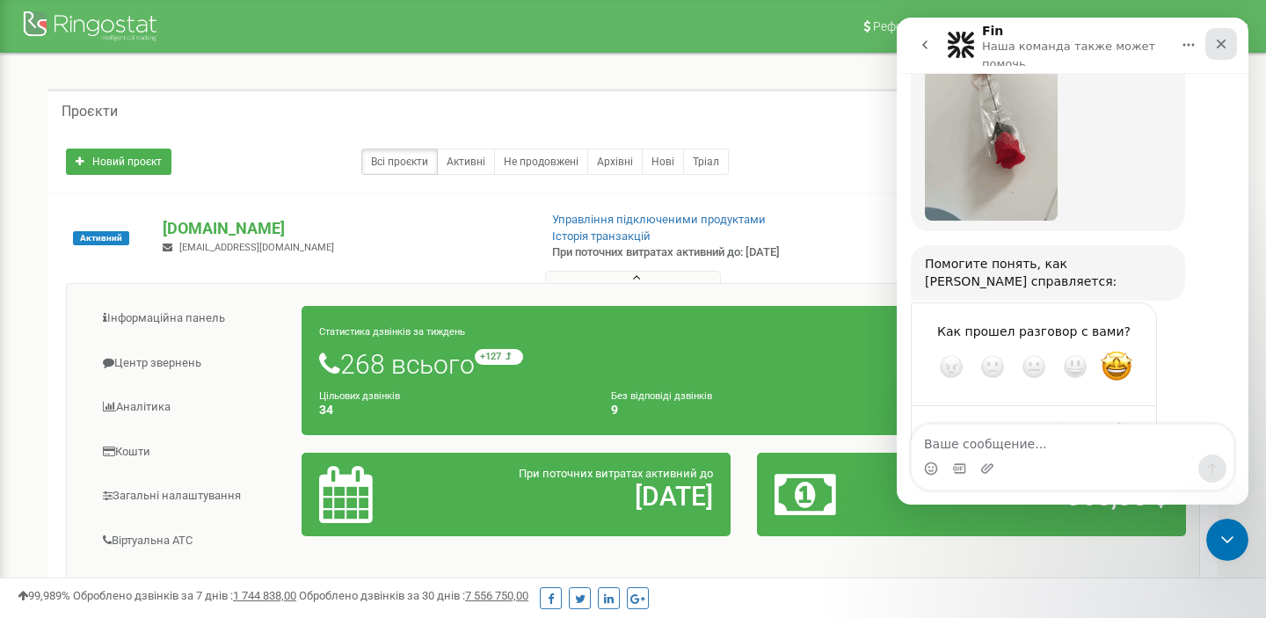
click at [1219, 43] on icon "Закрыть" at bounding box center [1222, 44] width 14 height 14
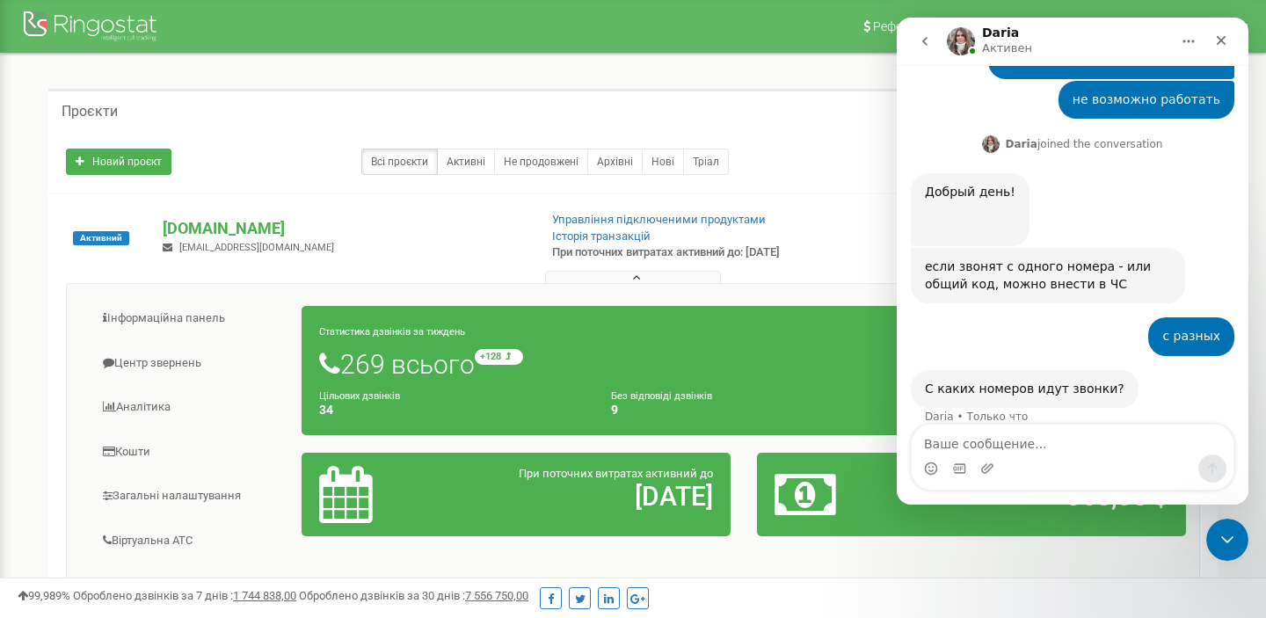
scroll to position [931, 0]
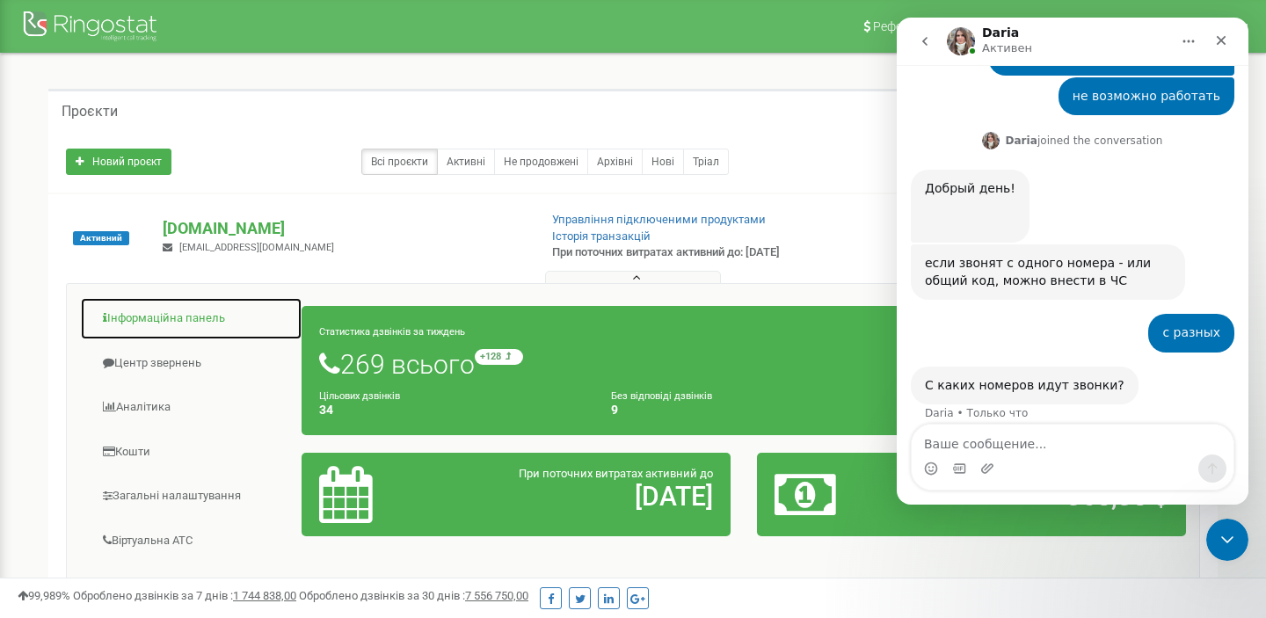
click at [127, 318] on link "Інформаційна панель" at bounding box center [191, 318] width 222 height 43
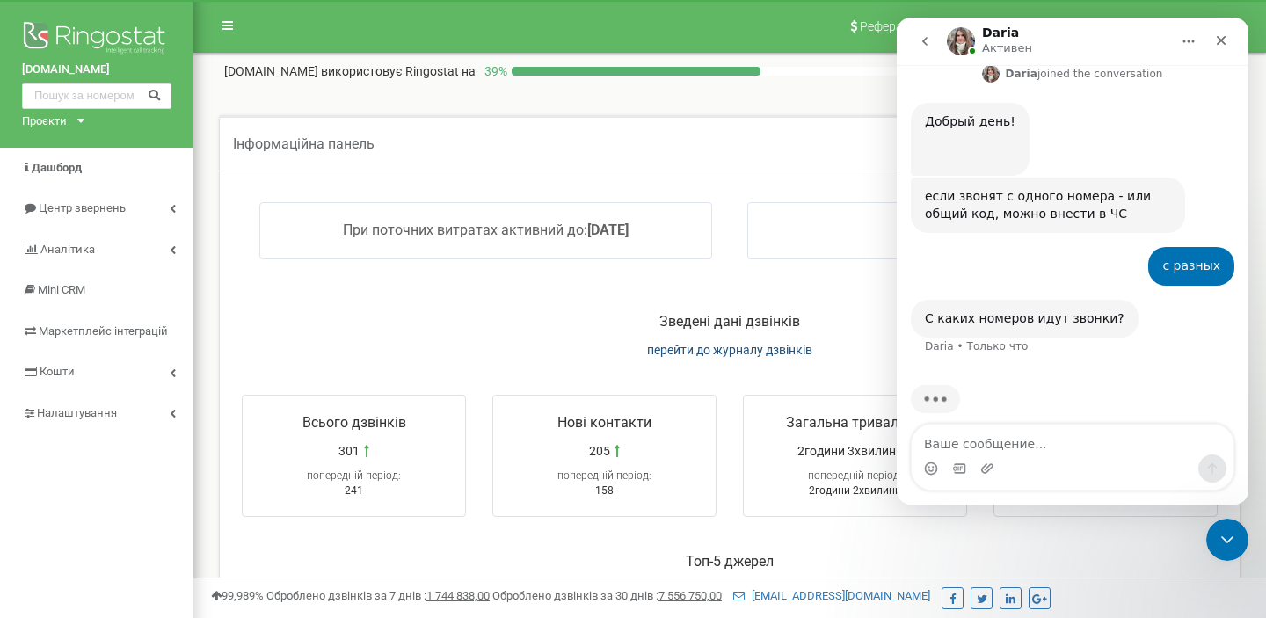
scroll to position [999, 0]
click at [699, 350] on span "перейти до журналу дзвінків" at bounding box center [729, 350] width 165 height 14
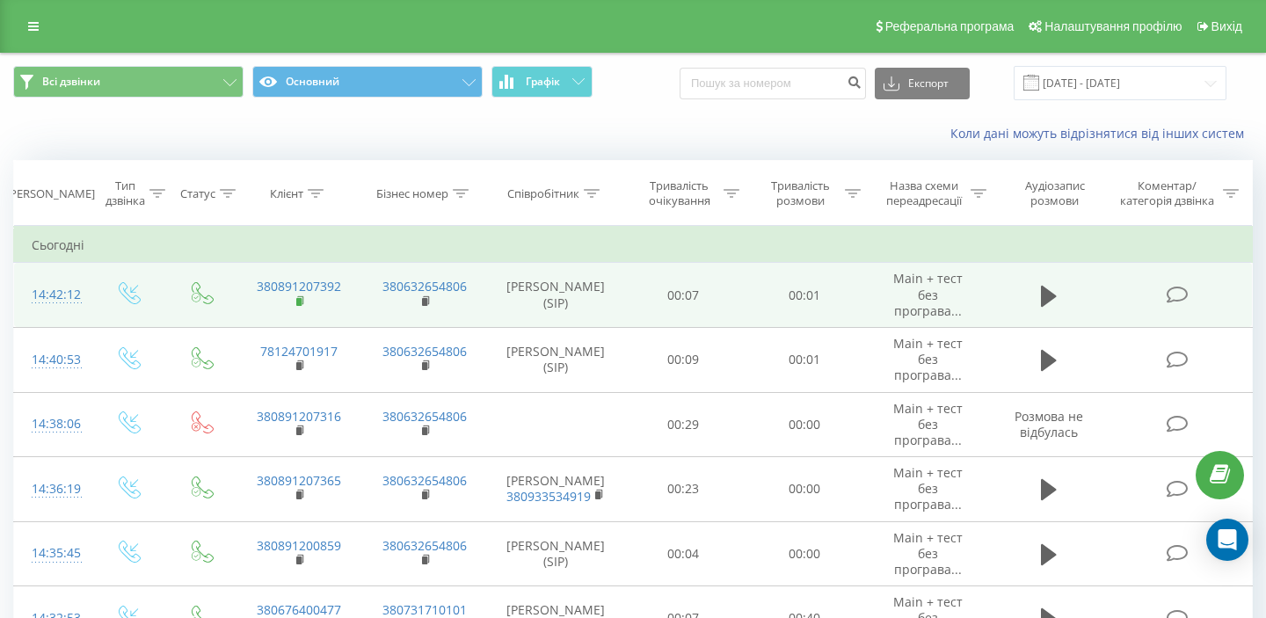
click at [301, 298] on rect at bounding box center [298, 302] width 5 height 8
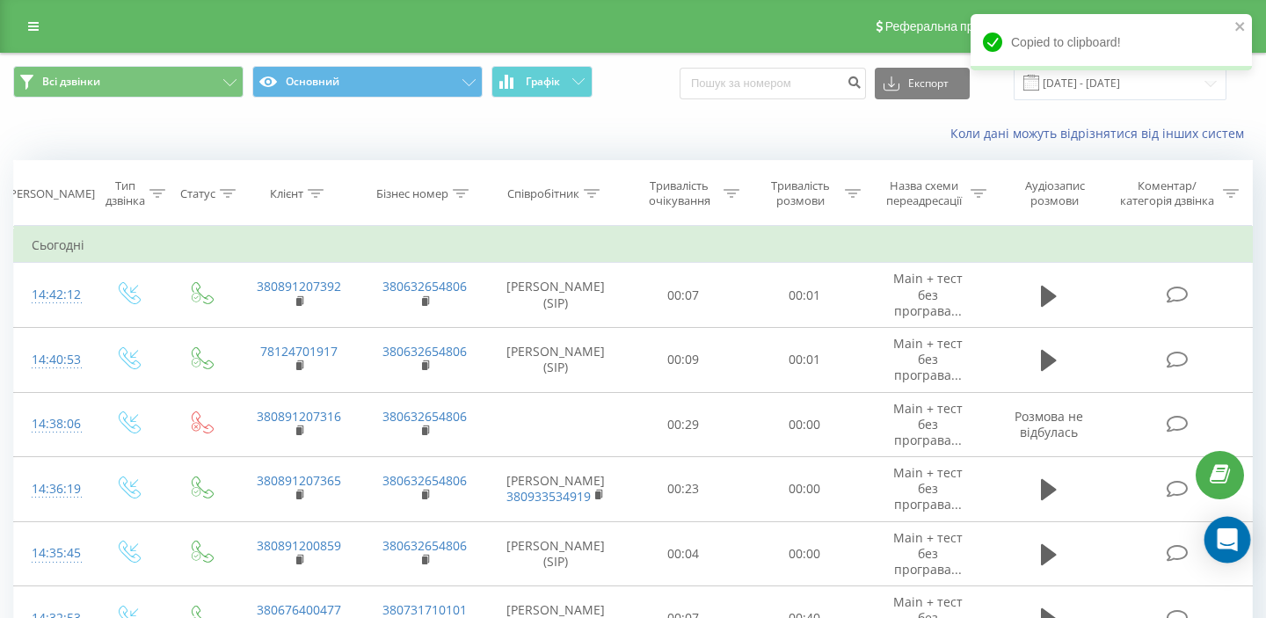
click at [1234, 534] on icon "Open Intercom Messenger" at bounding box center [1227, 540] width 20 height 23
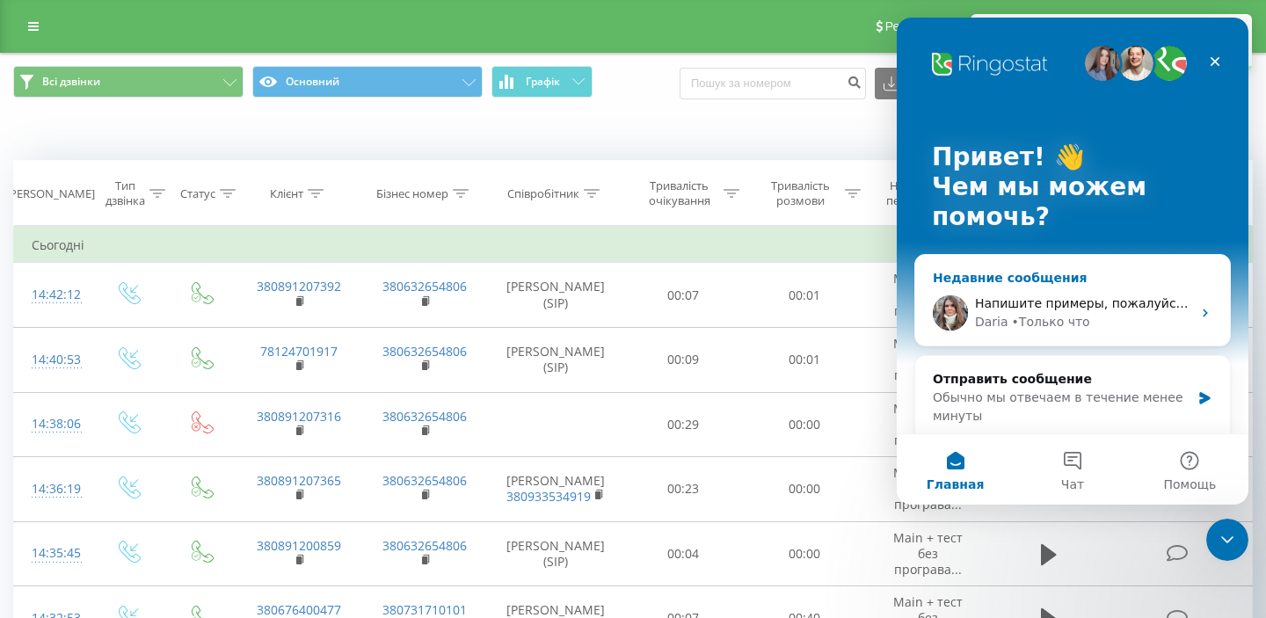
click at [1047, 310] on span "Напишите примеры, пожалуйста, проверим есть ли общее" at bounding box center [1167, 303] width 385 height 14
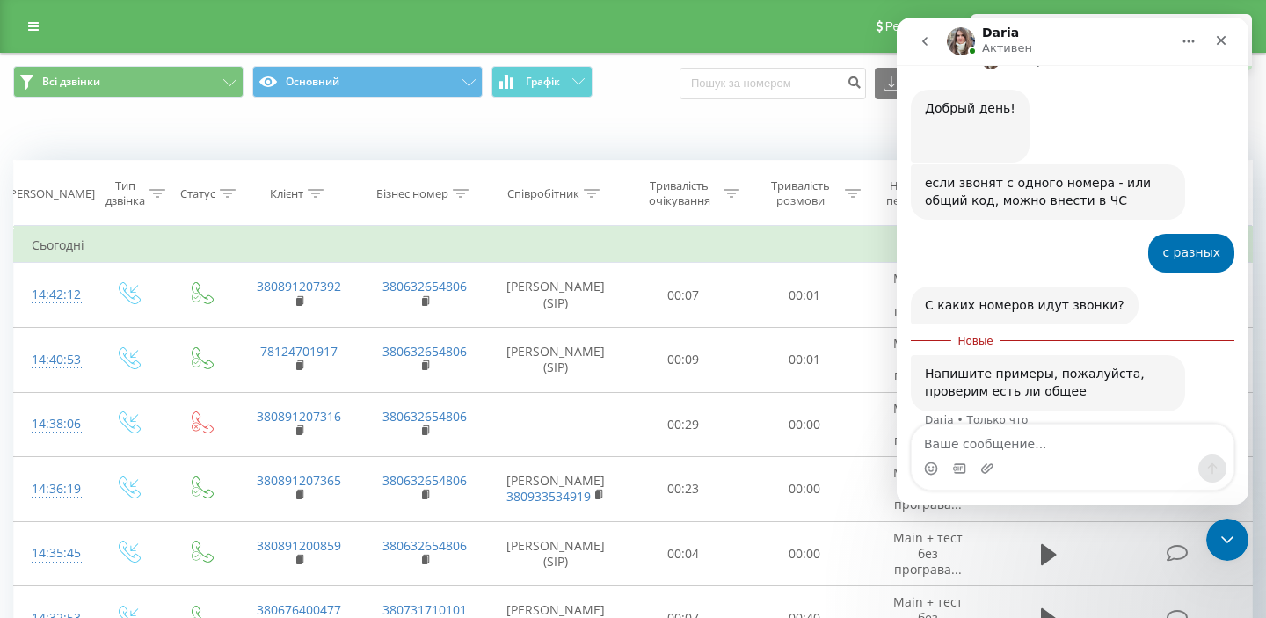
scroll to position [1018, 0]
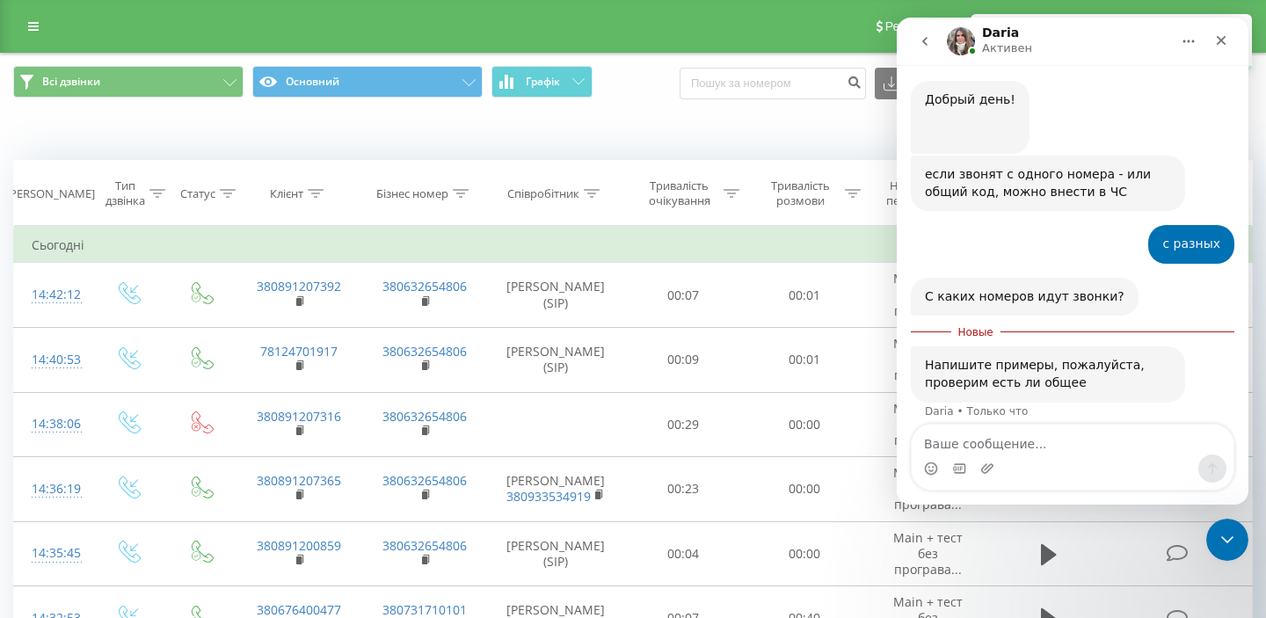
type textarea "380891207392"
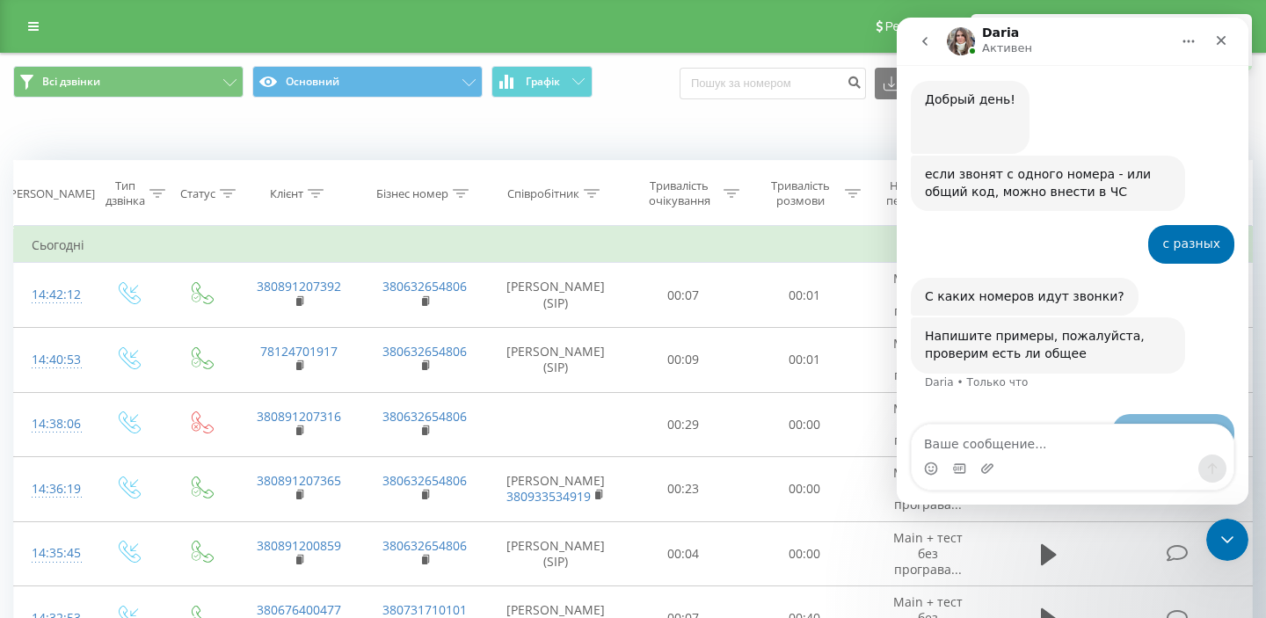
scroll to position [1041, 0]
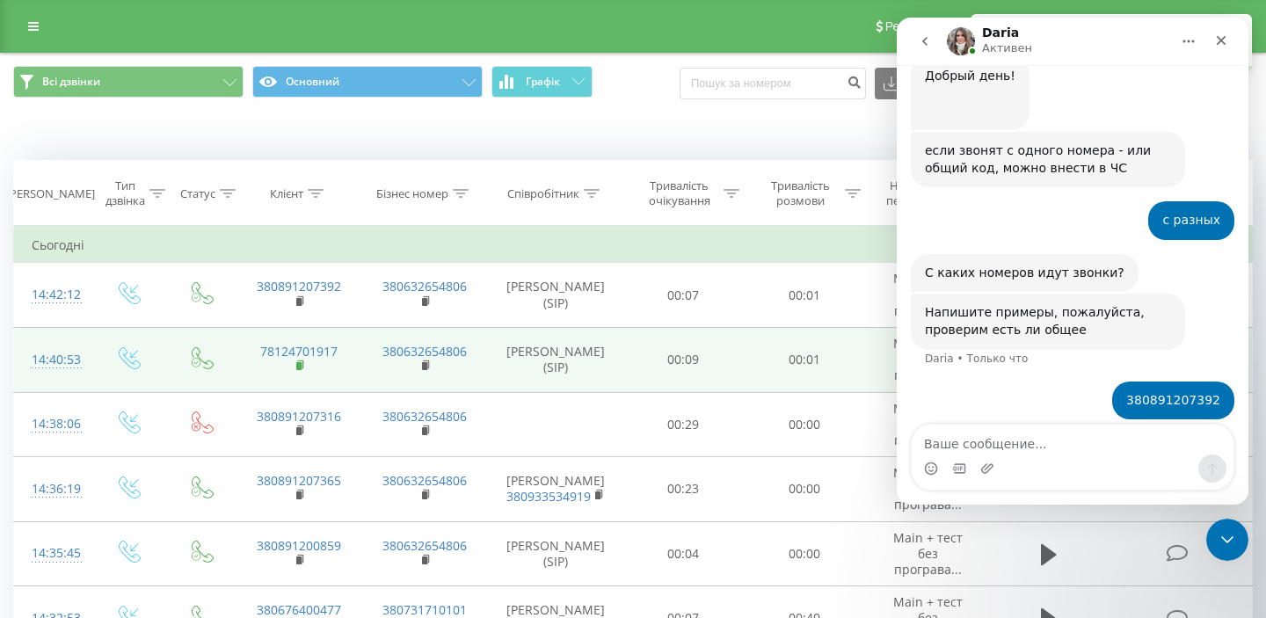
click at [300, 362] on rect at bounding box center [298, 366] width 5 height 8
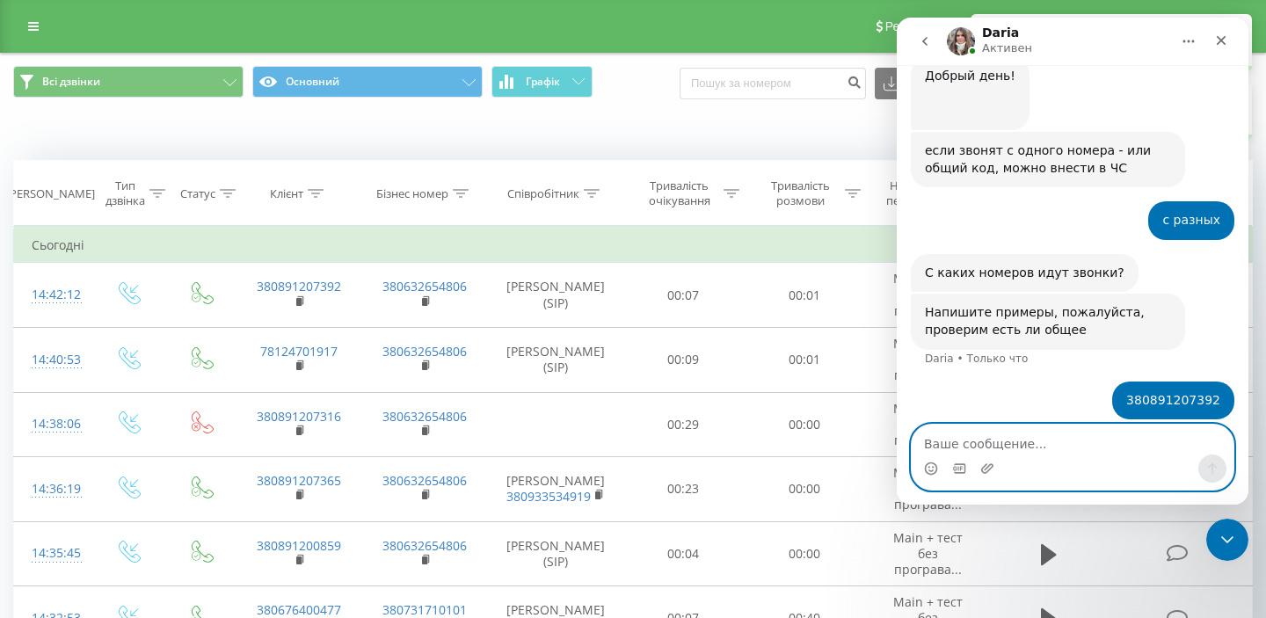
click at [992, 452] on textarea "Ваше сообщение..." at bounding box center [1073, 440] width 322 height 30
paste textarea "78124701917"
type textarea "78124701917"
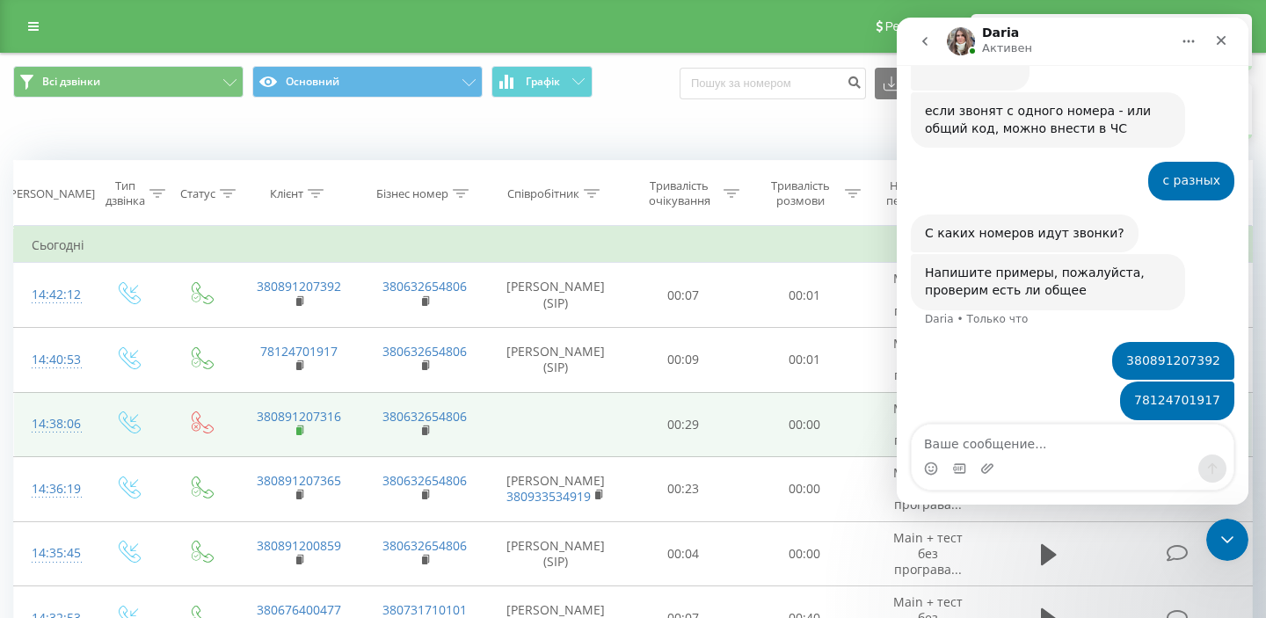
click at [299, 427] on rect at bounding box center [298, 431] width 5 height 8
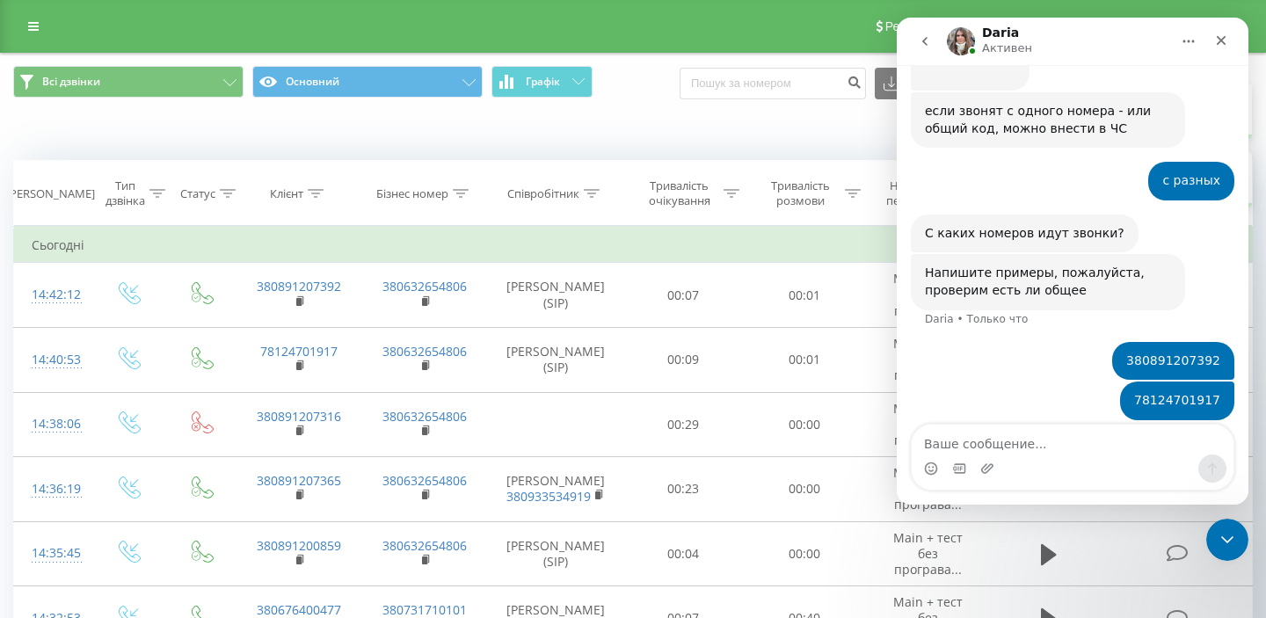
click at [1038, 455] on div "Мессенджер Intercom" at bounding box center [1073, 469] width 322 height 28
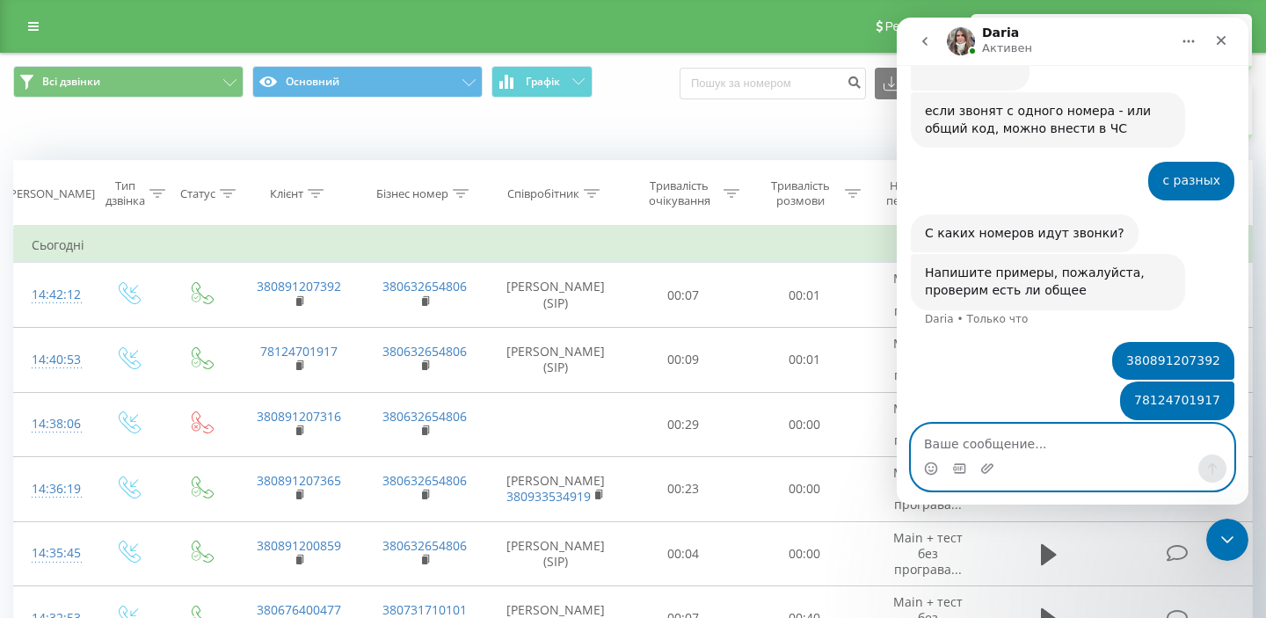
click at [1010, 453] on textarea "Ваше сообщение..." at bounding box center [1073, 440] width 322 height 30
paste textarea "380891207316"
type textarea "380891207316"
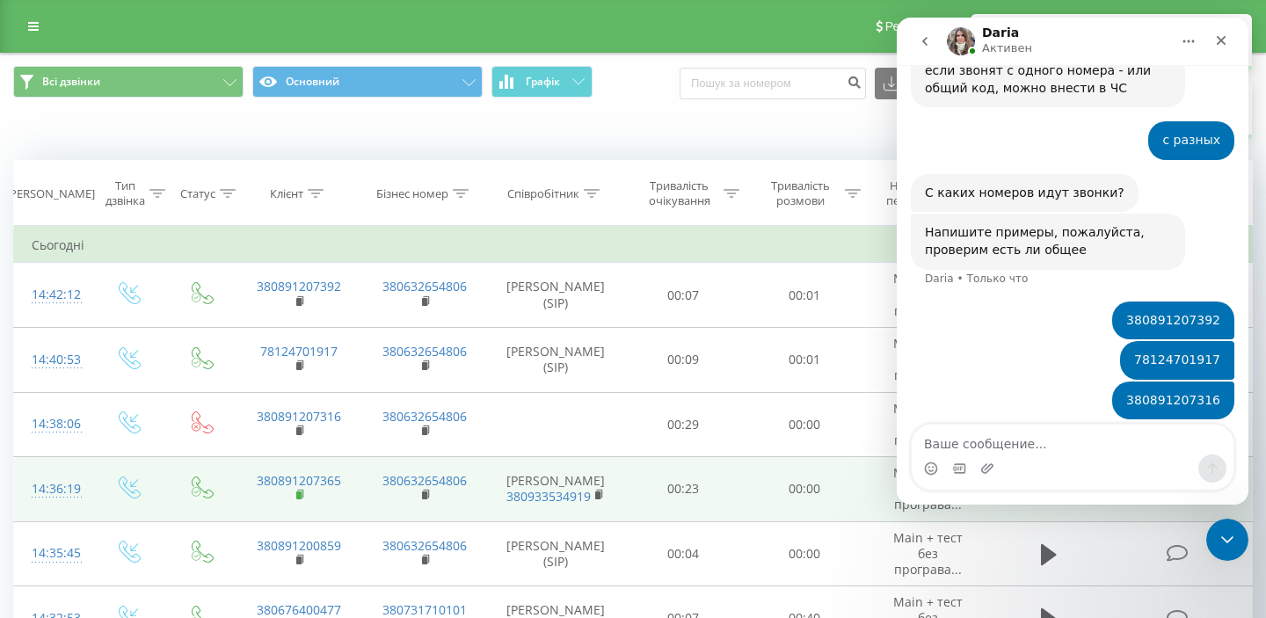
click at [301, 492] on rect at bounding box center [298, 496] width 5 height 8
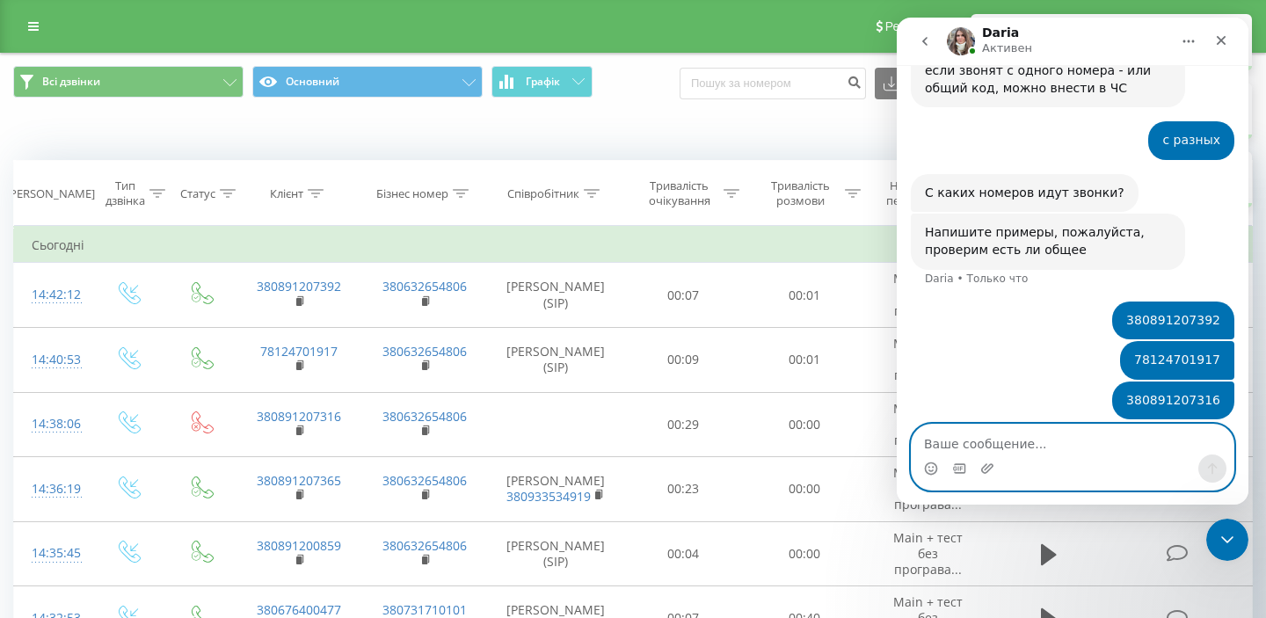
click at [1101, 440] on textarea "Ваше сообщение..." at bounding box center [1073, 440] width 322 height 30
paste textarea "380891207365"
type textarea "380891207365"
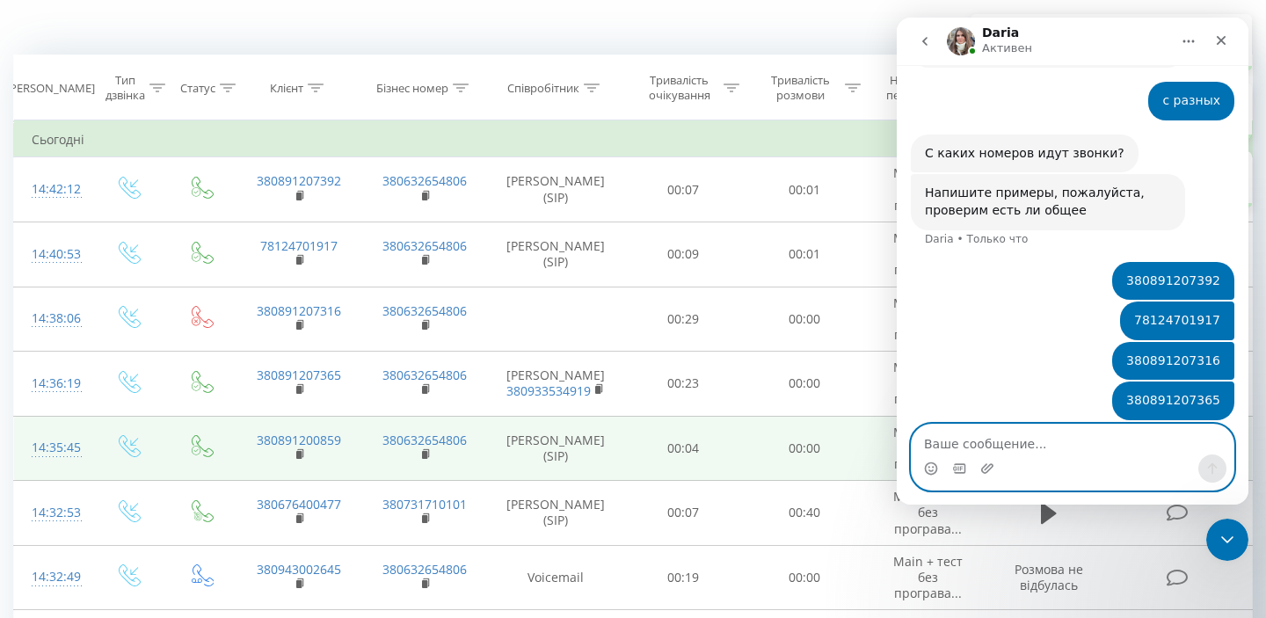
scroll to position [116, 0]
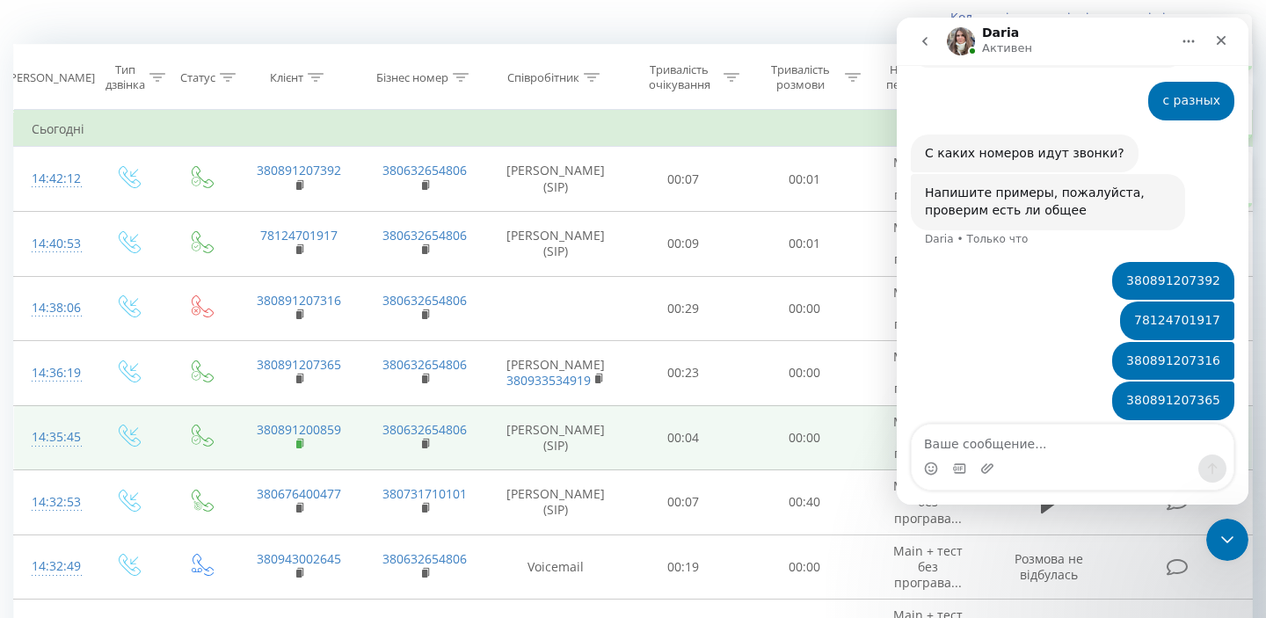
click at [299, 441] on rect at bounding box center [298, 445] width 5 height 8
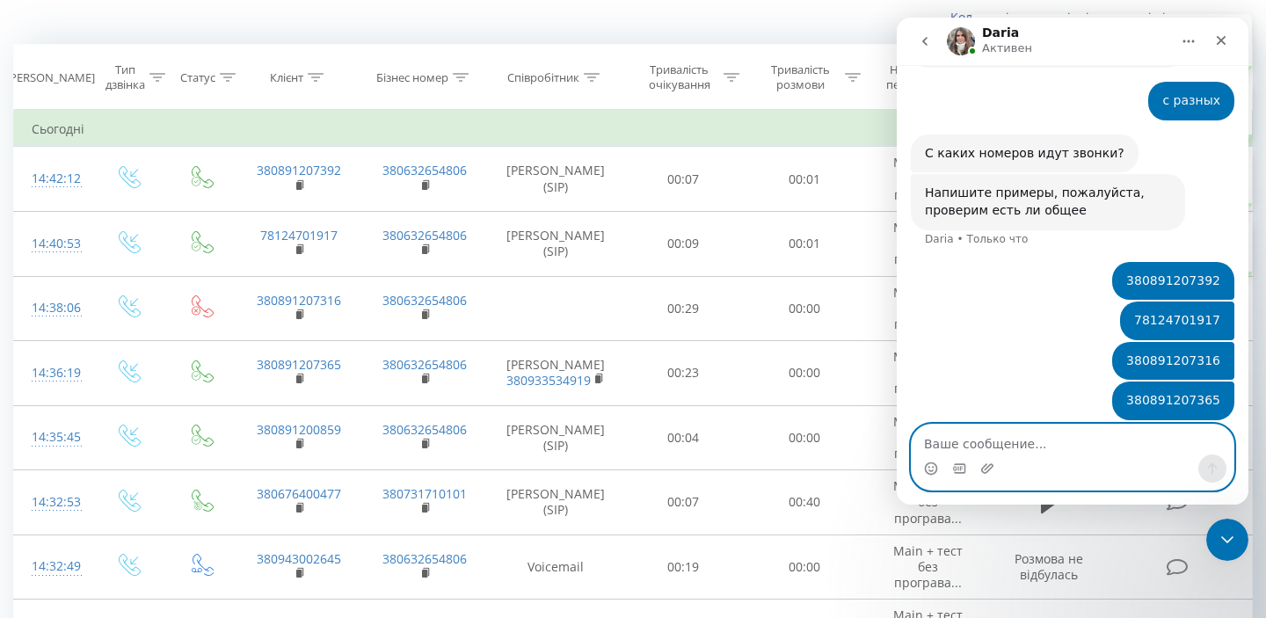
click at [1073, 439] on textarea "Ваше сообщение..." at bounding box center [1073, 440] width 322 height 30
paste textarea "380891200859"
type textarea "380891200859"
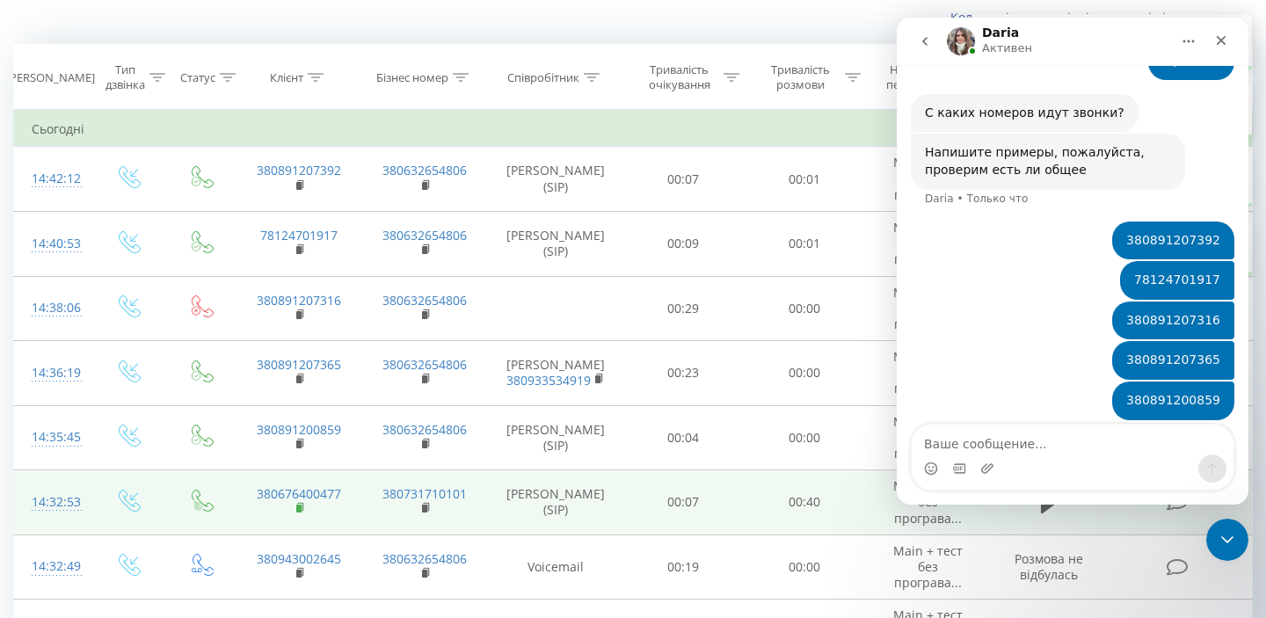
click at [303, 502] on icon at bounding box center [301, 508] width 10 height 12
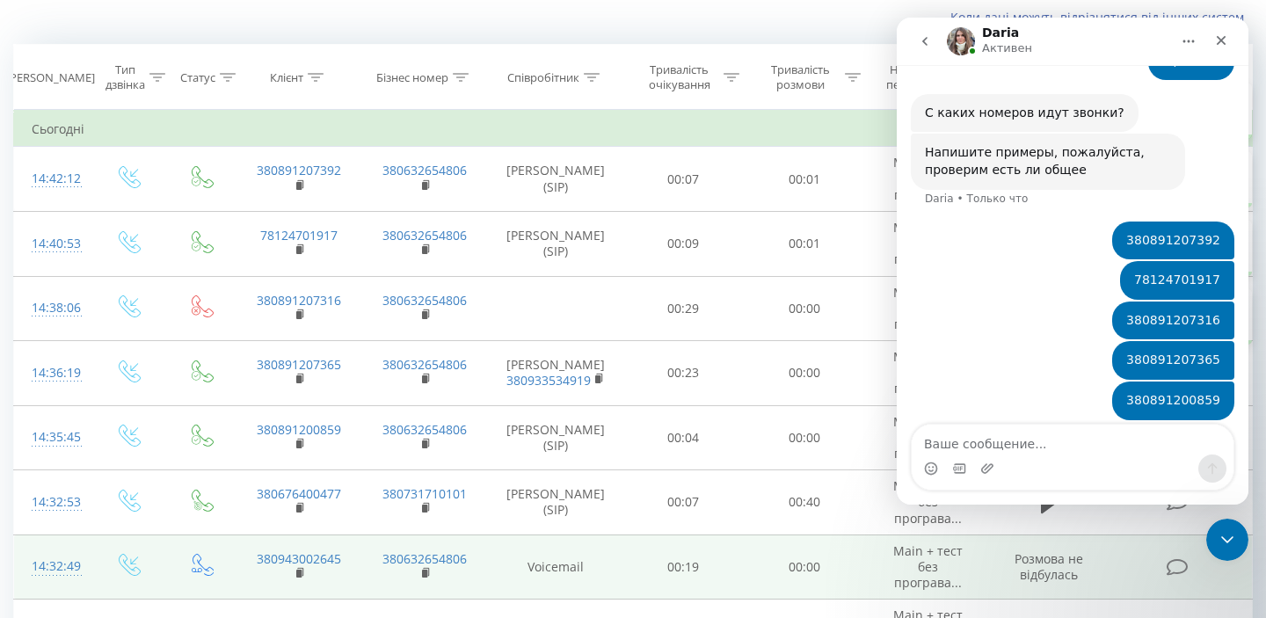
scroll to position [201, 0]
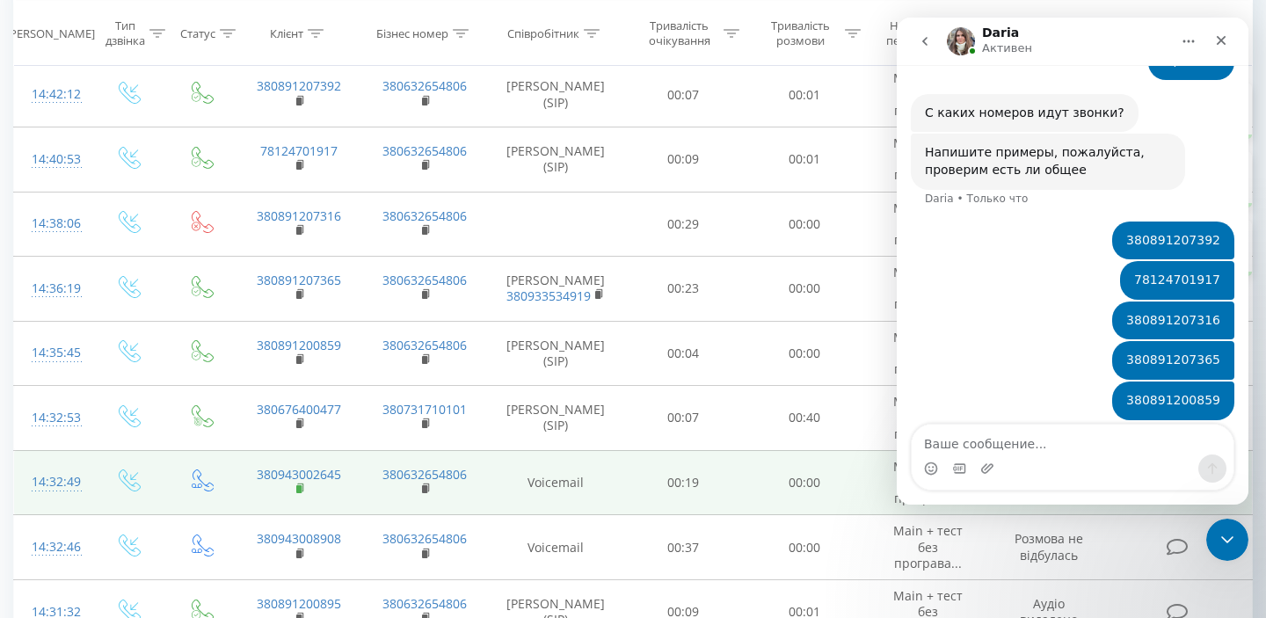
click at [301, 483] on icon at bounding box center [301, 489] width 10 height 12
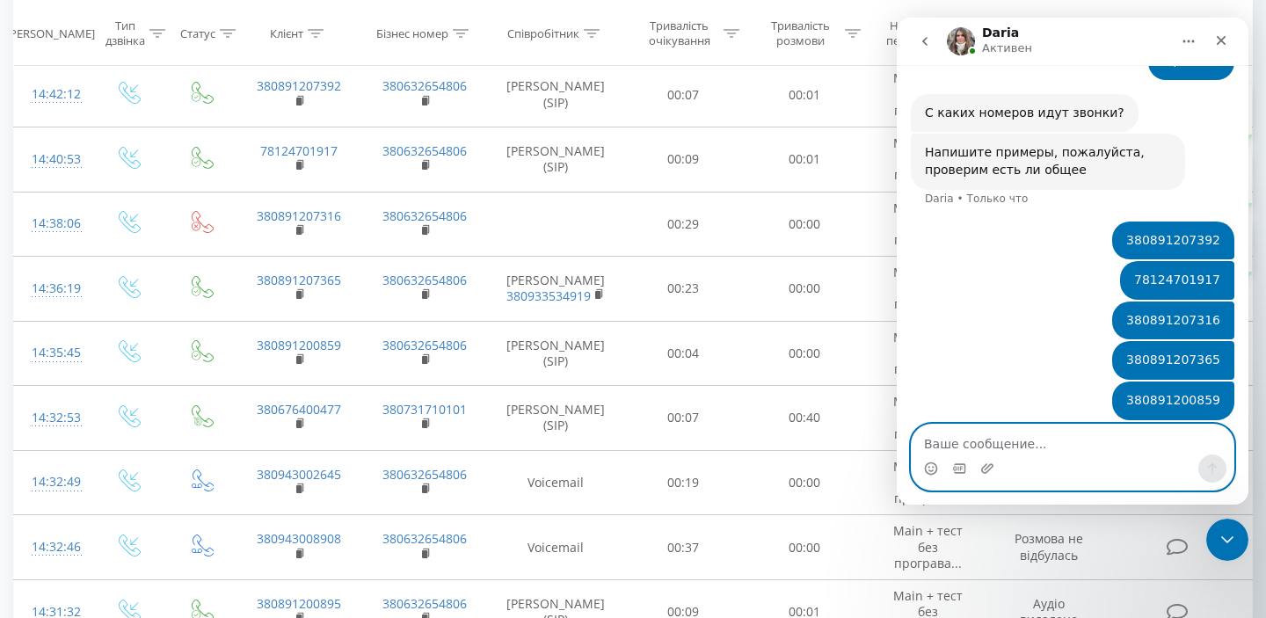
click at [1115, 445] on textarea "Ваше сообщение..." at bounding box center [1073, 440] width 322 height 30
paste textarea "380943002645"
type textarea "380943002645"
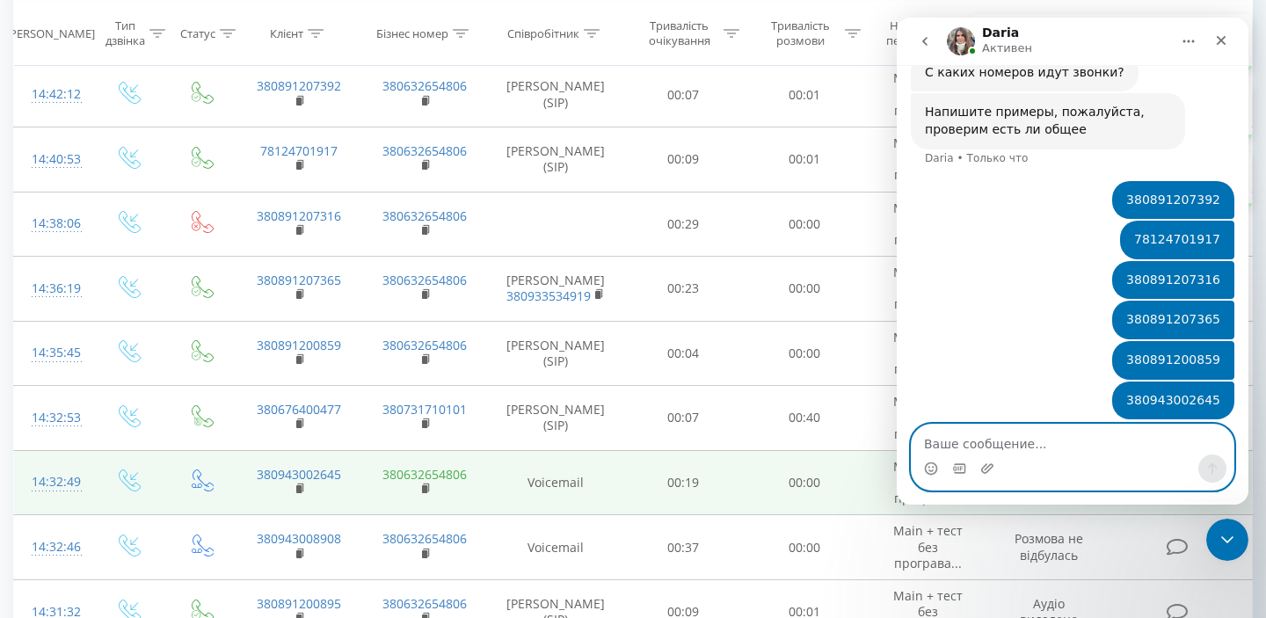
scroll to position [263, 0]
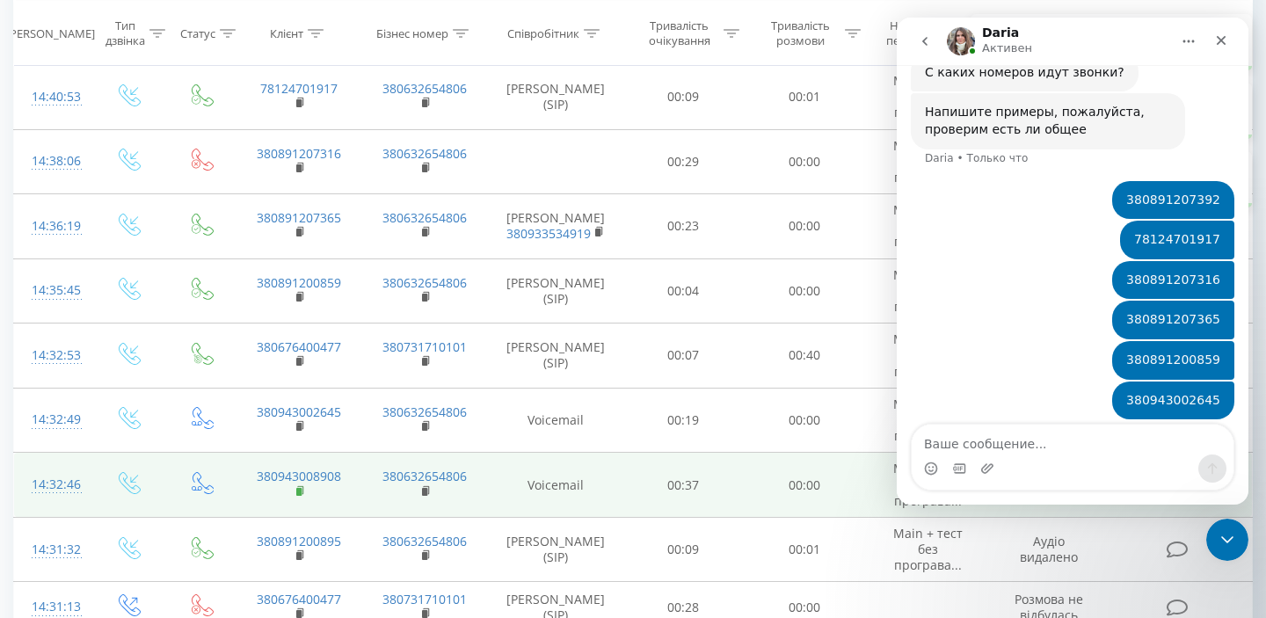
click at [298, 488] on rect at bounding box center [298, 492] width 5 height 8
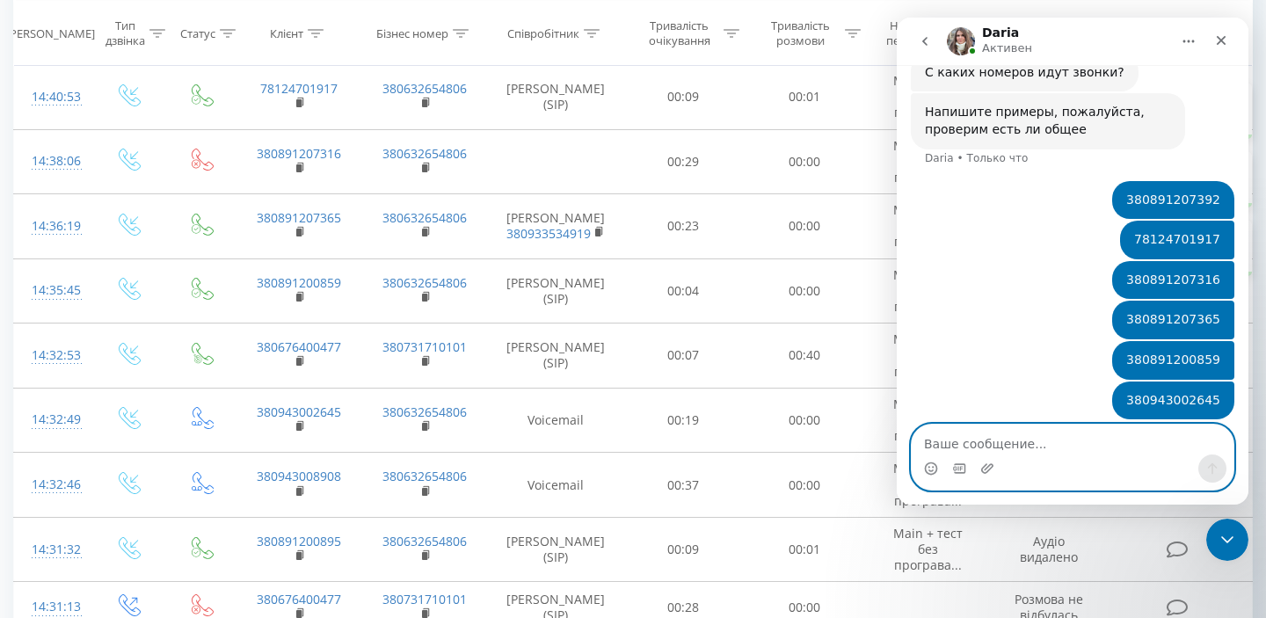
click at [1039, 442] on textarea "Ваше сообщение..." at bounding box center [1073, 440] width 322 height 30
paste textarea "380943008908"
type textarea "380943008908"
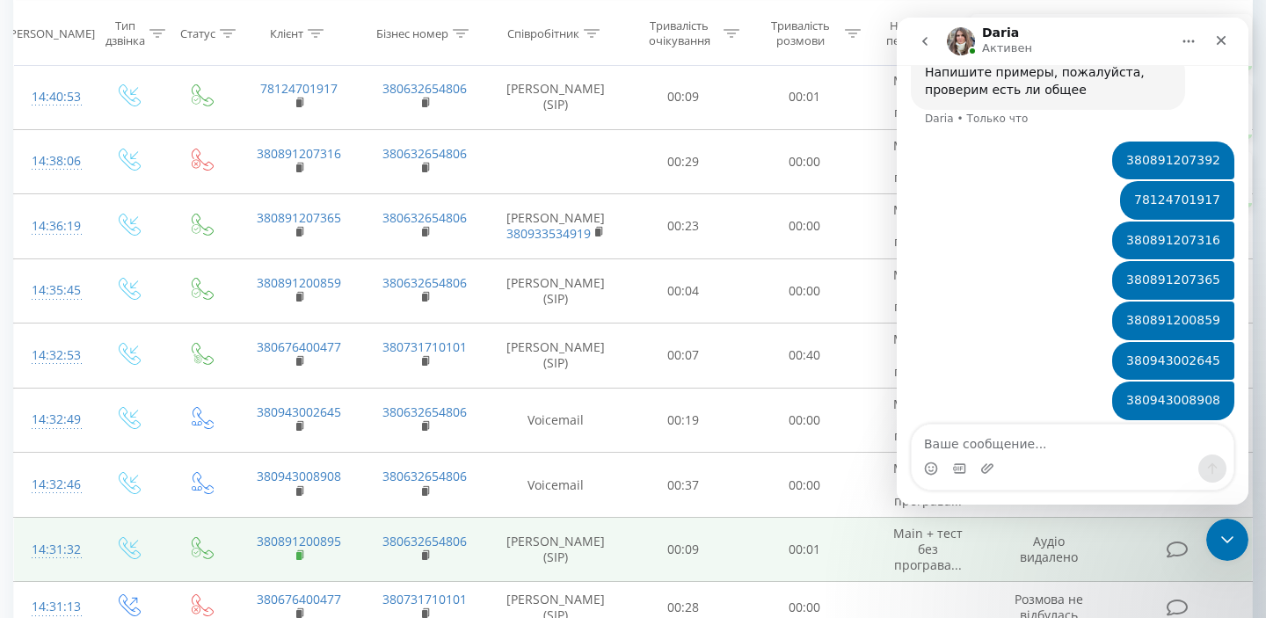
click at [301, 552] on rect at bounding box center [298, 556] width 5 height 8
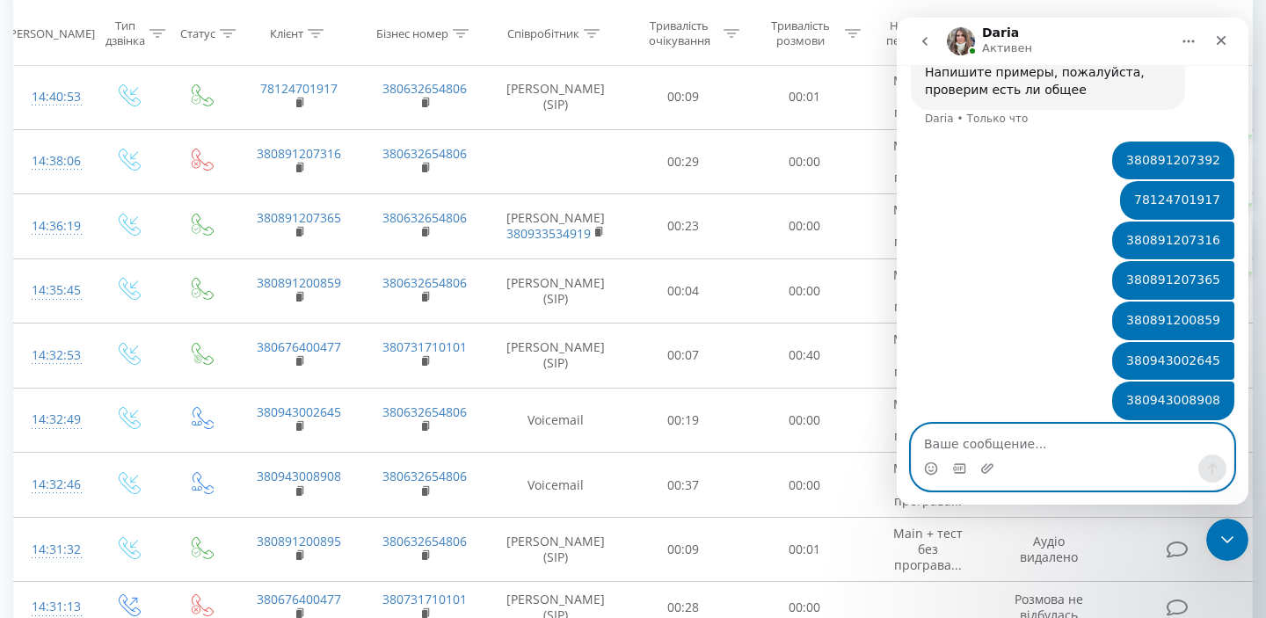
click at [1088, 436] on textarea "Ваше сообщение..." at bounding box center [1073, 440] width 322 height 30
paste textarea "380891200895"
type textarea "380891200895"
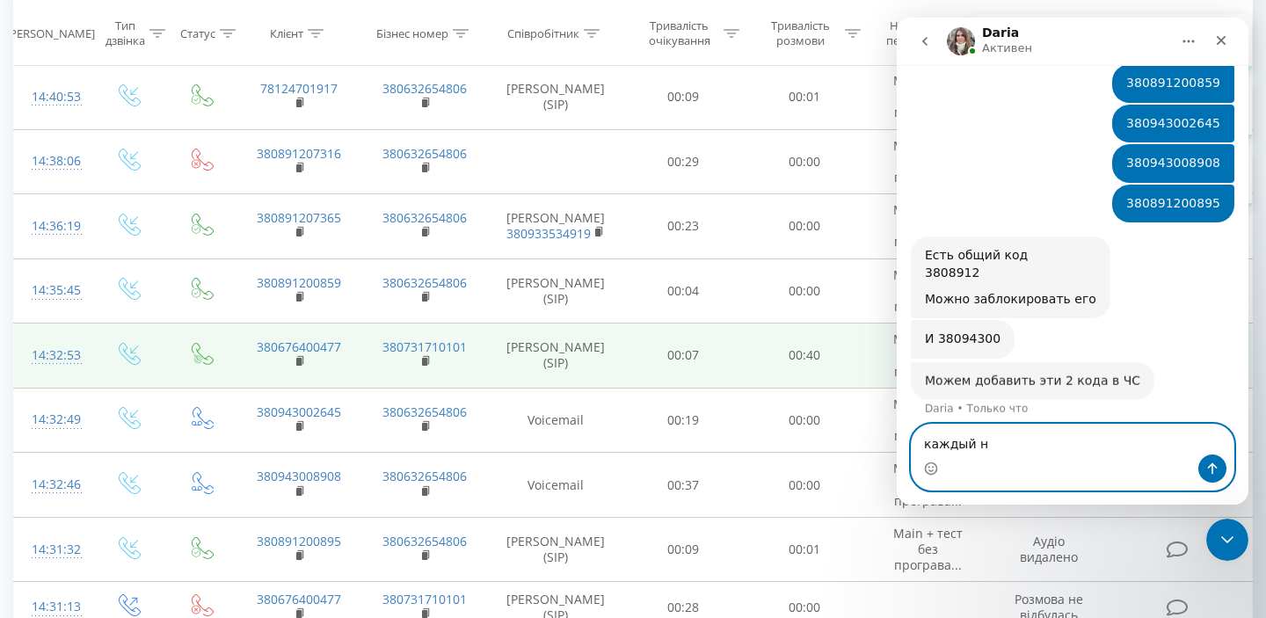
scroll to position [1498, 0]
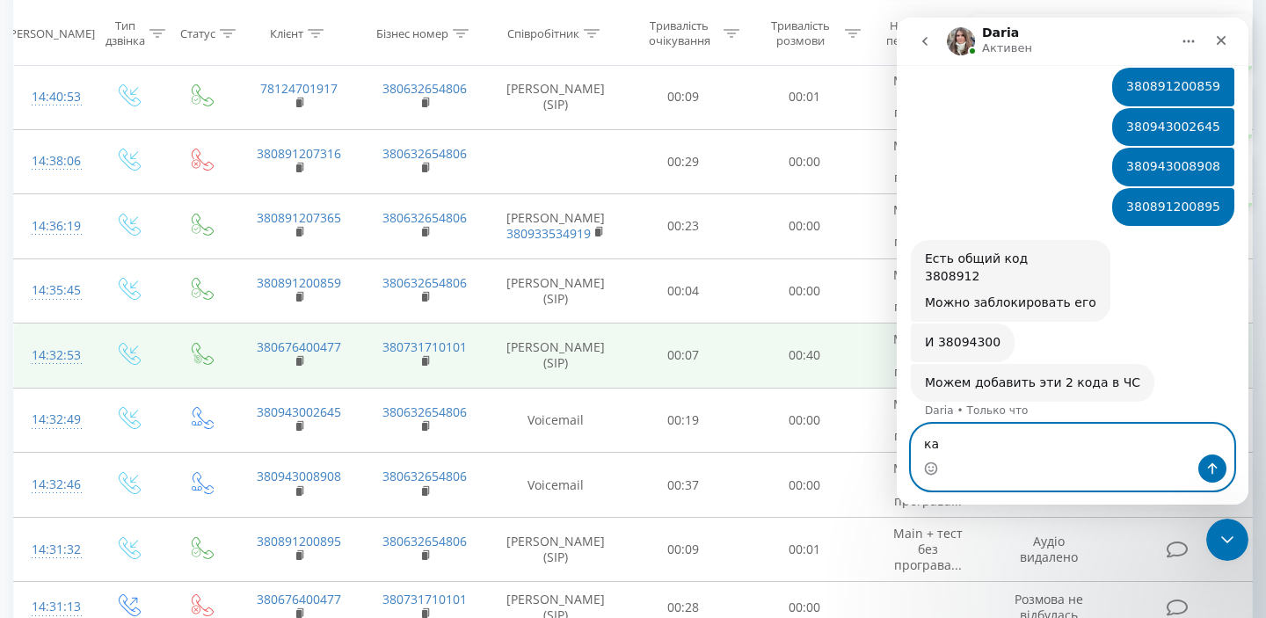
type textarea "к"
type textarea "да"
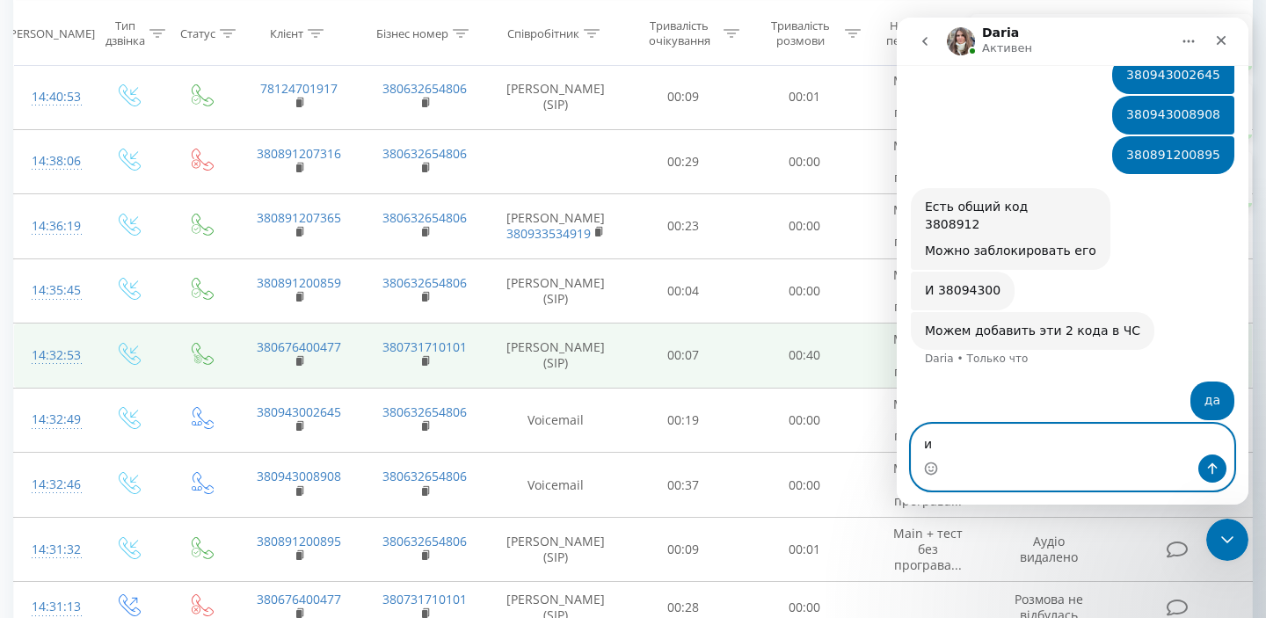
type textarea "и"
type textarea "давайте"
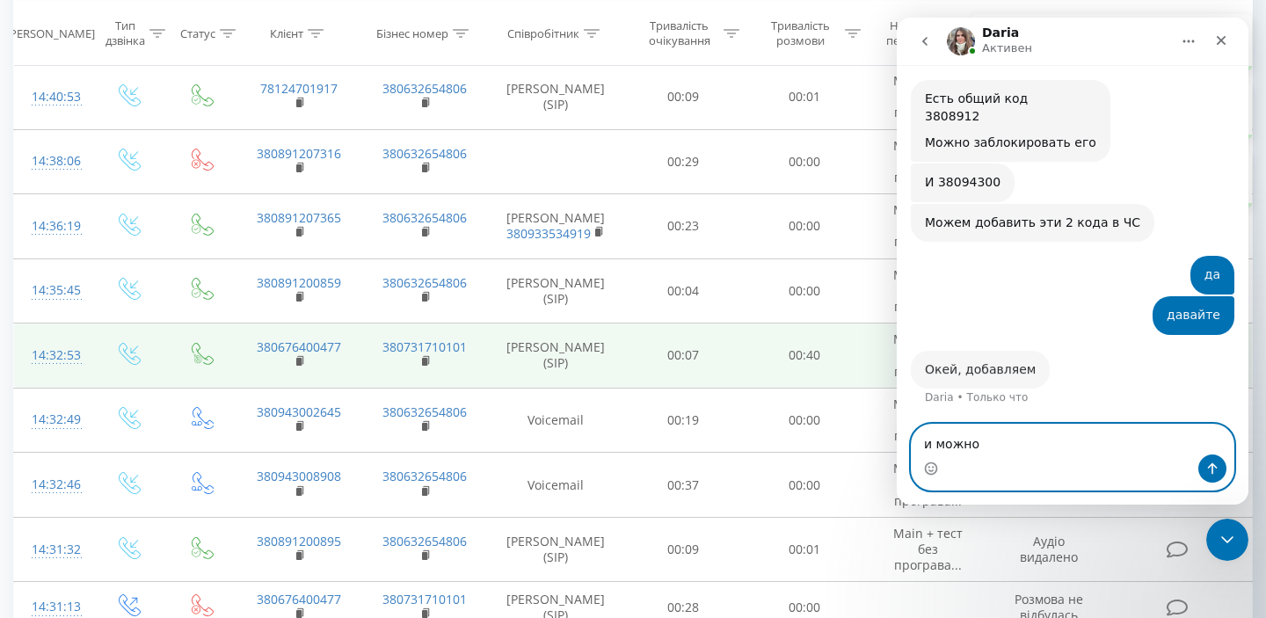
scroll to position [1643, 0]
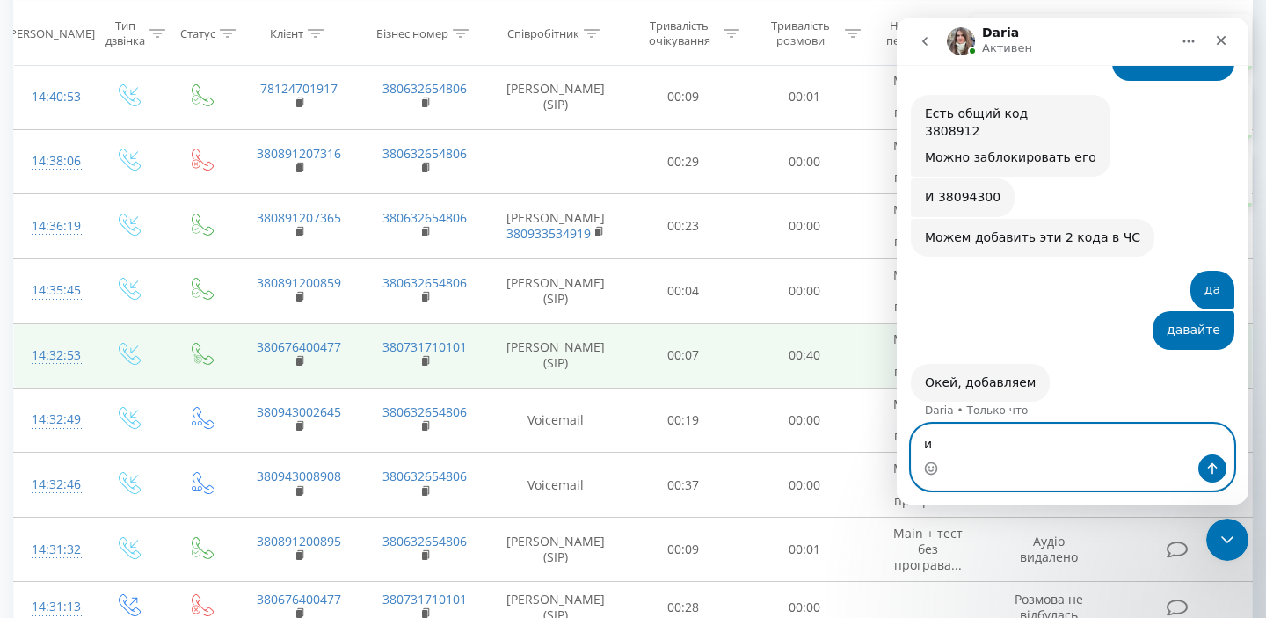
type textarea "и"
type textarea "спасибо"
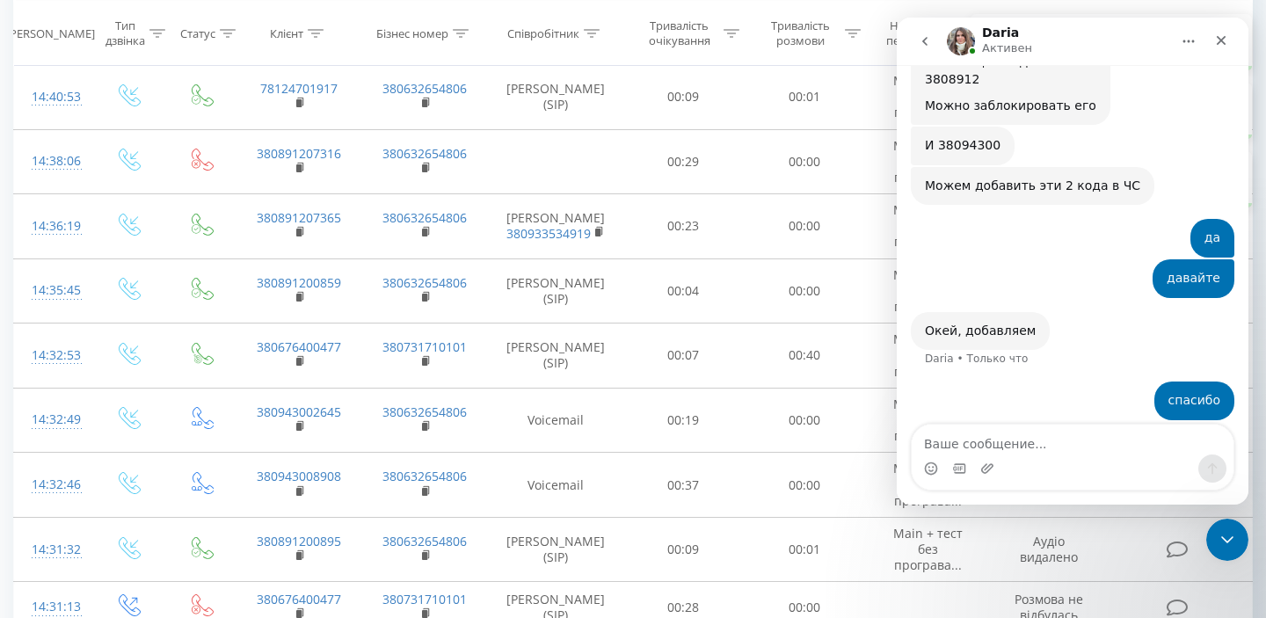
click at [1039, 312] on div "[PERSON_NAME], добавляем [PERSON_NAME] что" at bounding box center [1073, 347] width 324 height 70
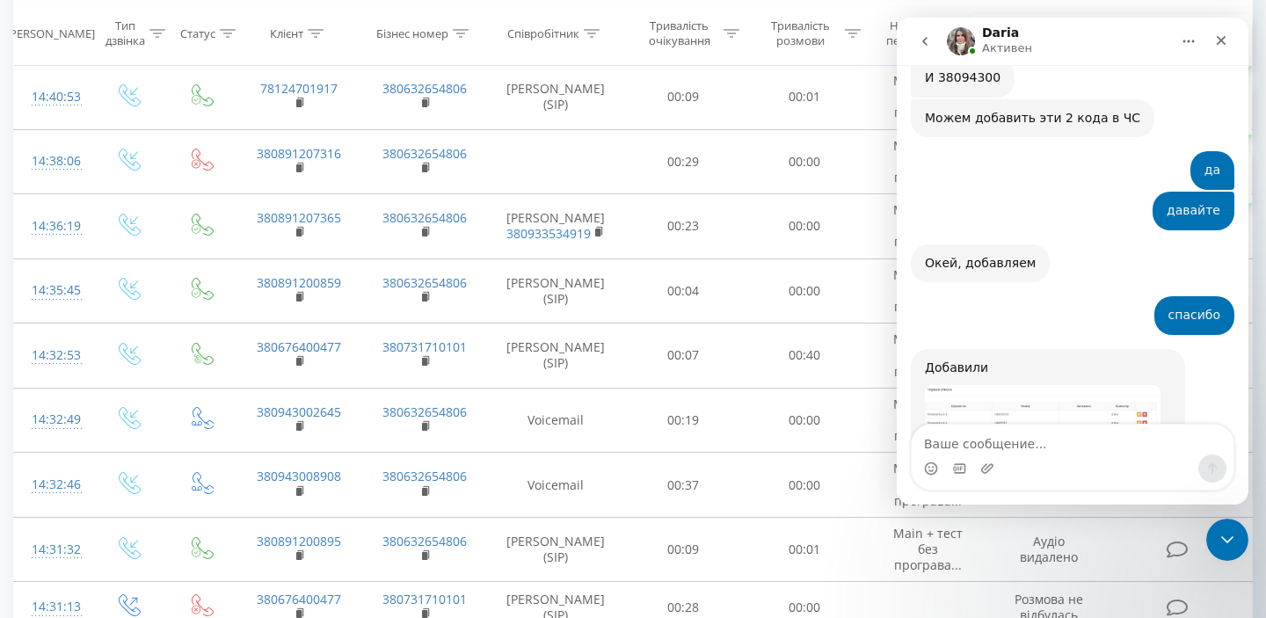
scroll to position [1864, 0]
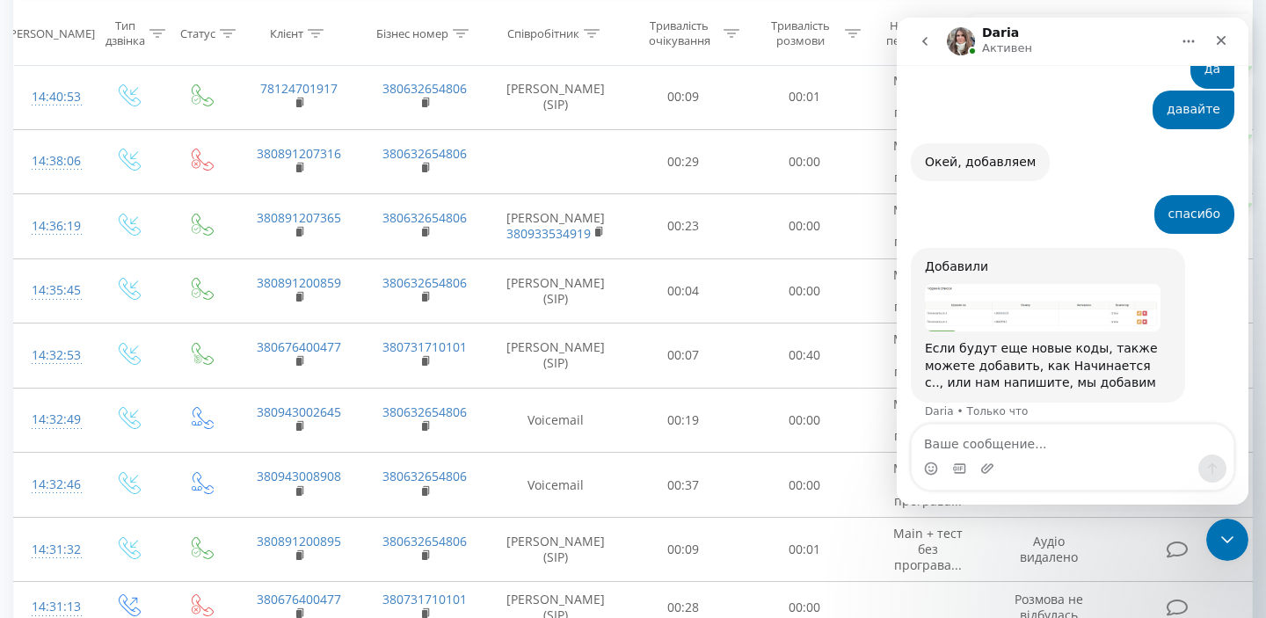
click at [1028, 302] on img "Daria говорит…" at bounding box center [1043, 307] width 236 height 47
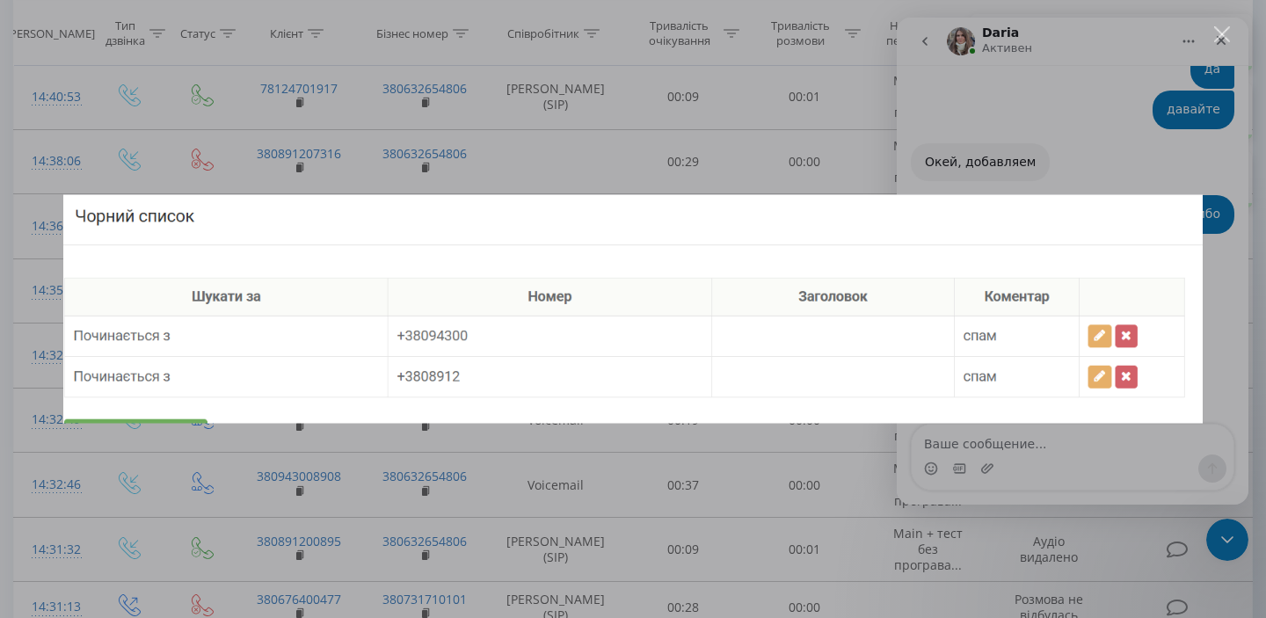
scroll to position [0, 0]
click at [870, 456] on div "Мессенджер Intercom" at bounding box center [633, 309] width 1266 height 618
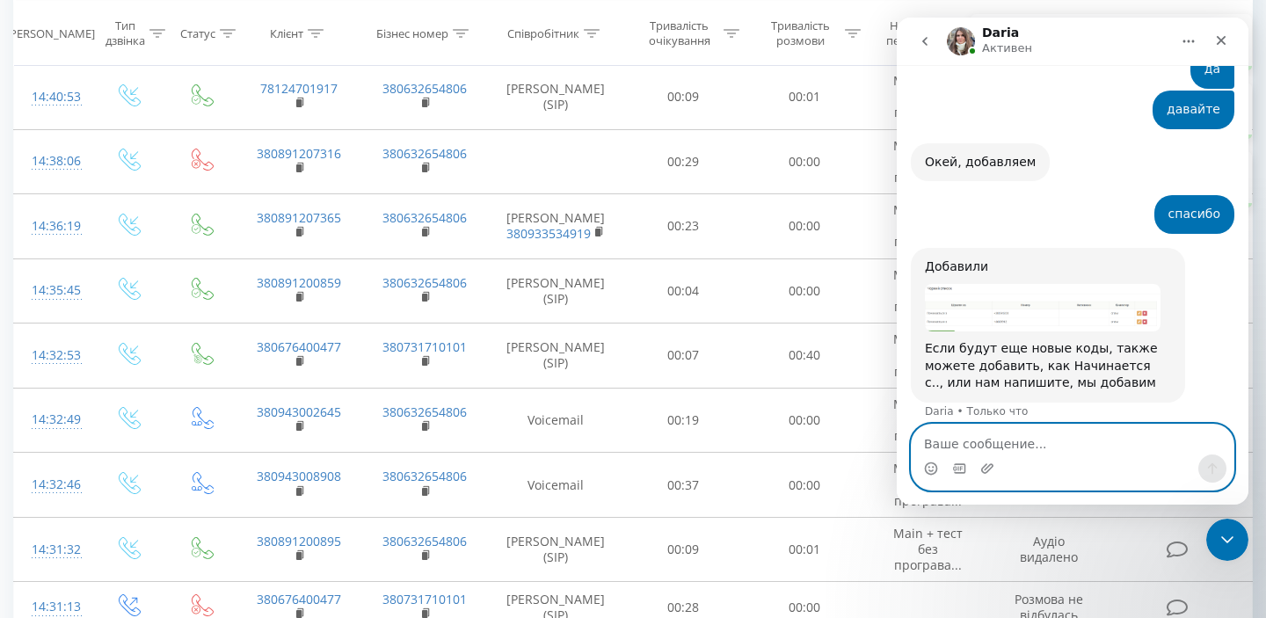
click at [1040, 446] on textarea "Ваше сообщение..." at bounding box center [1073, 440] width 322 height 30
type textarea "спасибо большое"
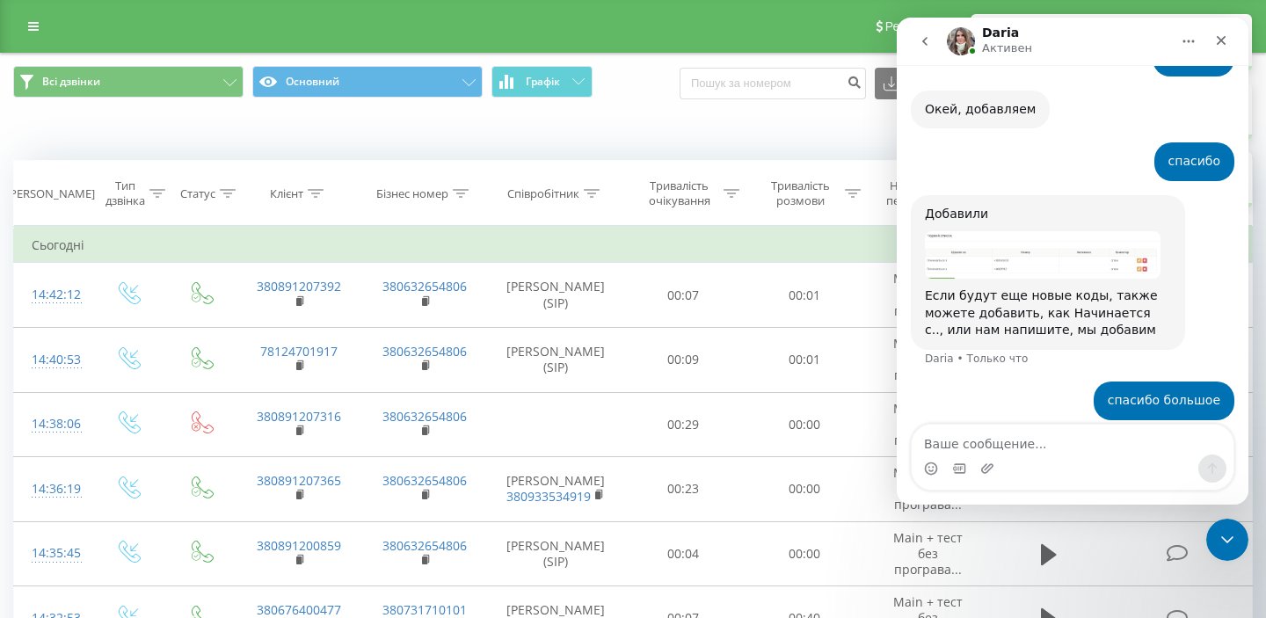
click at [675, 108] on div "Всі дзвінки Основний Графік Експорт .csv .xls .xlsx [DATE] - [DATE]" at bounding box center [633, 83] width 1265 height 59
